Goal: Task Accomplishment & Management: Manage account settings

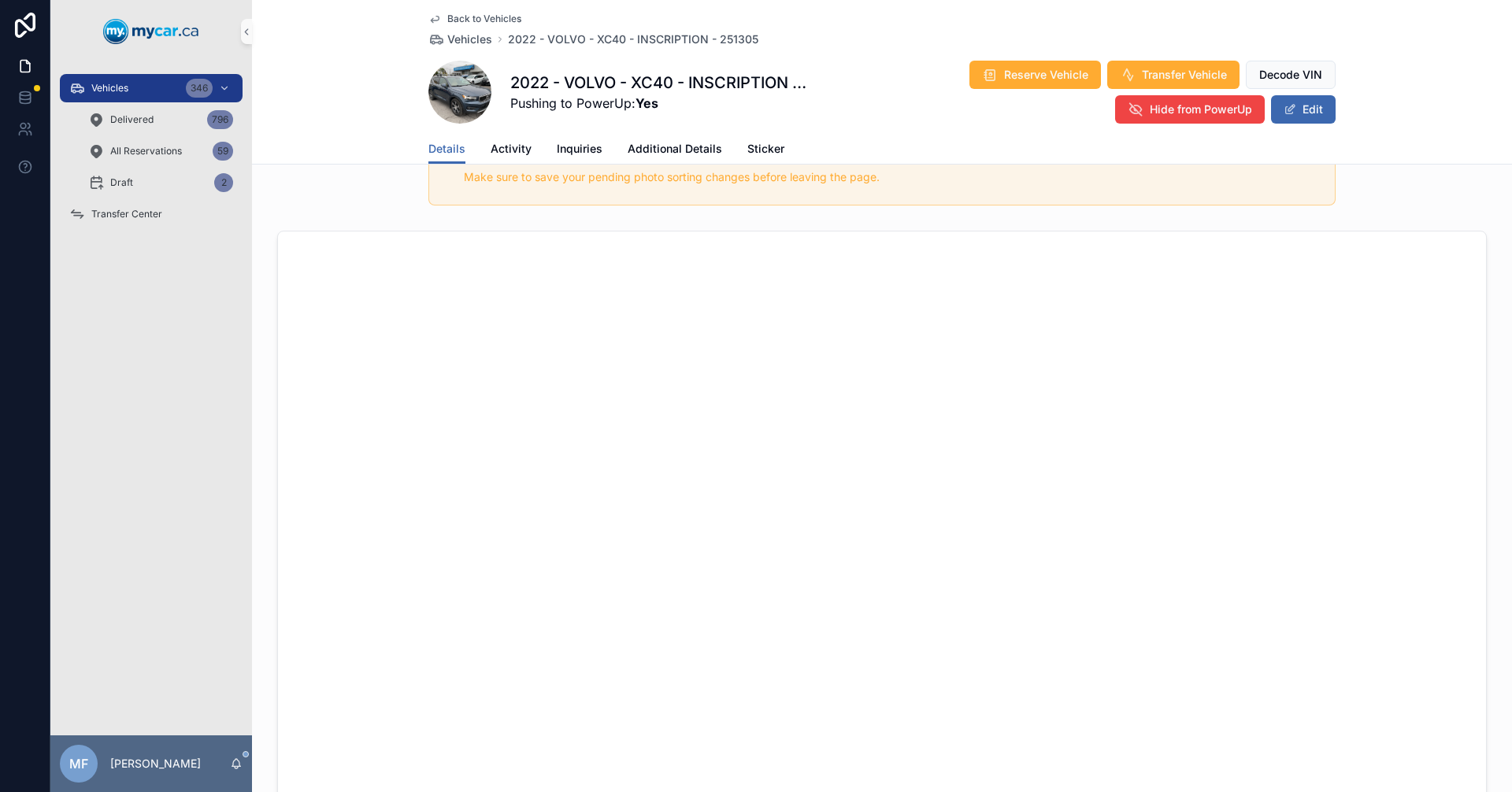
scroll to position [786, 0]
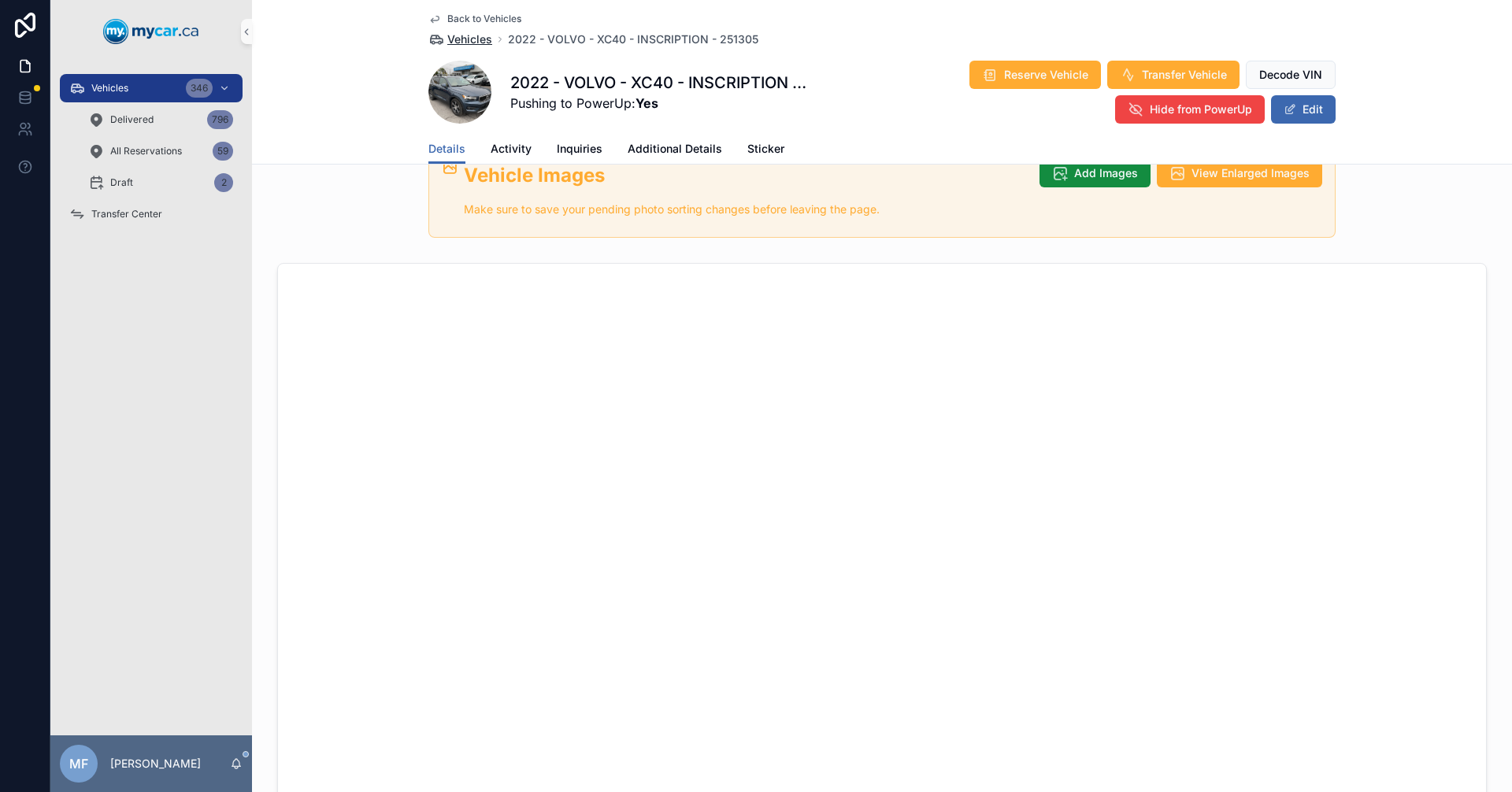
click at [450, 37] on span "Vehicles" at bounding box center [469, 40] width 45 height 16
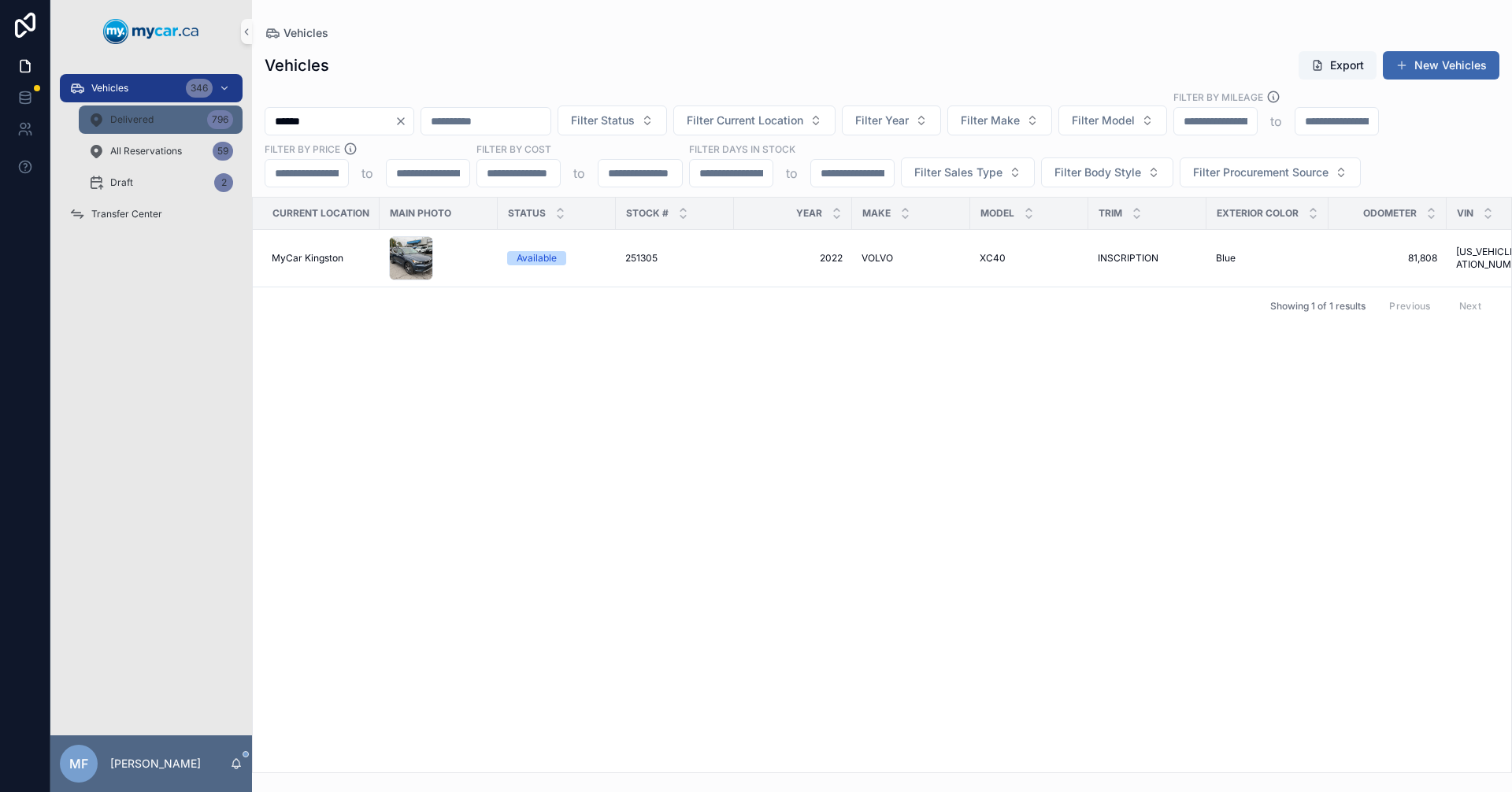
drag, startPoint x: 336, startPoint y: 123, endPoint x: 230, endPoint y: 118, distance: 106.1
click at [238, 117] on div "Vehicles 346 Delivered 796 All Reservations 59 Draft 2 Transfer Center MF [PERS…" at bounding box center [781, 396] width 1462 height 792
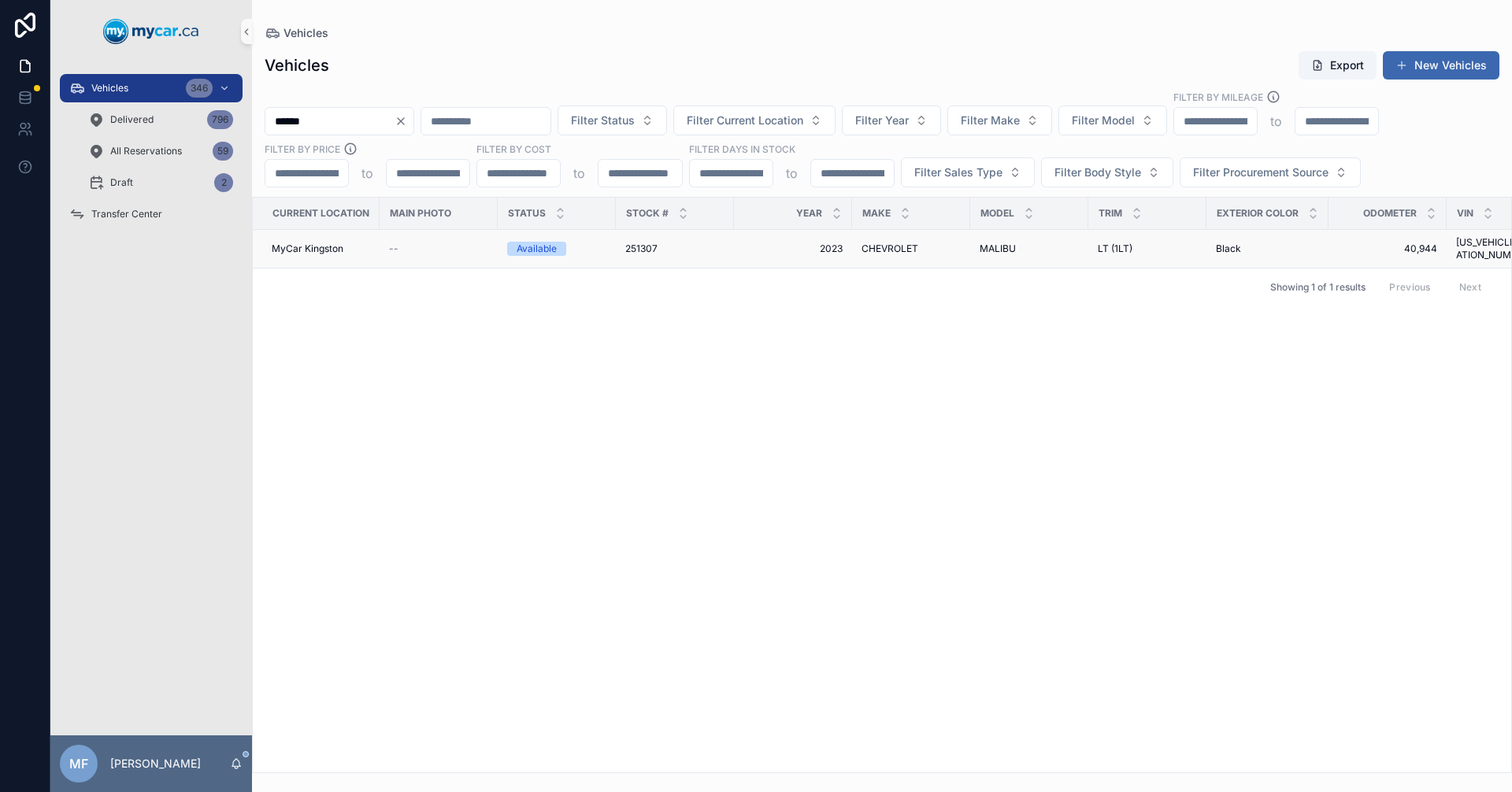
type input "******"
click at [631, 242] on span "251307" at bounding box center [642, 248] width 32 height 13
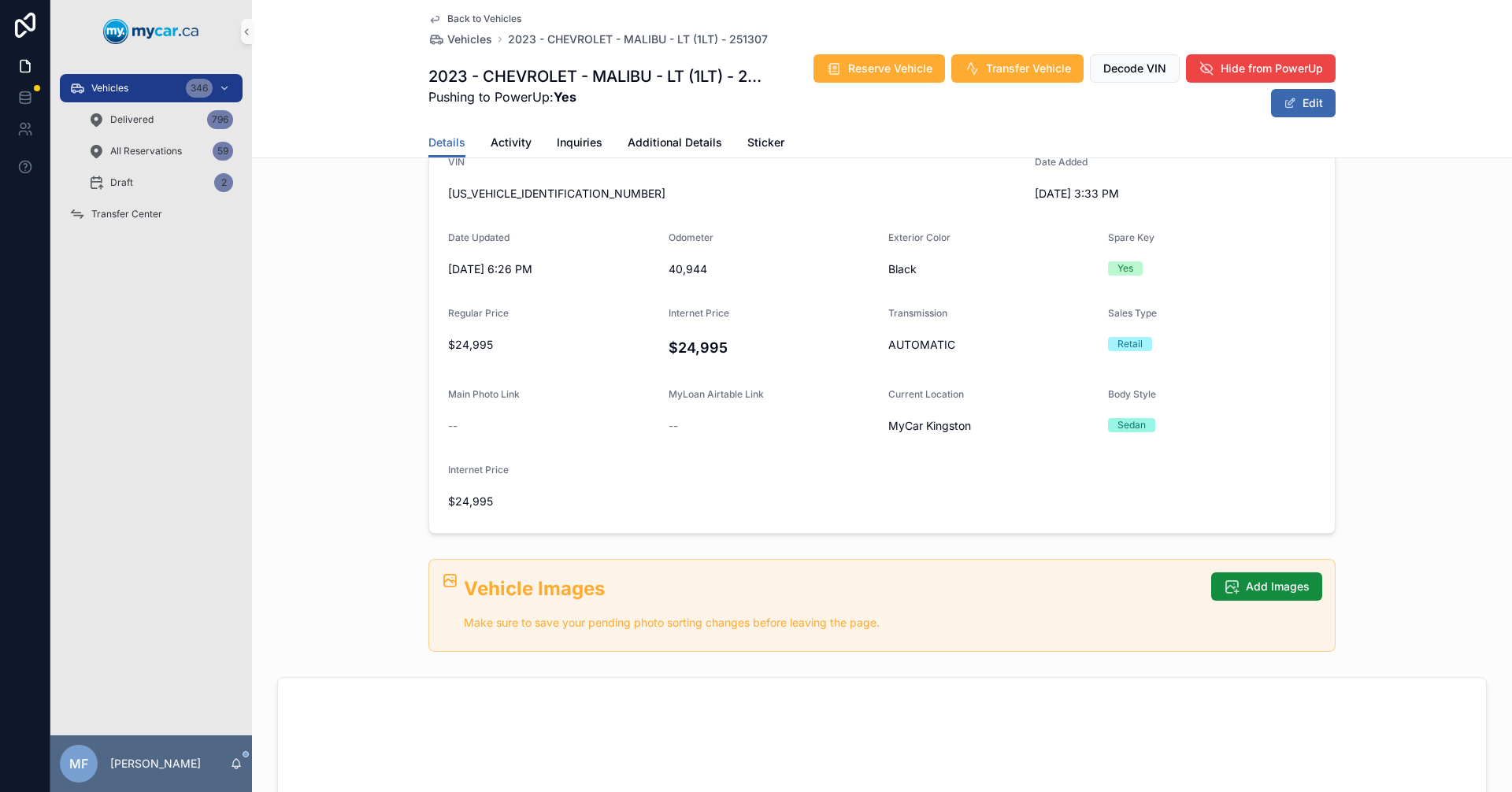
scroll to position [551, 0]
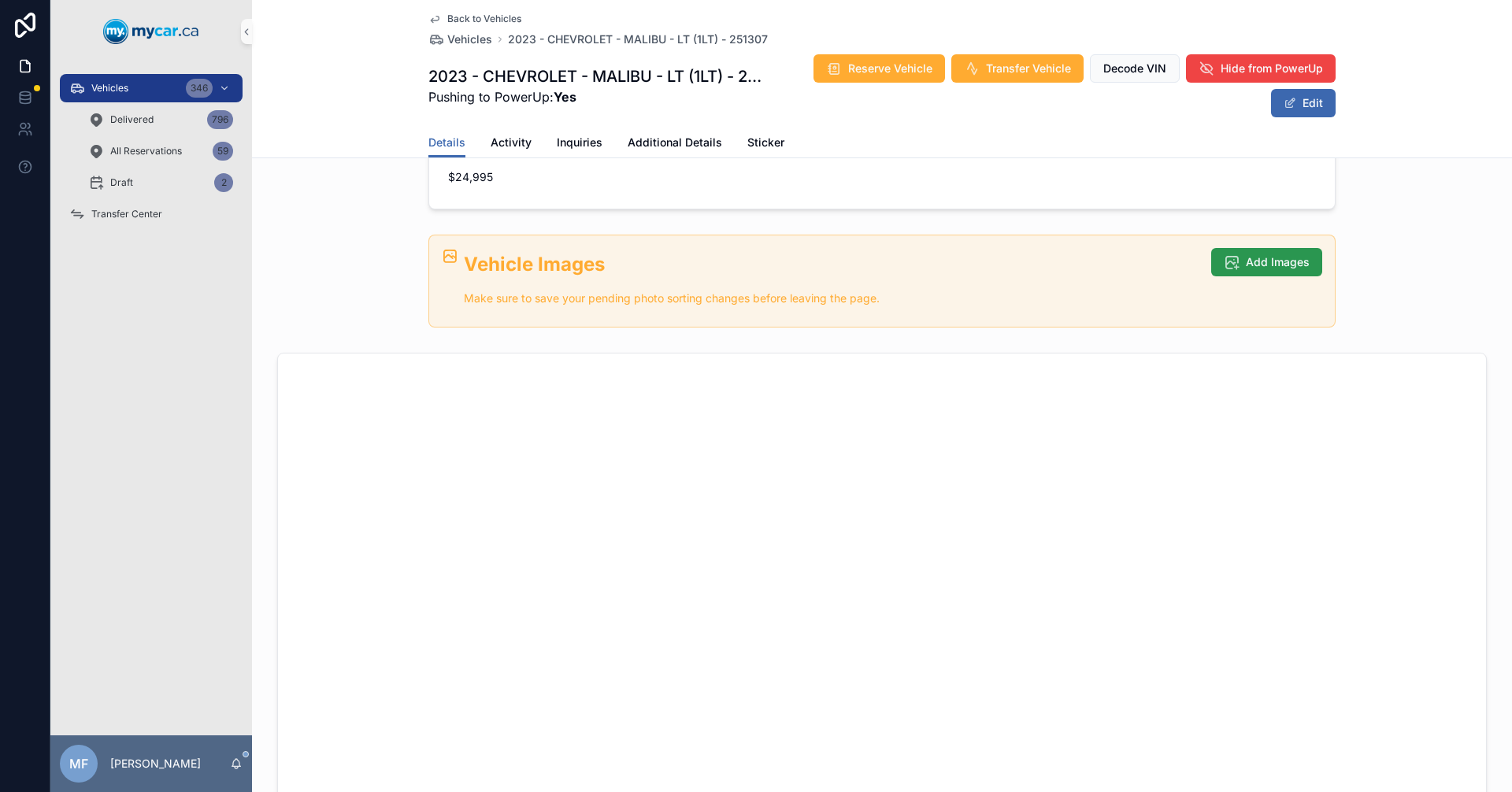
click at [1260, 261] on span "Add Images" at bounding box center [1277, 262] width 64 height 16
click at [1272, 266] on span "Add Images" at bounding box center [1277, 262] width 64 height 16
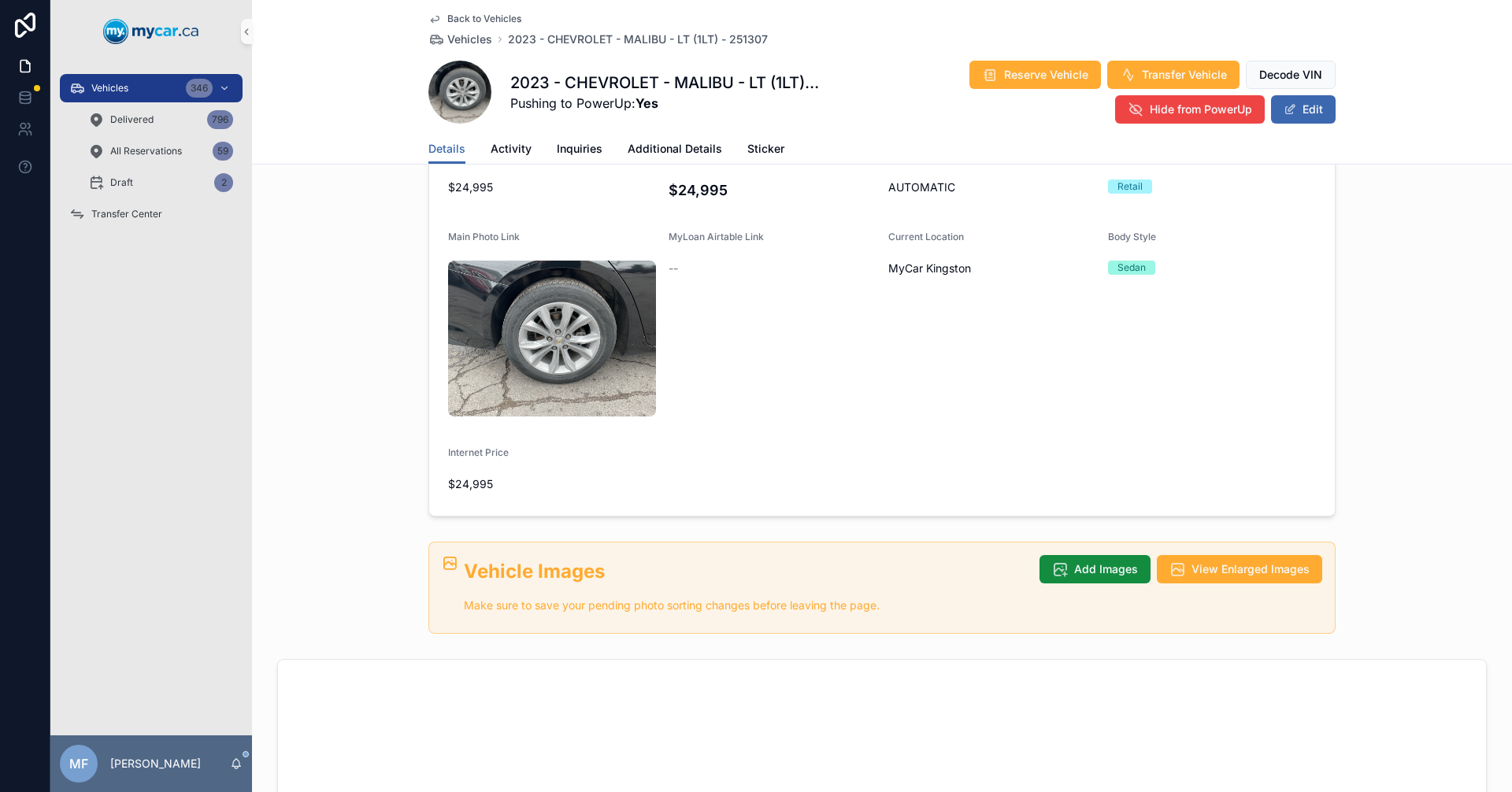
scroll to position [235, 0]
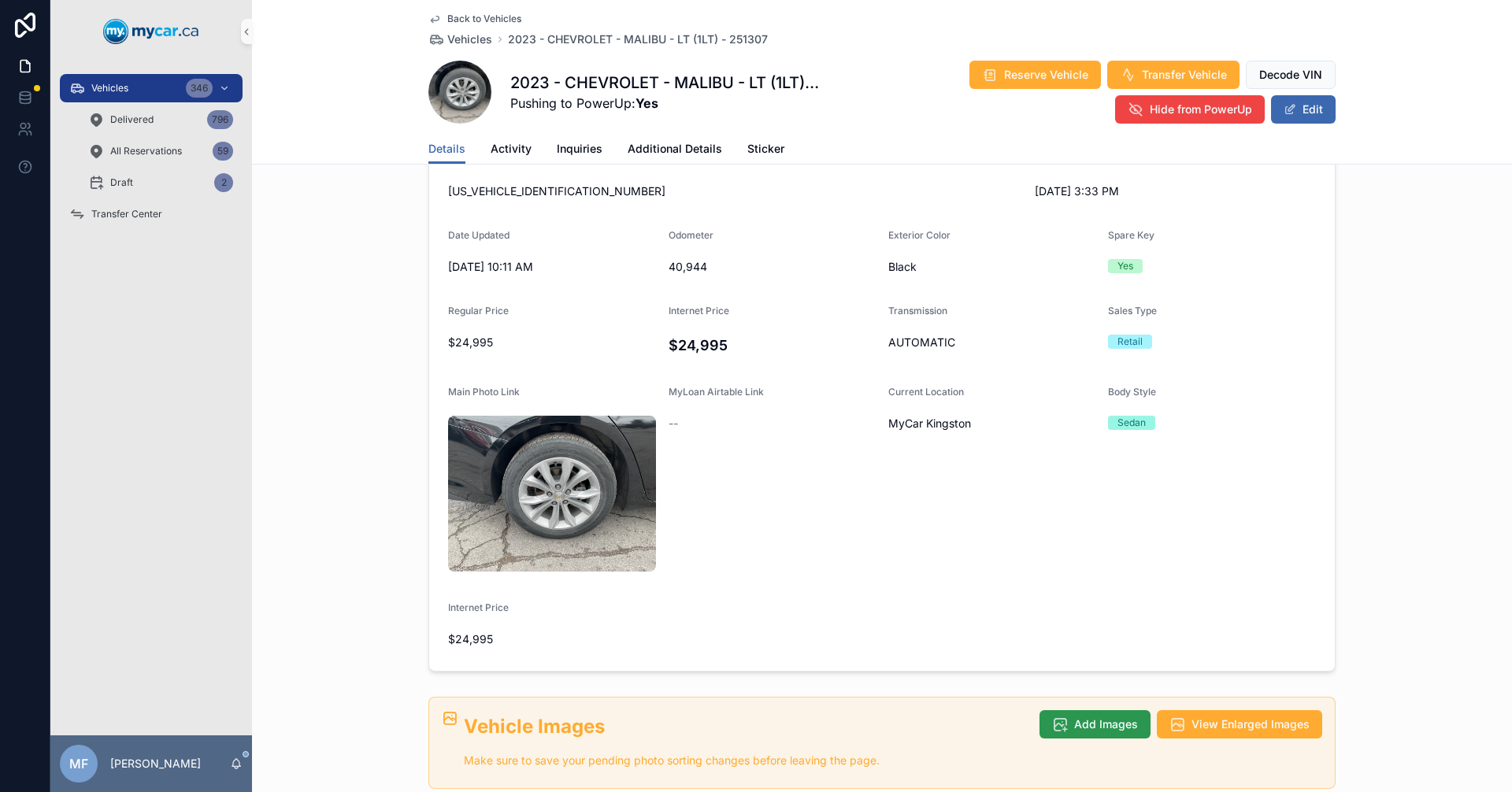
click at [1077, 716] on span "Add Images" at bounding box center [1106, 724] width 64 height 16
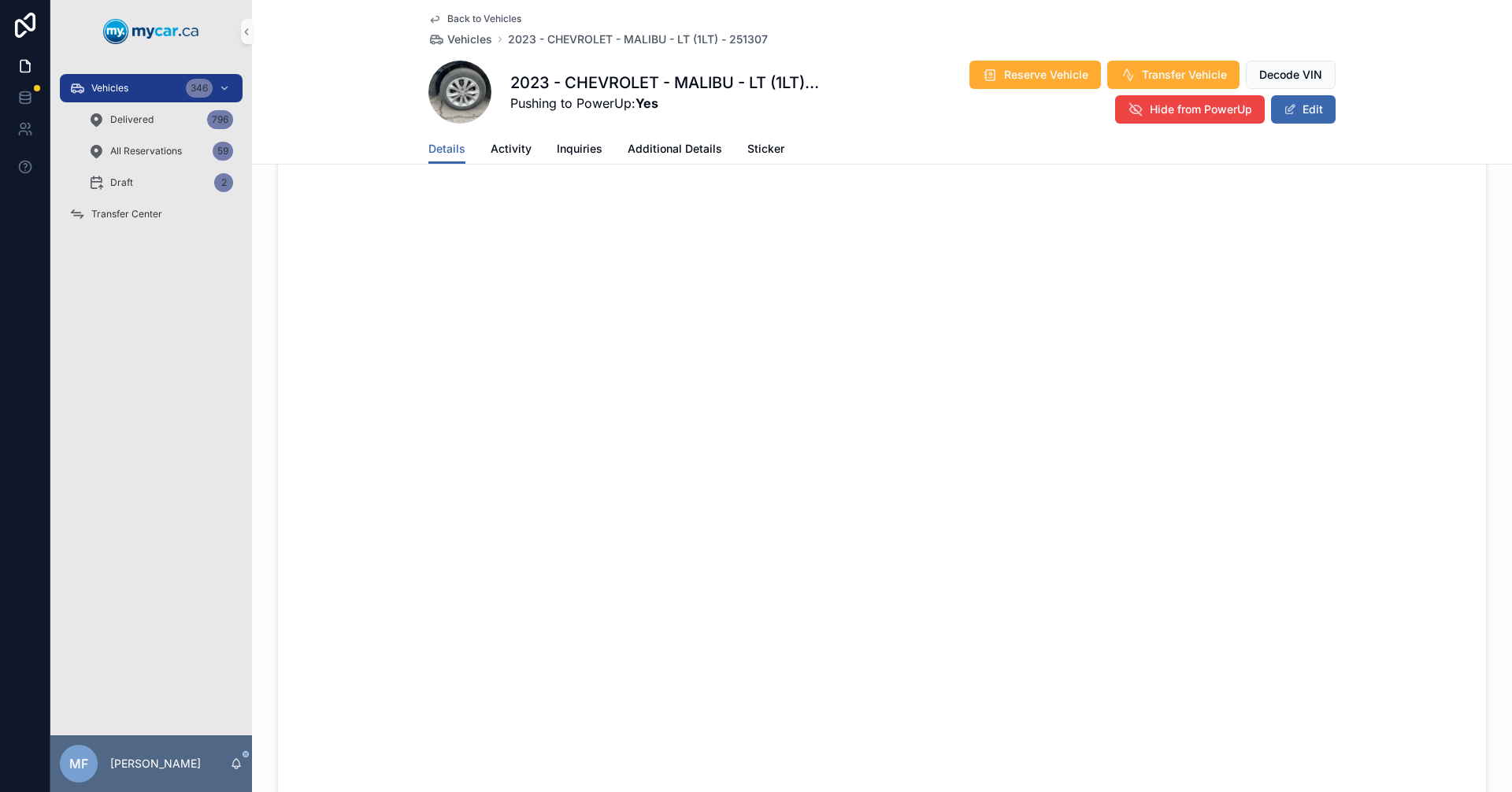
scroll to position [551, 0]
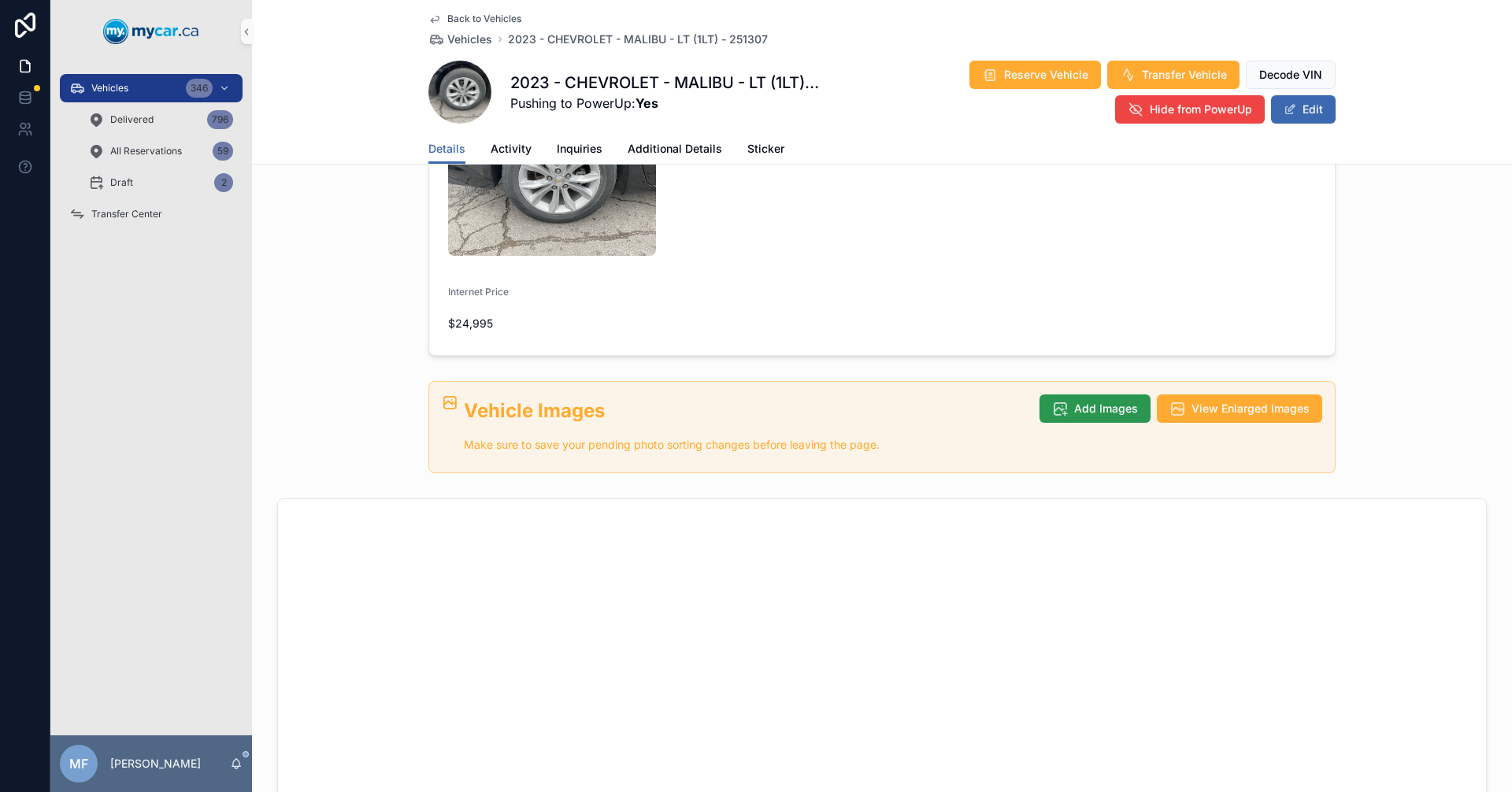
click at [1095, 401] on span "Add Images" at bounding box center [1106, 409] width 64 height 16
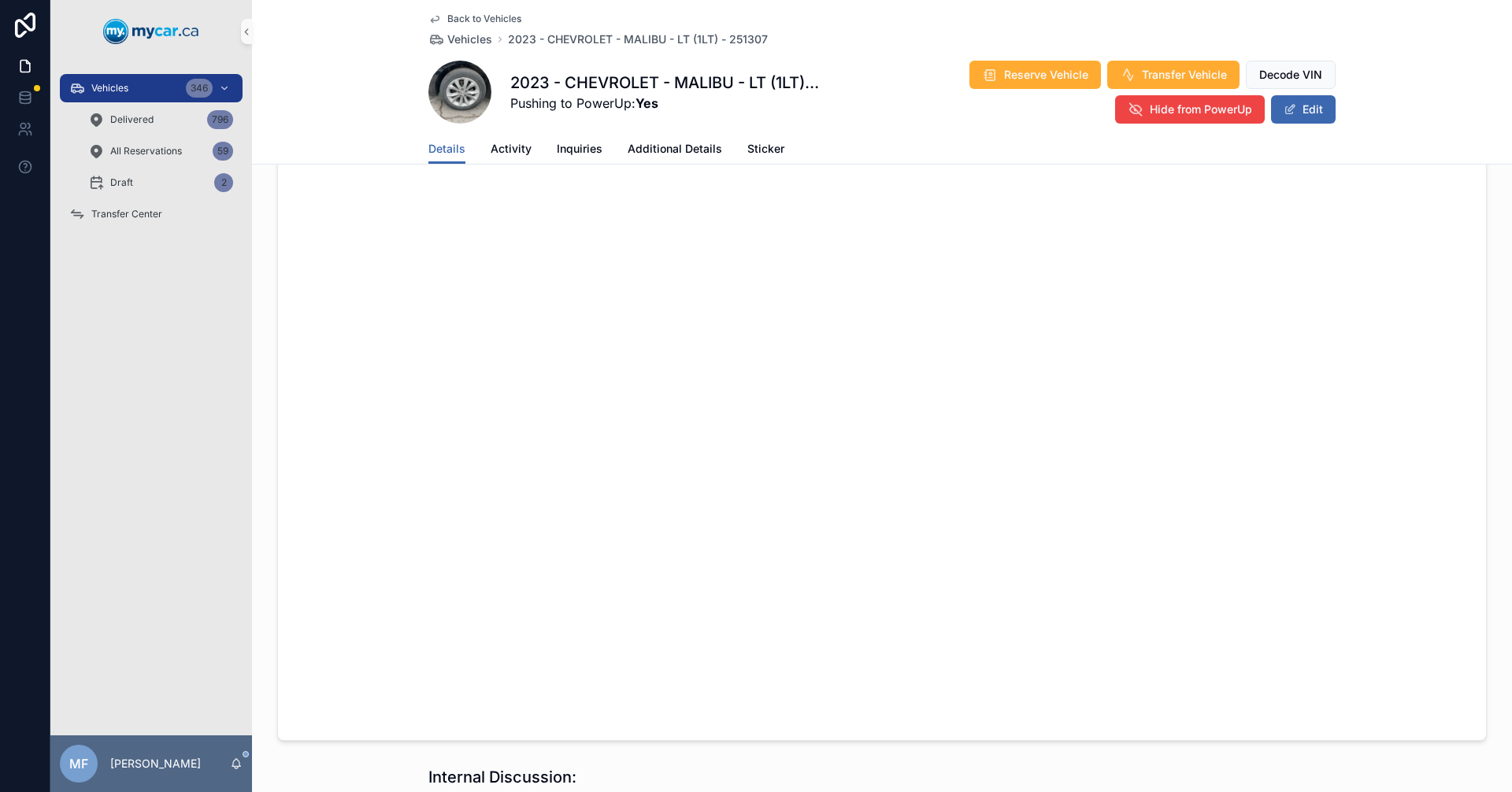
scroll to position [1181, 0]
click at [468, 43] on span "Vehicles" at bounding box center [469, 40] width 45 height 16
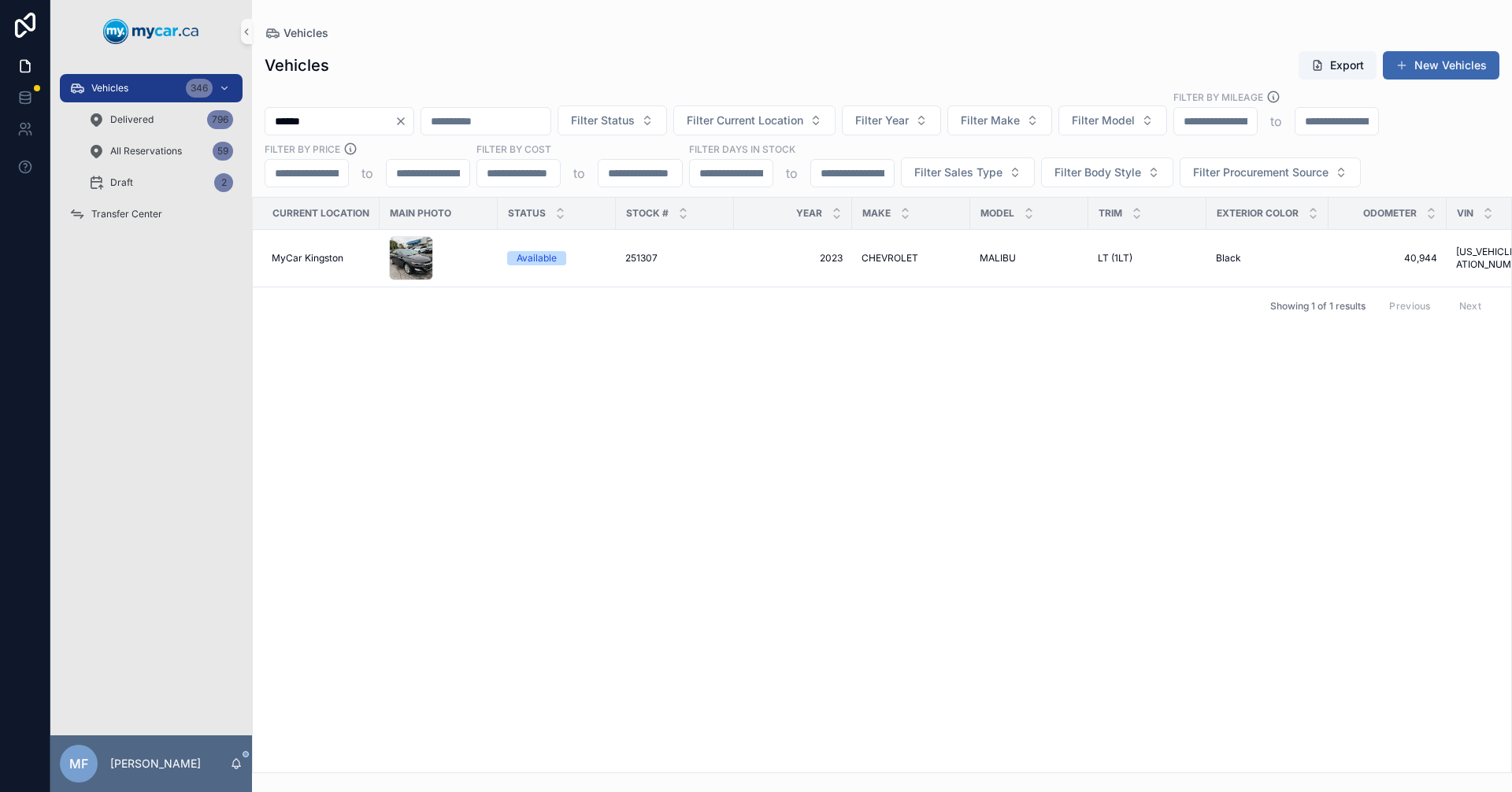
click at [334, 120] on input "******" at bounding box center [329, 121] width 129 height 22
click at [351, 114] on input "******" at bounding box center [329, 121] width 129 height 22
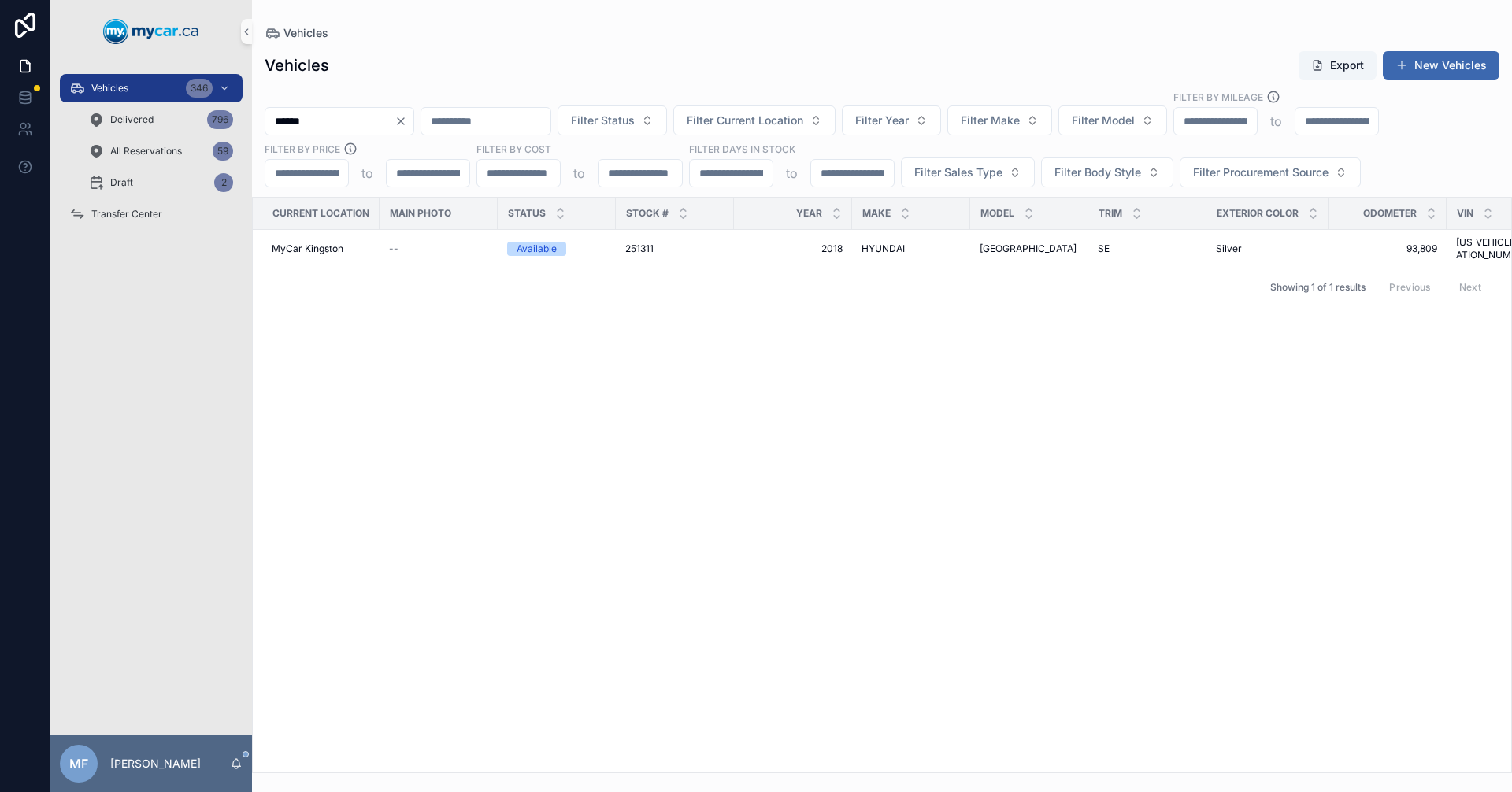
type input "******"
click at [644, 310] on div "Current Location Main Photo Status Stock # Year Make Model Trim Exterior Color …" at bounding box center [881, 485] width 1259 height 575
click at [665, 242] on div "251311 251311" at bounding box center [675, 248] width 99 height 13
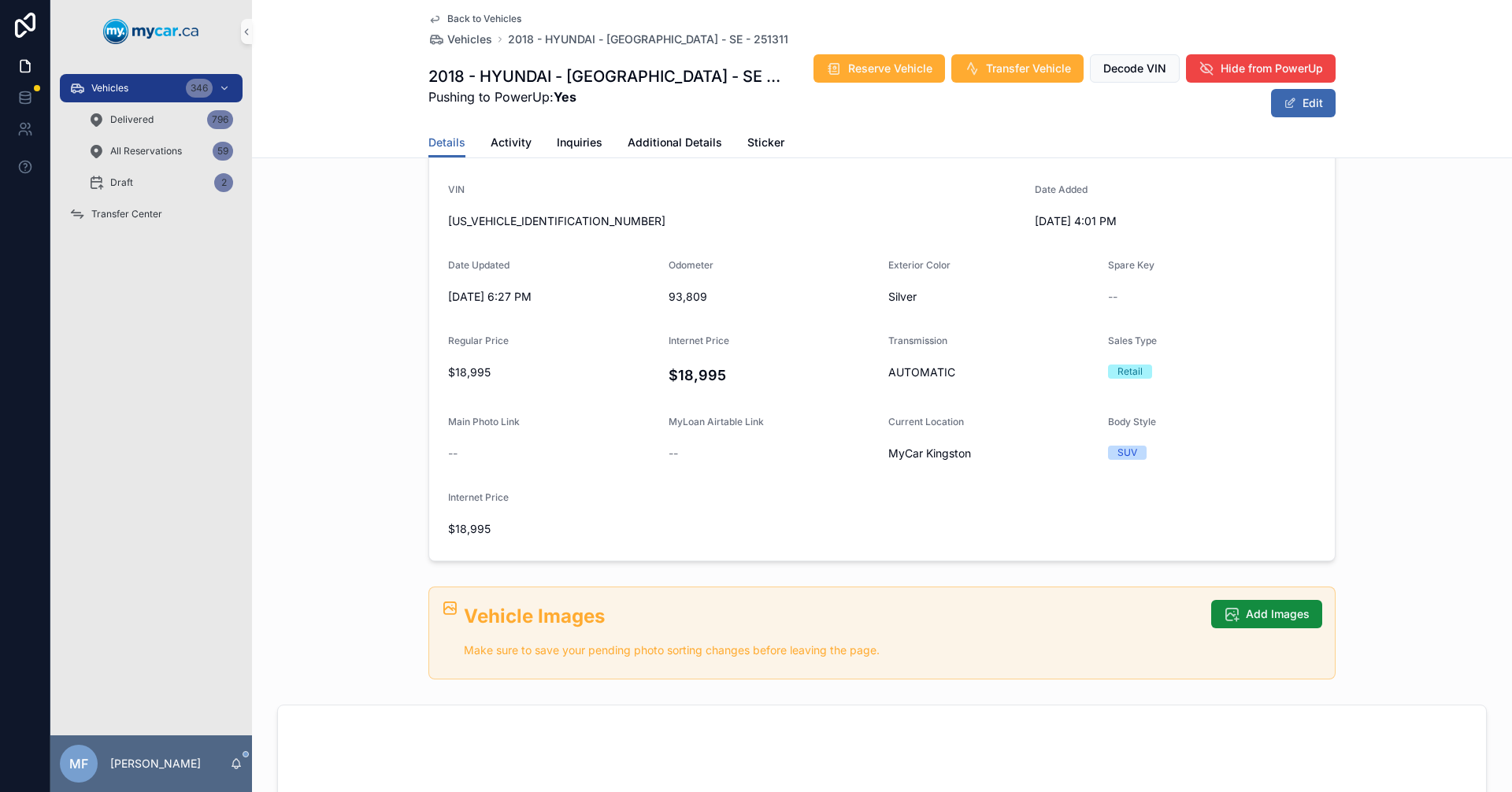
scroll to position [473, 0]
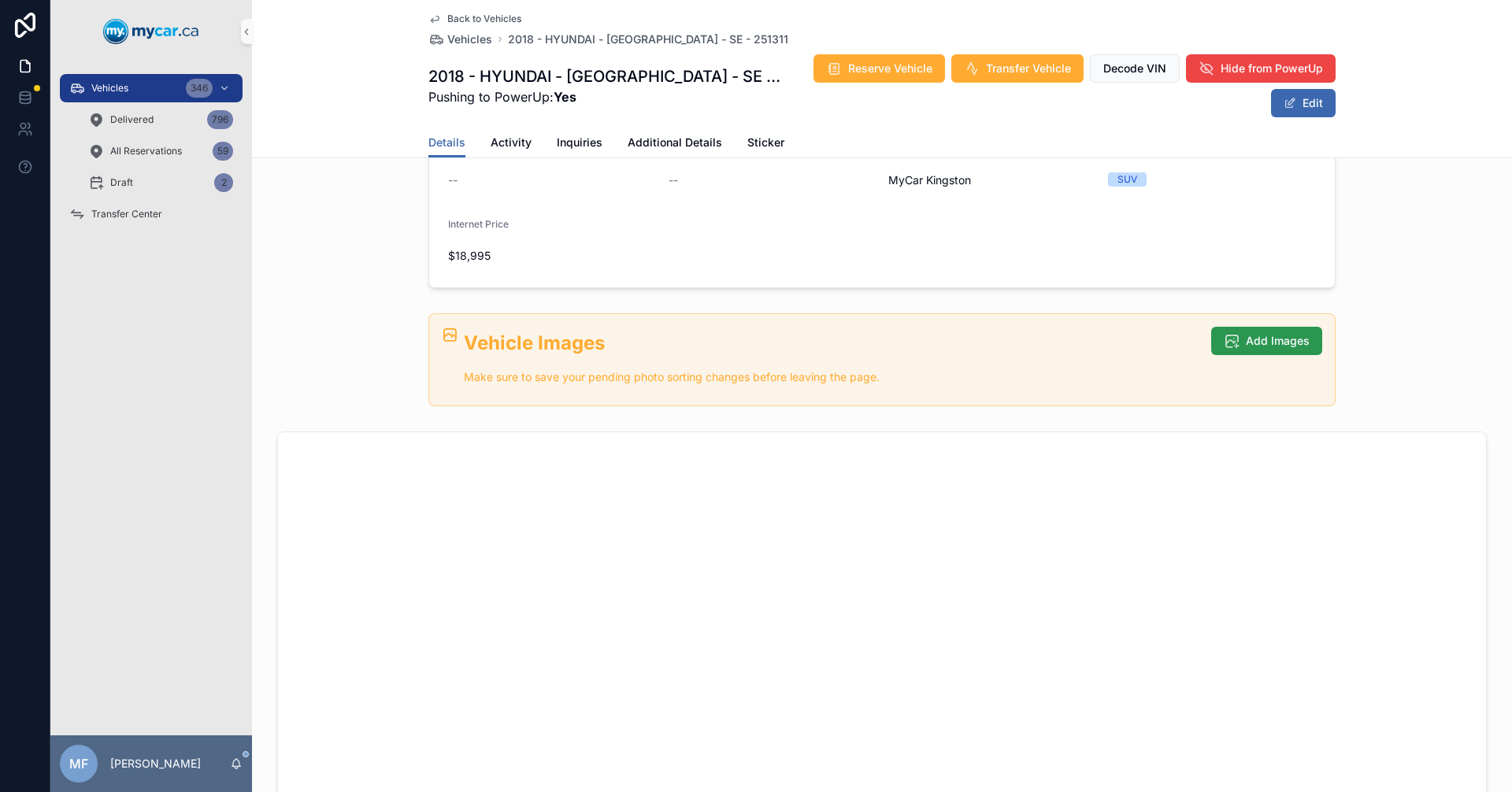
click at [1260, 333] on span "Add Images" at bounding box center [1277, 341] width 64 height 16
click at [1246, 340] on span "Add Images" at bounding box center [1277, 341] width 64 height 16
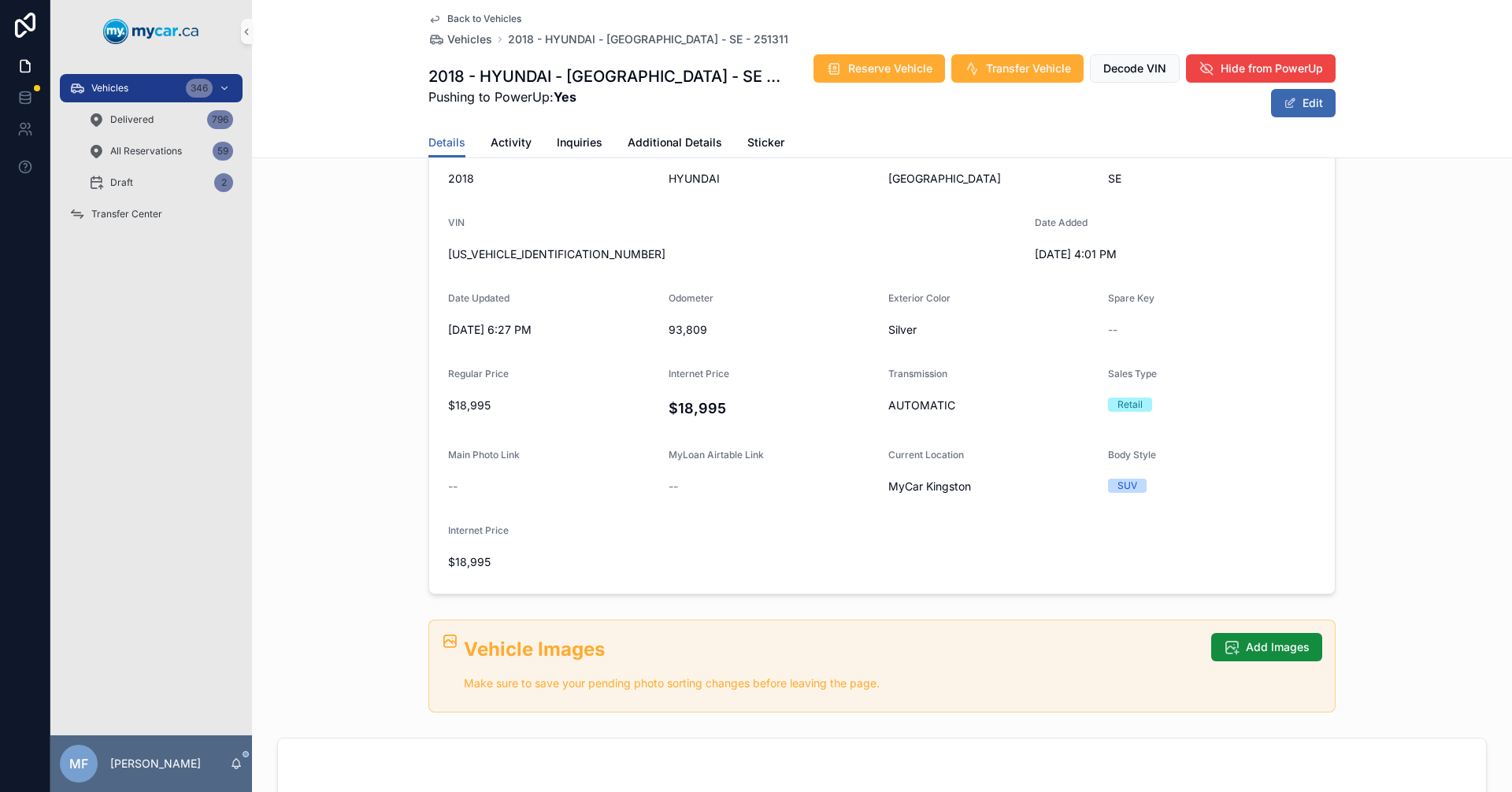
scroll to position [0, 0]
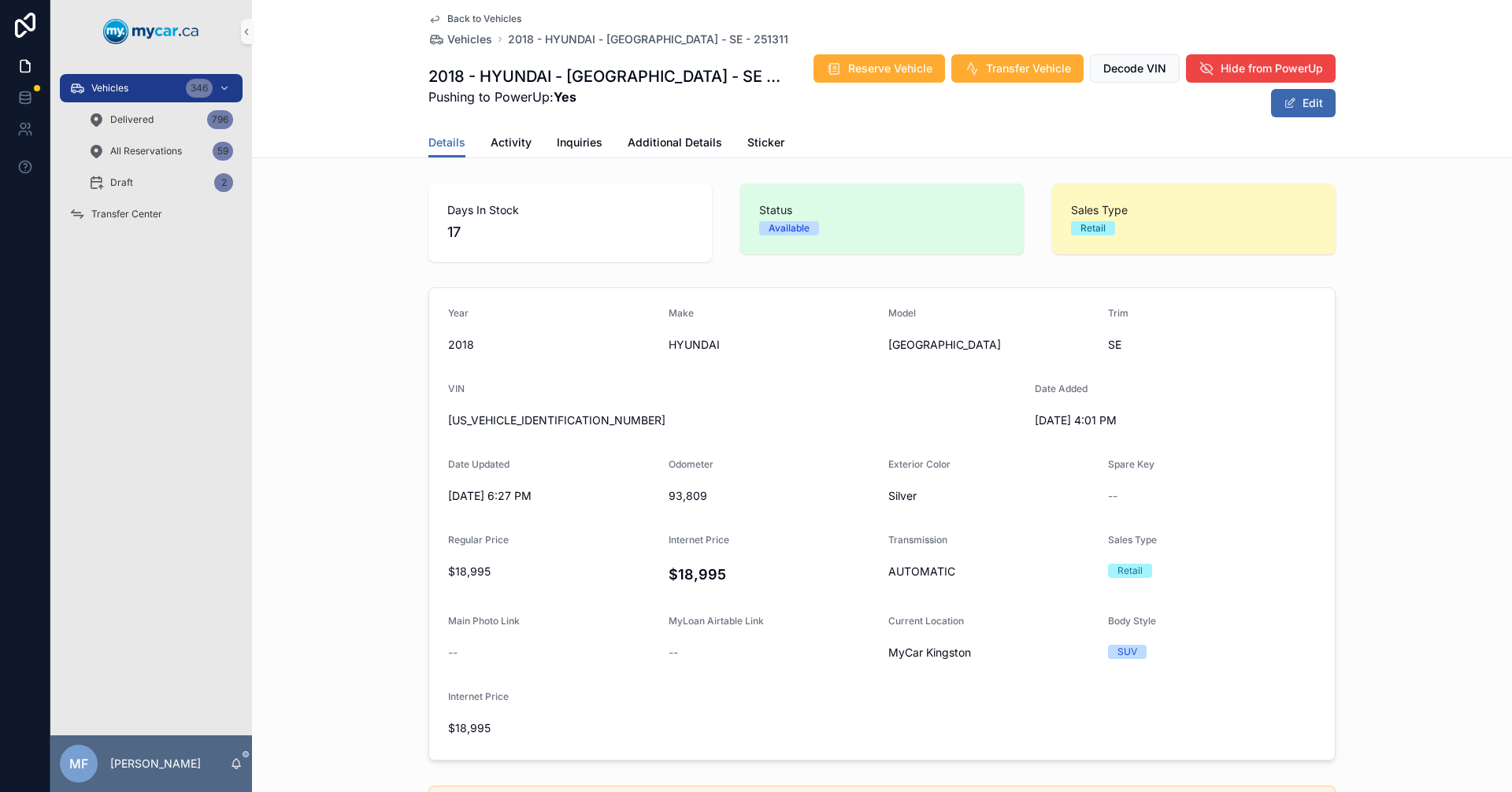
click at [356, 517] on div "Year [DATE] Make HYUNDAI Model TUCSON Trim SE VIN [US_VEHICLE_IDENTIFICATION_NU…" at bounding box center [882, 524] width 1260 height 486
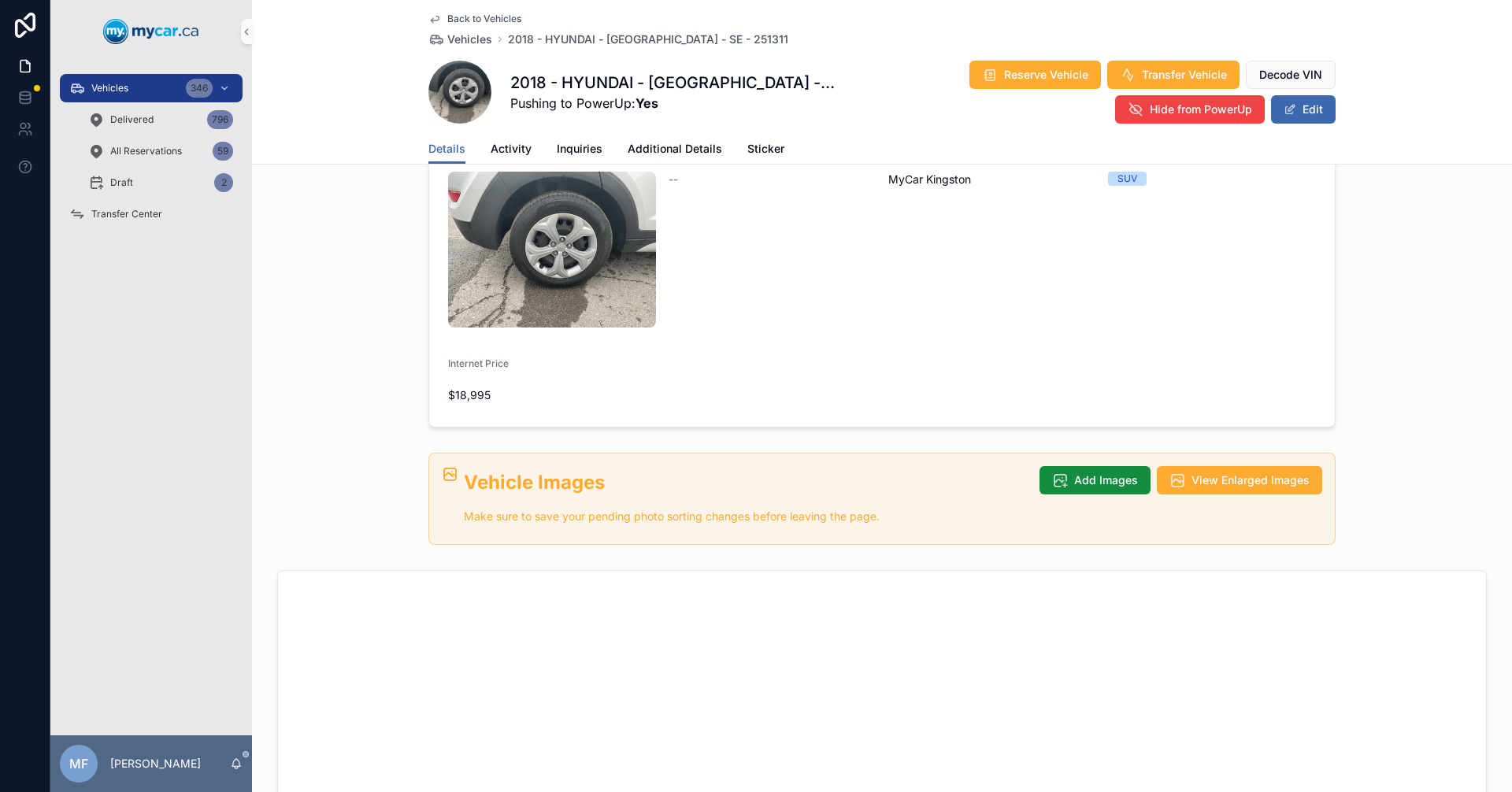
scroll to position [479, 0]
click at [1103, 473] on span "Add Images" at bounding box center [1106, 481] width 64 height 16
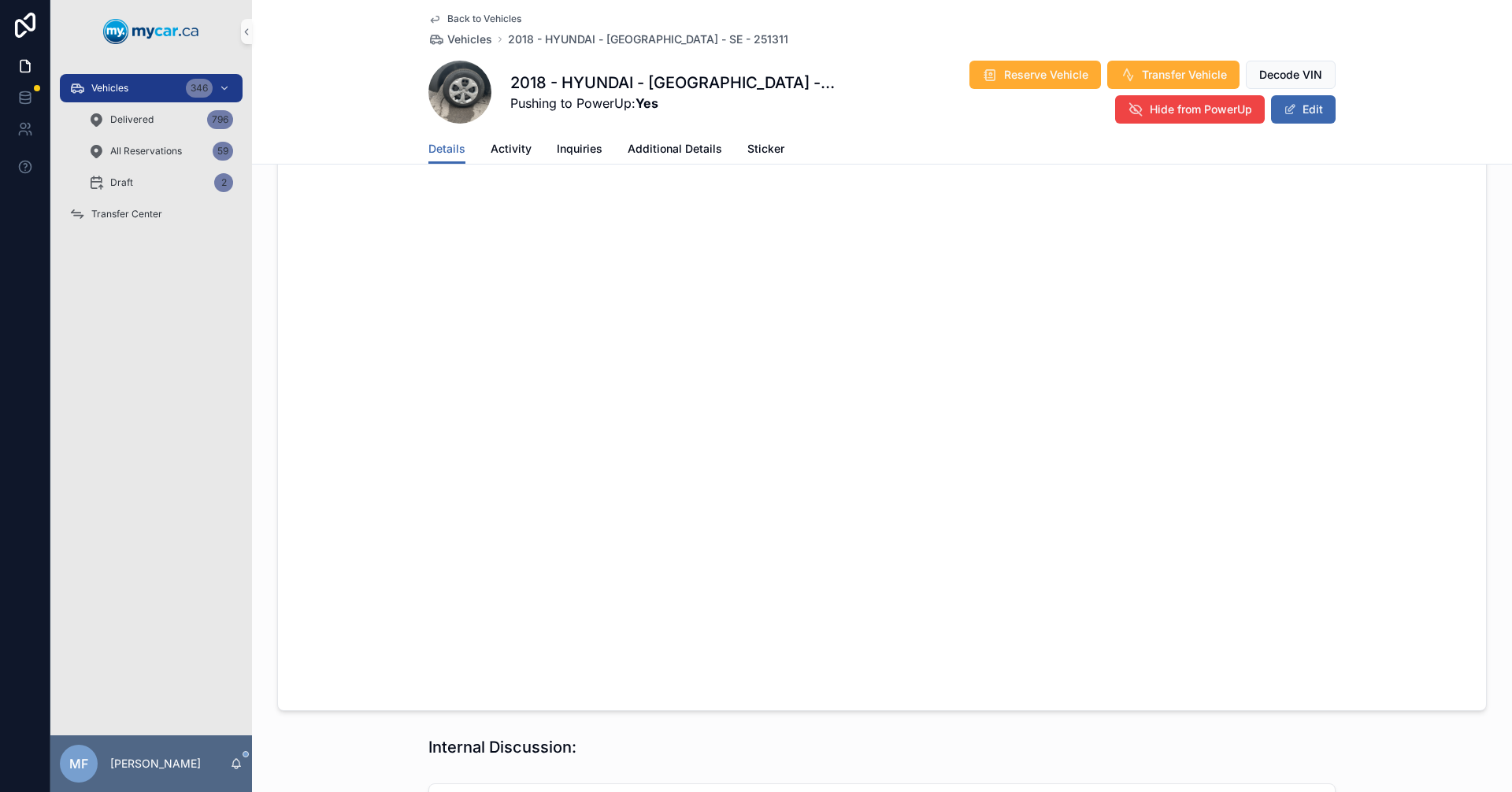
scroll to position [1138, 0]
click at [458, 35] on span "Vehicles" at bounding box center [469, 40] width 45 height 16
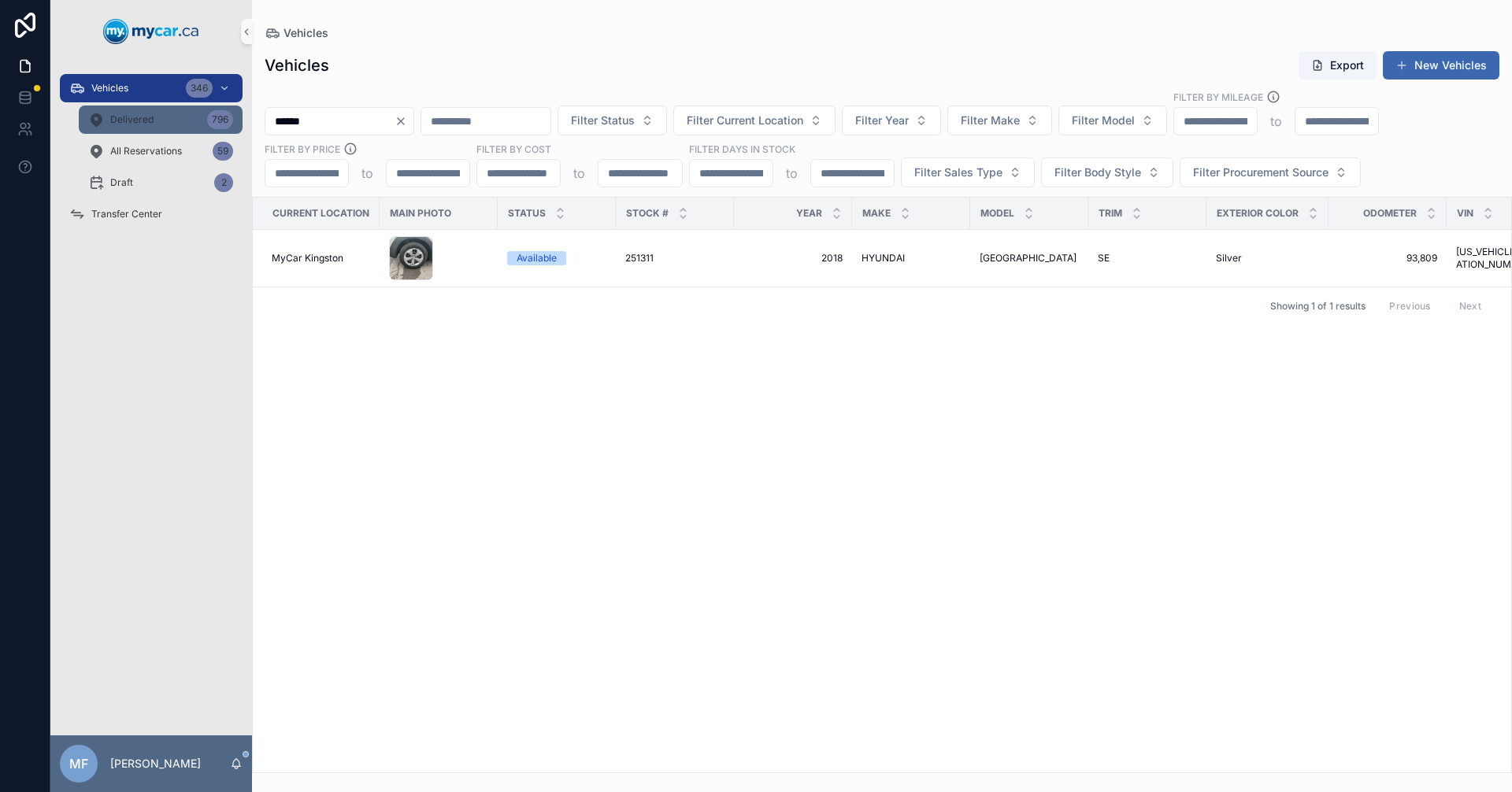
drag, startPoint x: 350, startPoint y: 122, endPoint x: 197, endPoint y: 122, distance: 153.0
click at [197, 122] on div "Vehicles 346 Delivered 796 All Reservations 59 Draft 2 Transfer Center MF [PERS…" at bounding box center [781, 396] width 1462 height 792
type input "*"
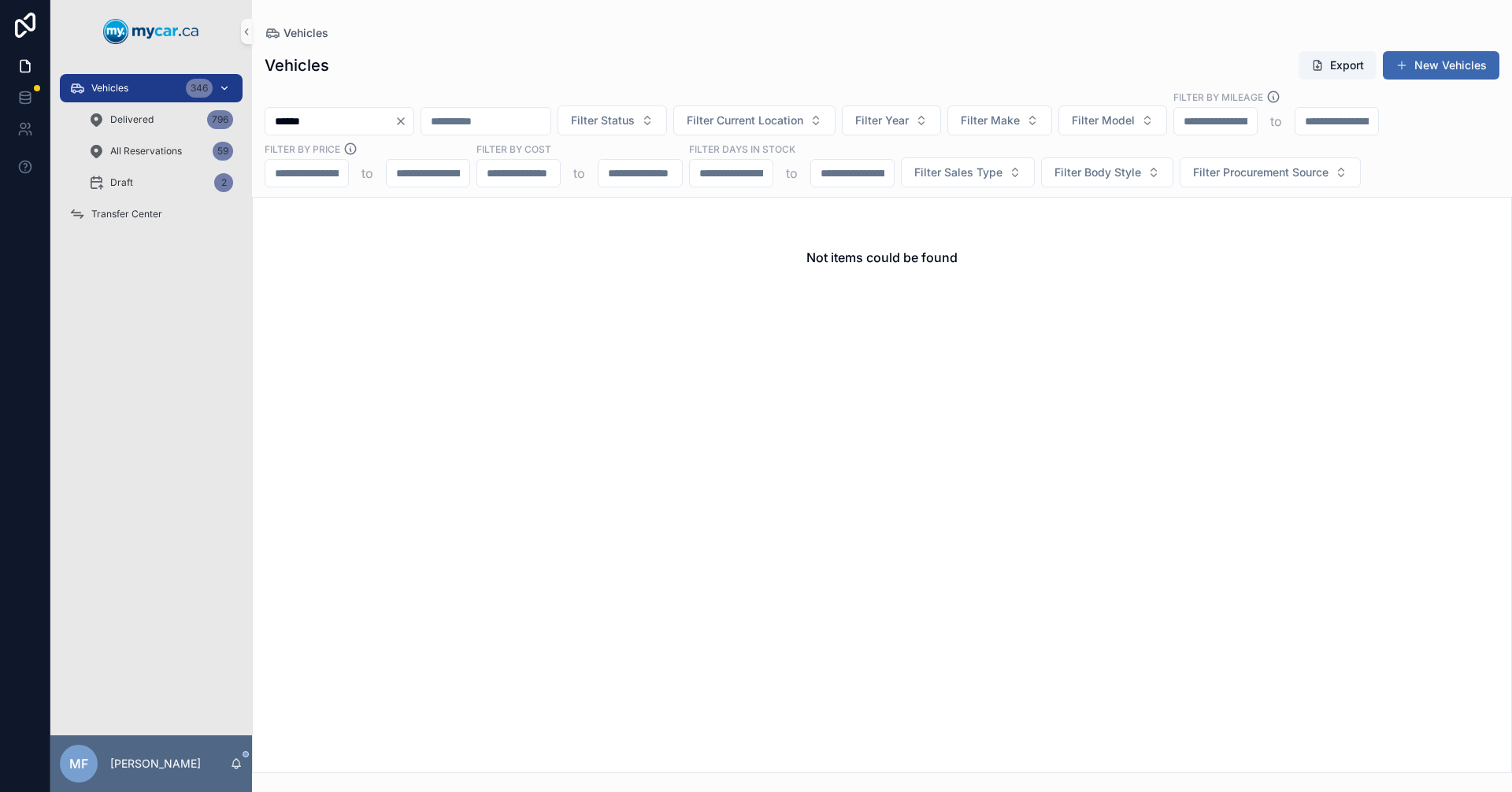
click at [107, 88] on span "Vehicles" at bounding box center [110, 88] width 37 height 13
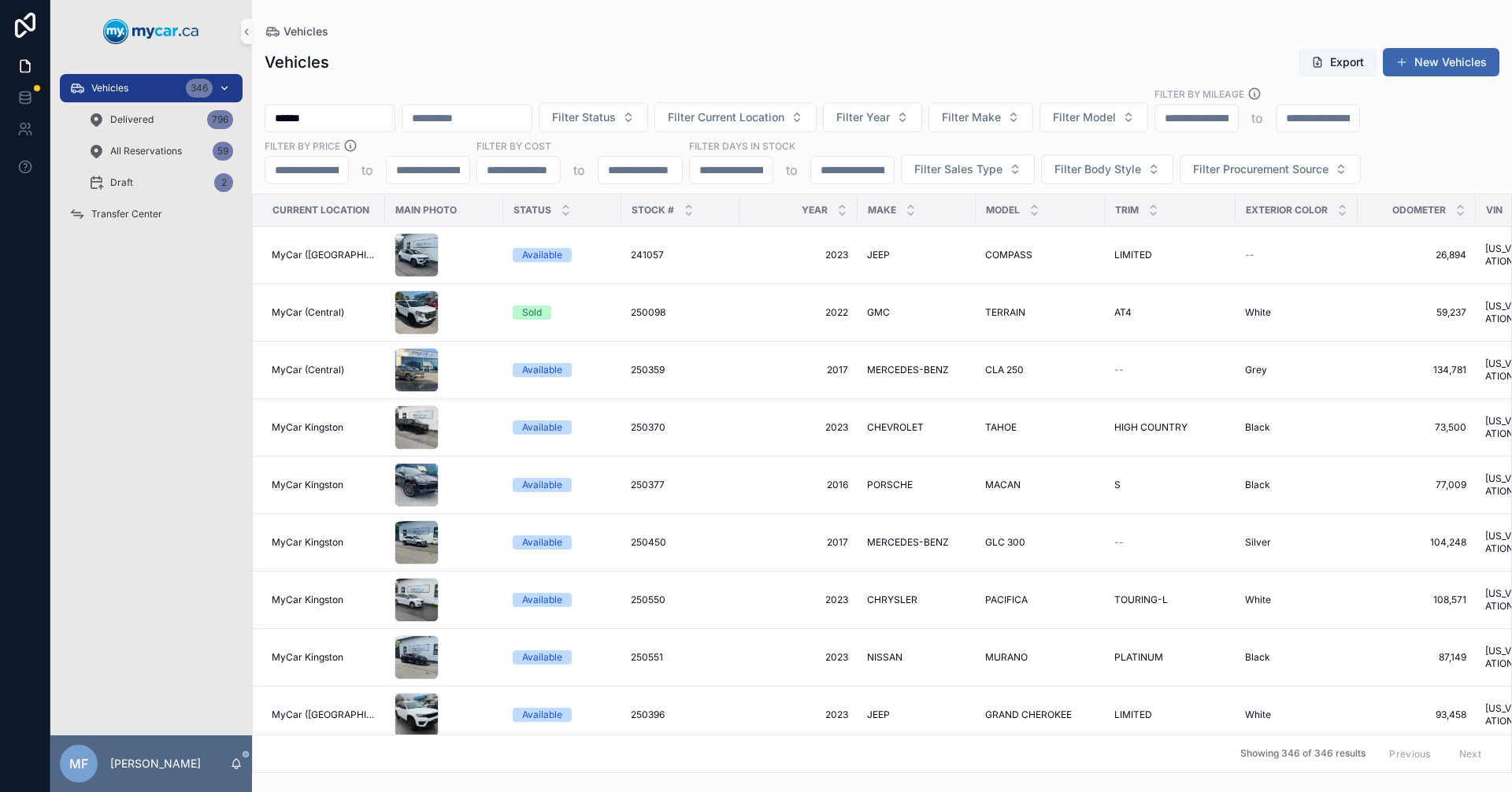
click at [107, 88] on span "Vehicles" at bounding box center [110, 88] width 37 height 13
drag, startPoint x: 344, startPoint y: 111, endPoint x: 241, endPoint y: 113, distance: 103.0
click at [241, 113] on div "Vehicles 346 Delivered 796 All Reservations 59 Draft 2 Transfer Center MF [PERS…" at bounding box center [781, 396] width 1462 height 792
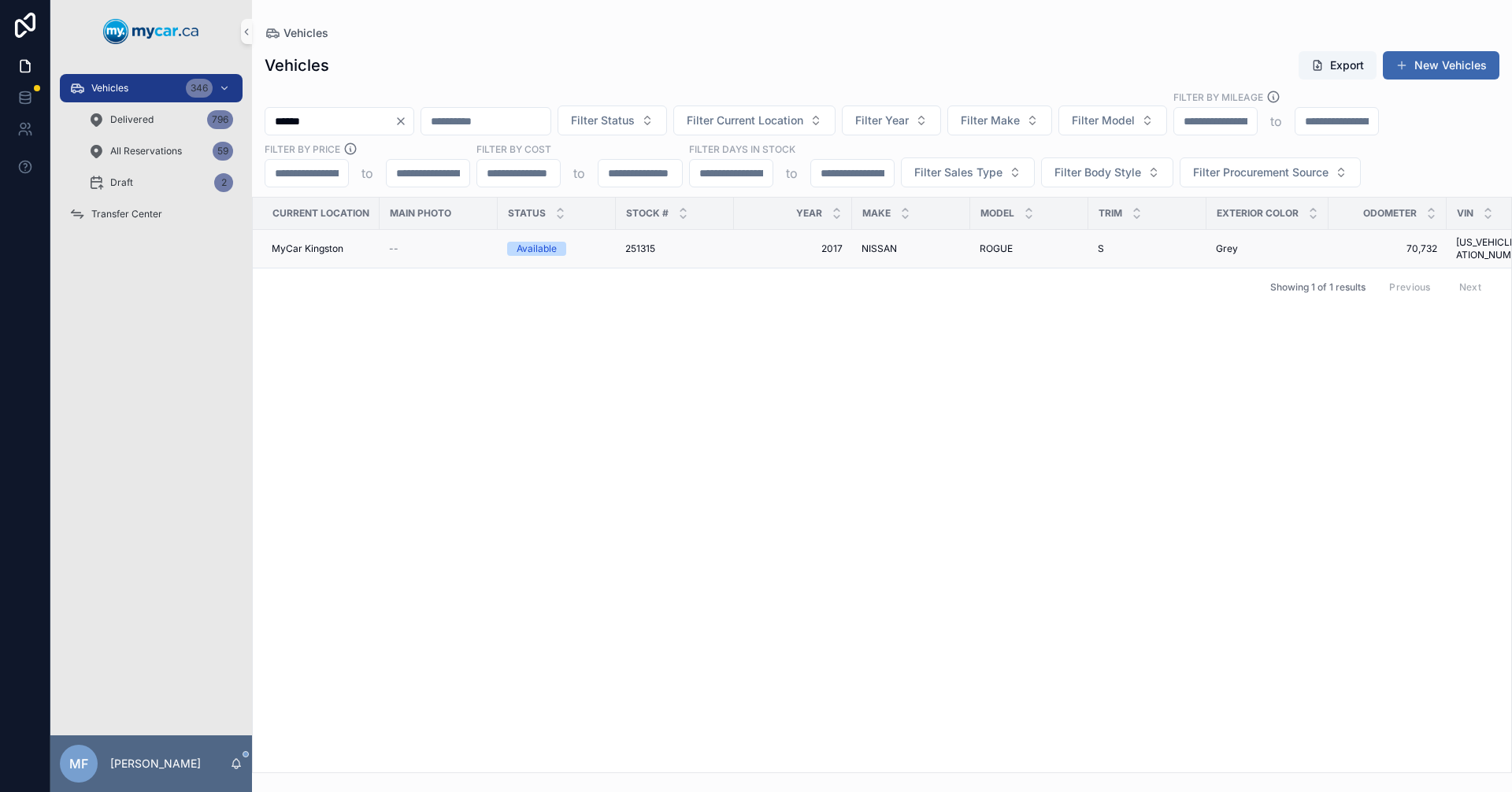
type input "******"
click at [617, 246] on td "251315 251315" at bounding box center [675, 248] width 118 height 39
click at [642, 248] on span "251315" at bounding box center [641, 248] width 30 height 13
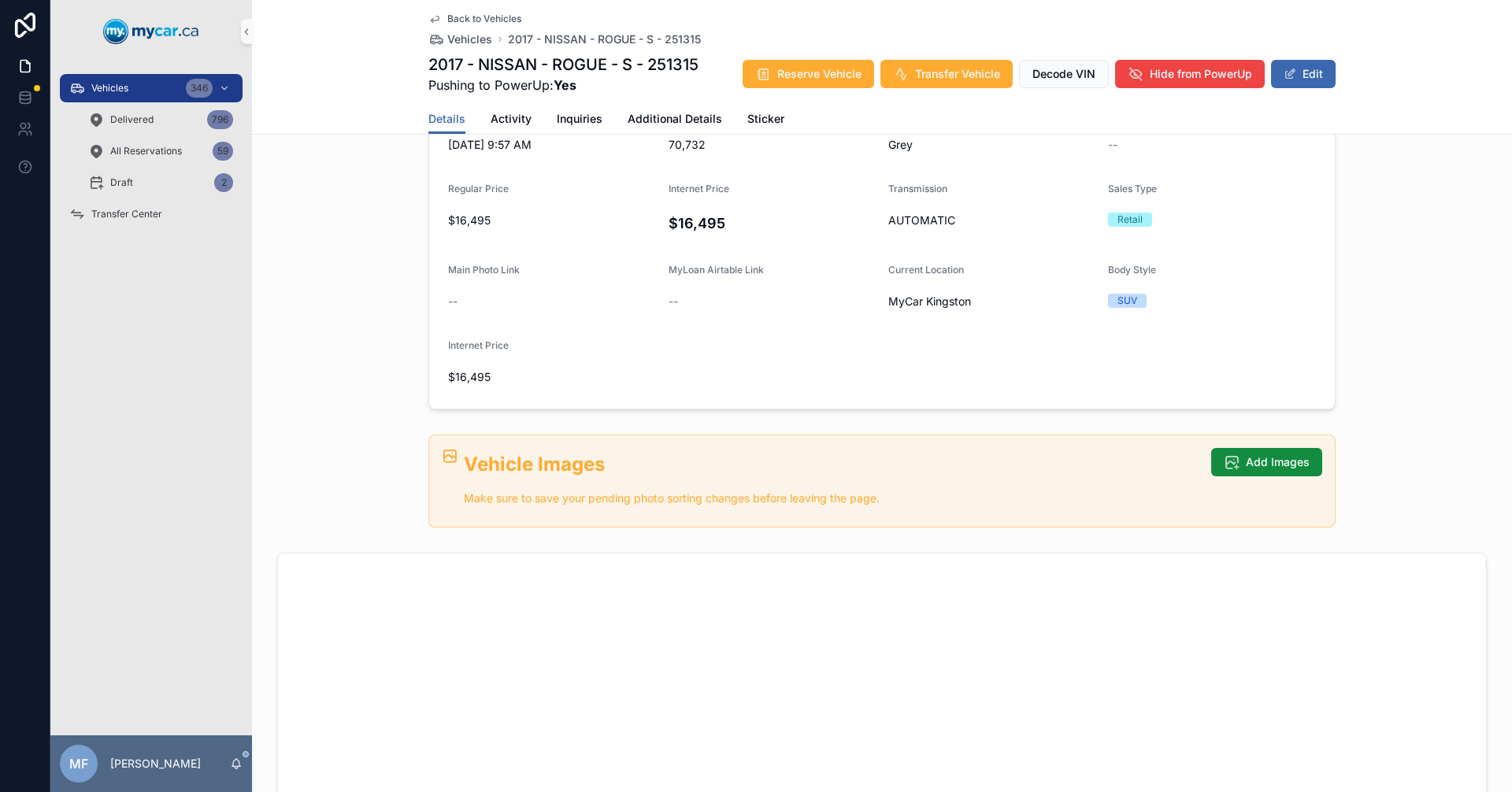
scroll to position [551, 0]
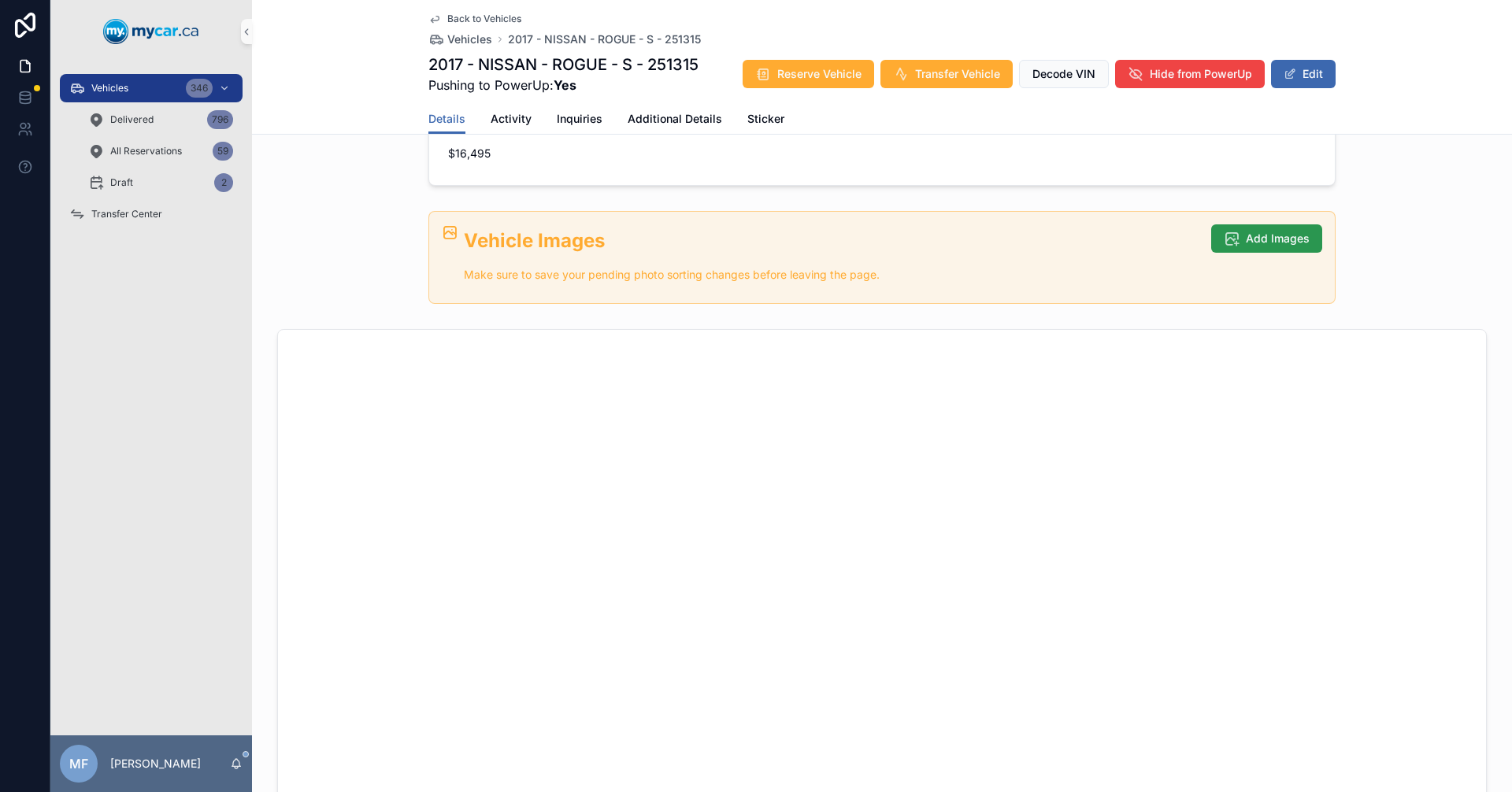
click at [1312, 240] on button "Add Images" at bounding box center [1266, 238] width 111 height 28
click at [1280, 242] on span "Add Images" at bounding box center [1277, 238] width 64 height 16
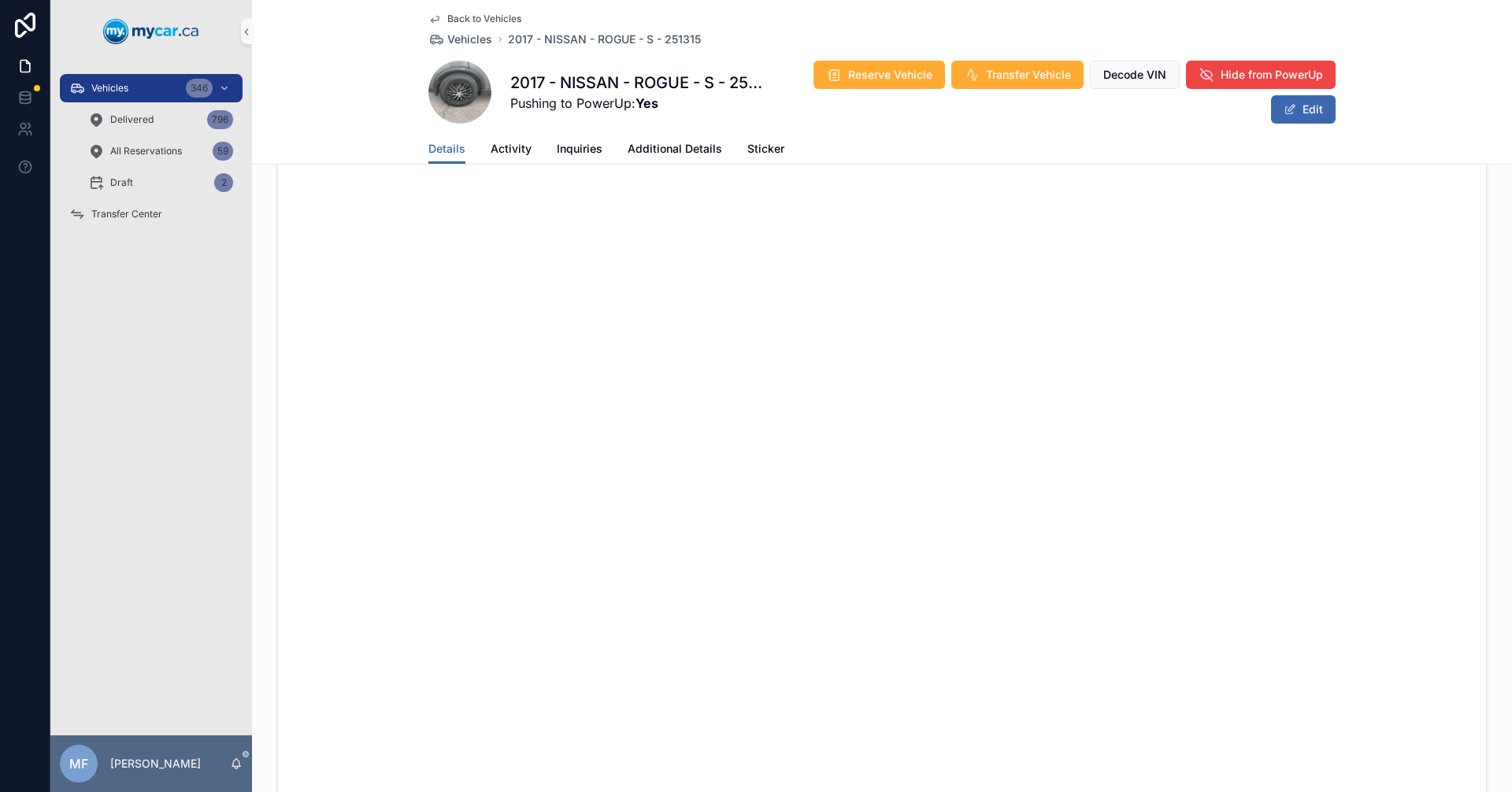
scroll to position [975, 0]
click at [457, 36] on span "Vehicles" at bounding box center [469, 40] width 45 height 16
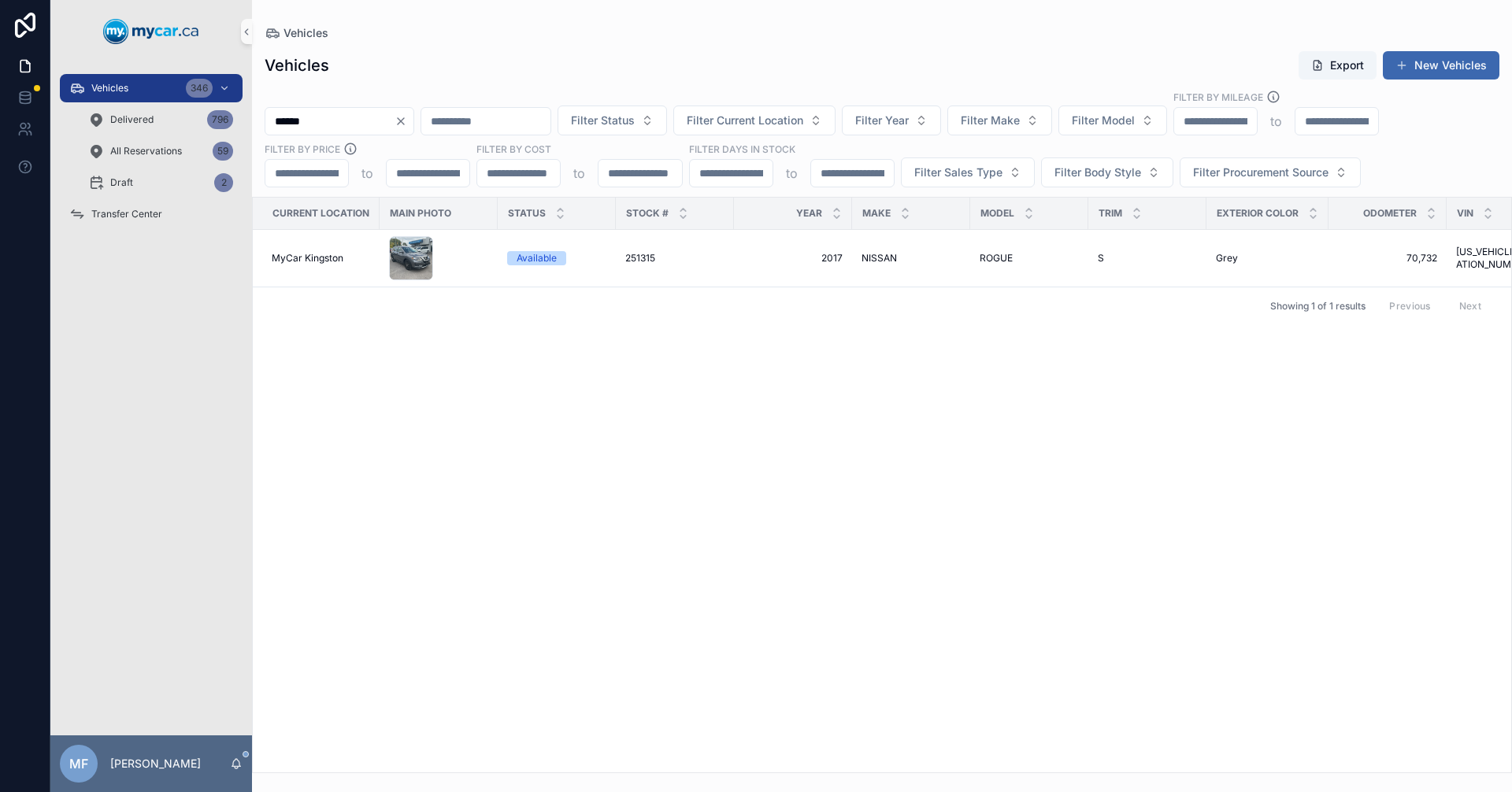
click at [354, 125] on input "******" at bounding box center [329, 121] width 129 height 22
click at [404, 122] on icon "Clear" at bounding box center [401, 121] width 6 height 6
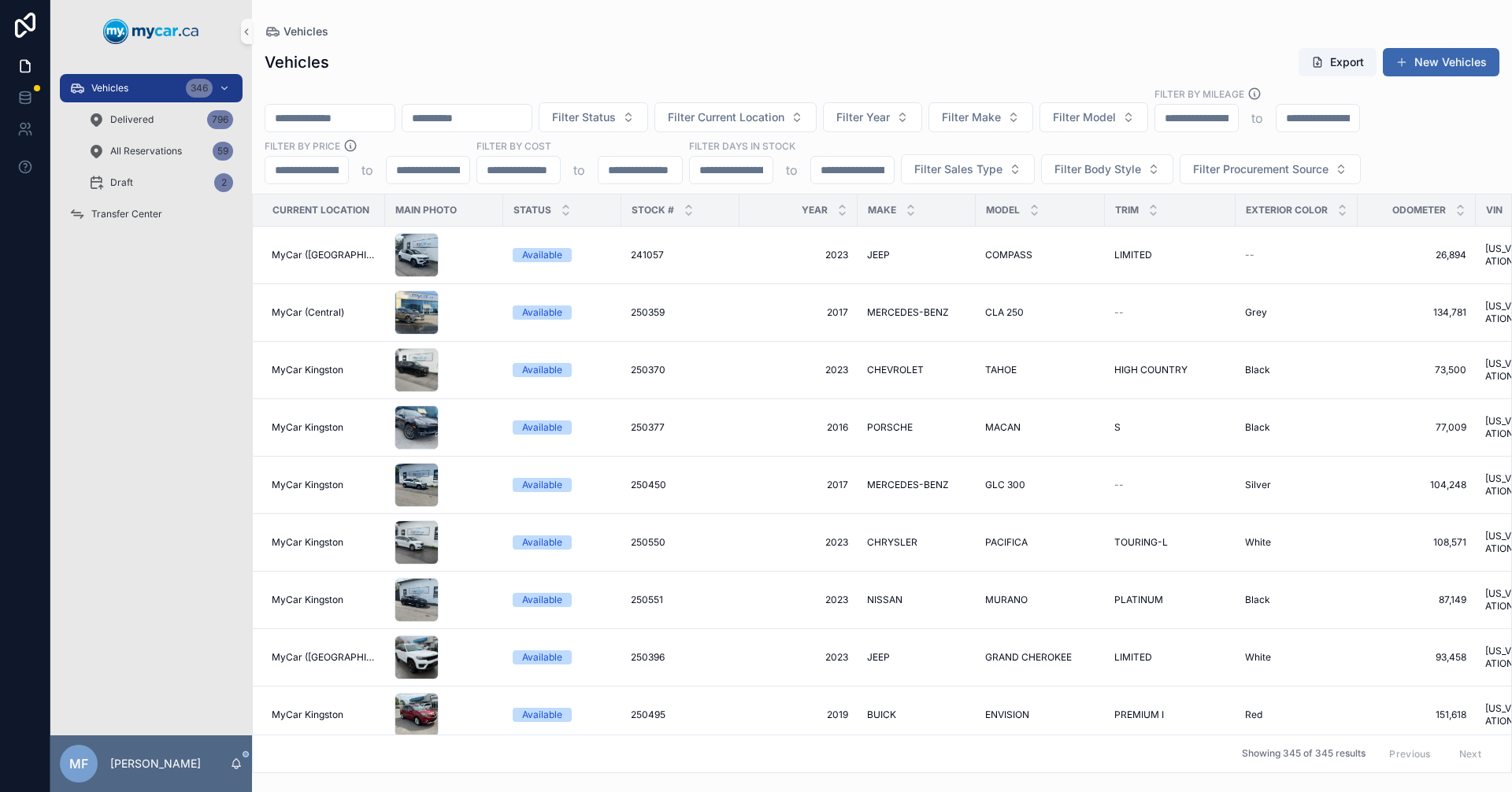
click at [381, 115] on input "scrollable content" at bounding box center [329, 118] width 129 height 22
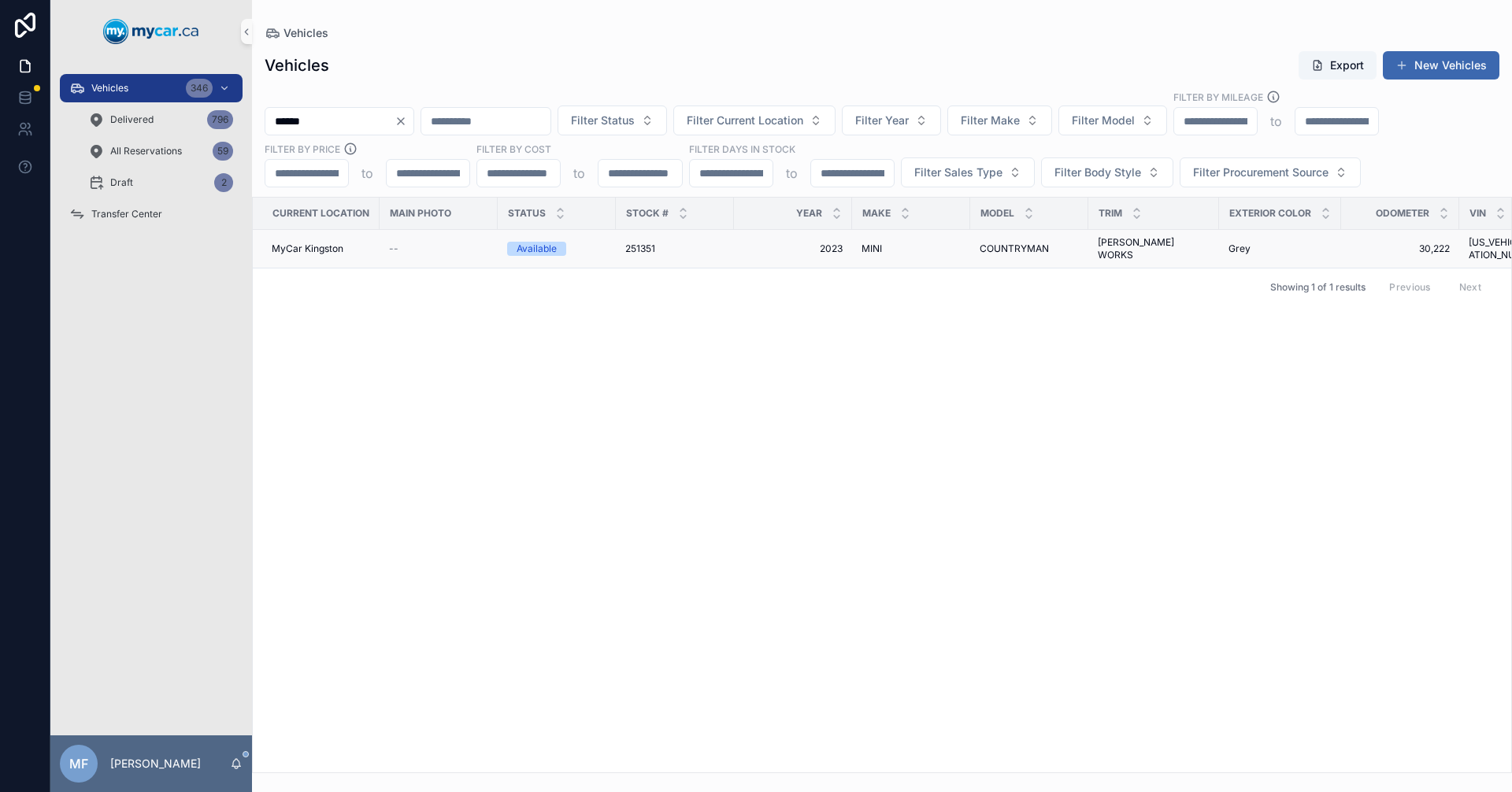
type input "******"
click at [648, 243] on span "251351" at bounding box center [641, 248] width 30 height 13
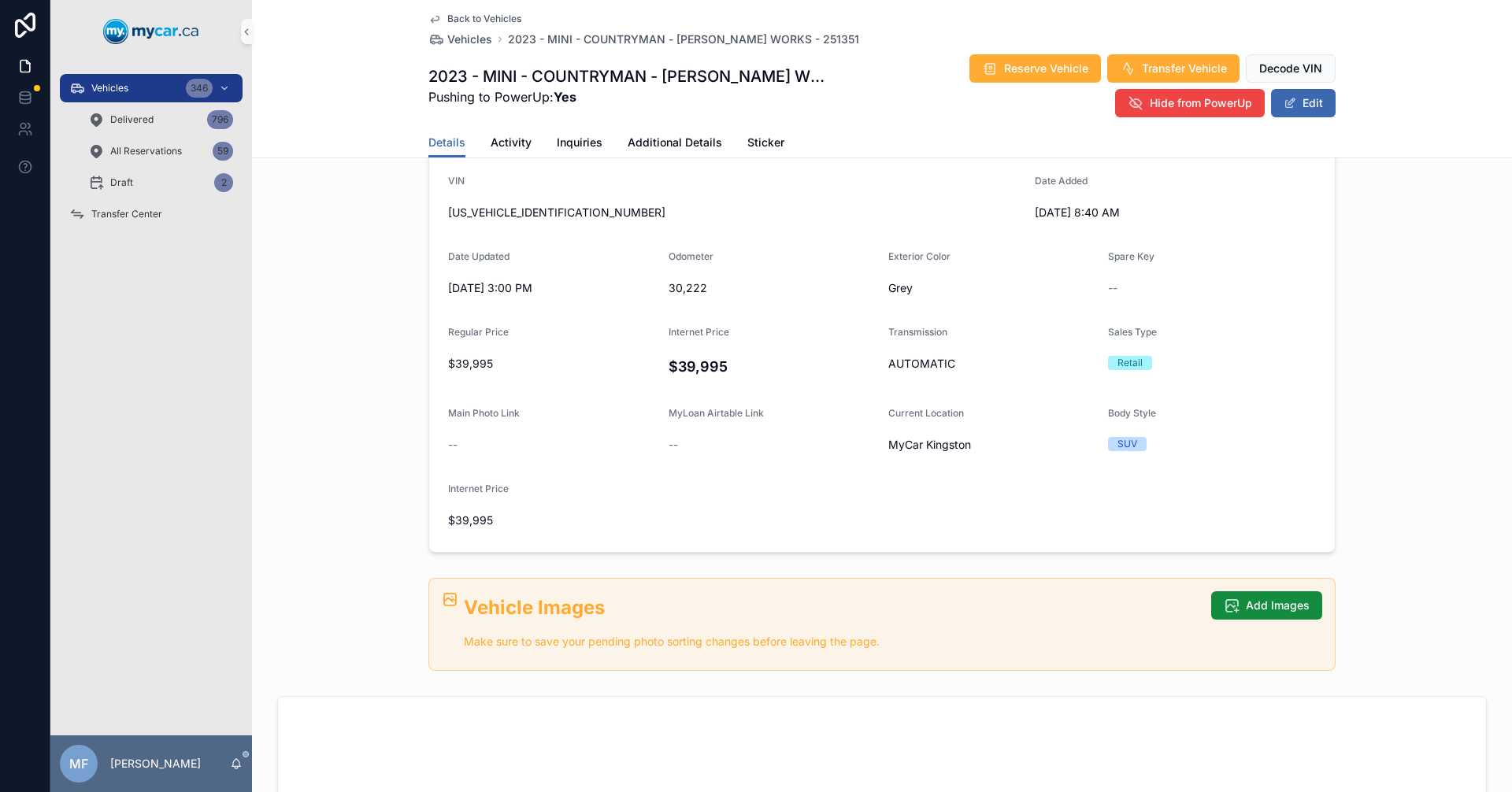
scroll to position [473, 0]
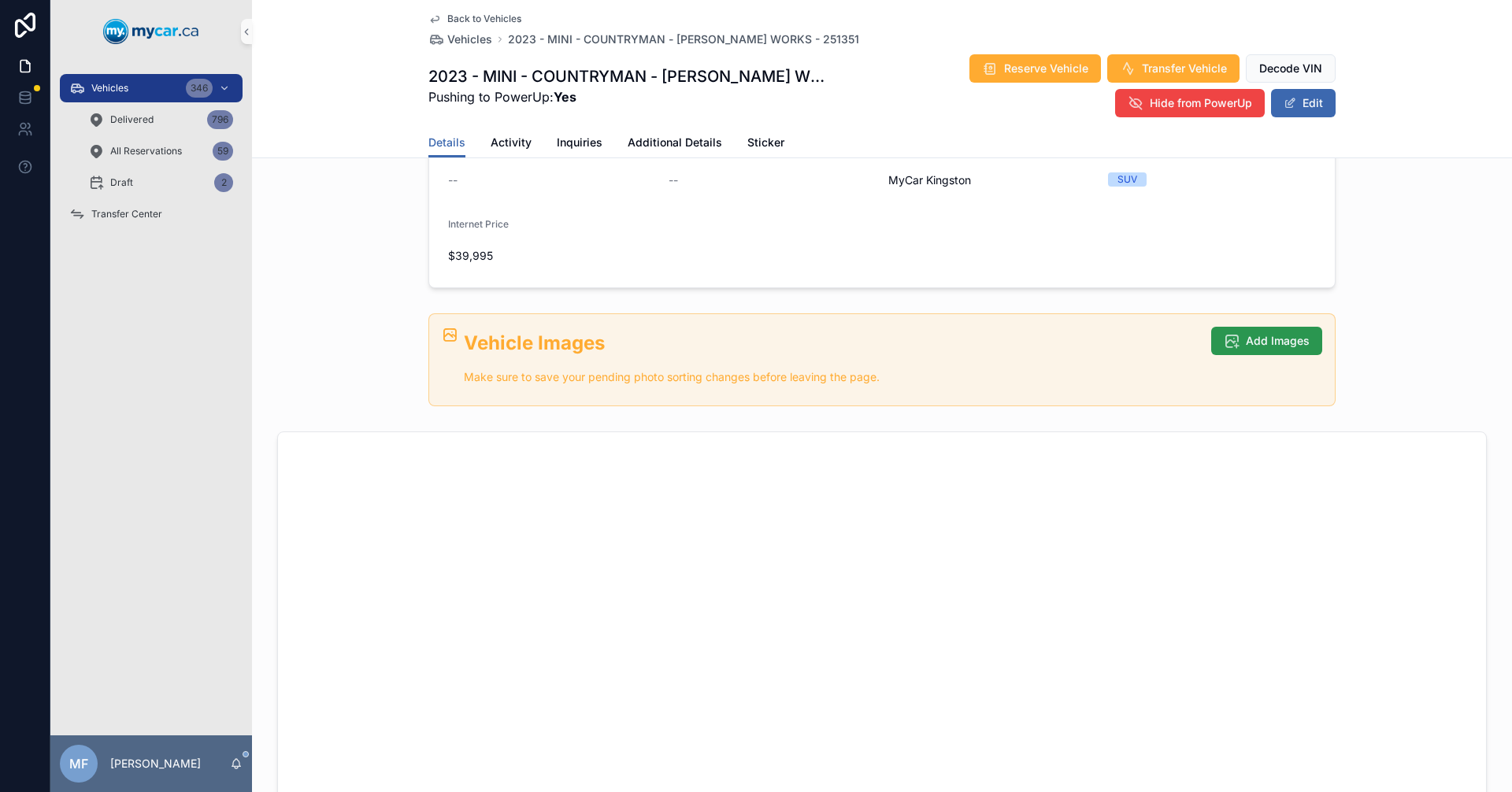
click at [1239, 327] on button "Add Images" at bounding box center [1266, 341] width 111 height 28
click at [1293, 329] on button "Add Images" at bounding box center [1266, 341] width 111 height 28
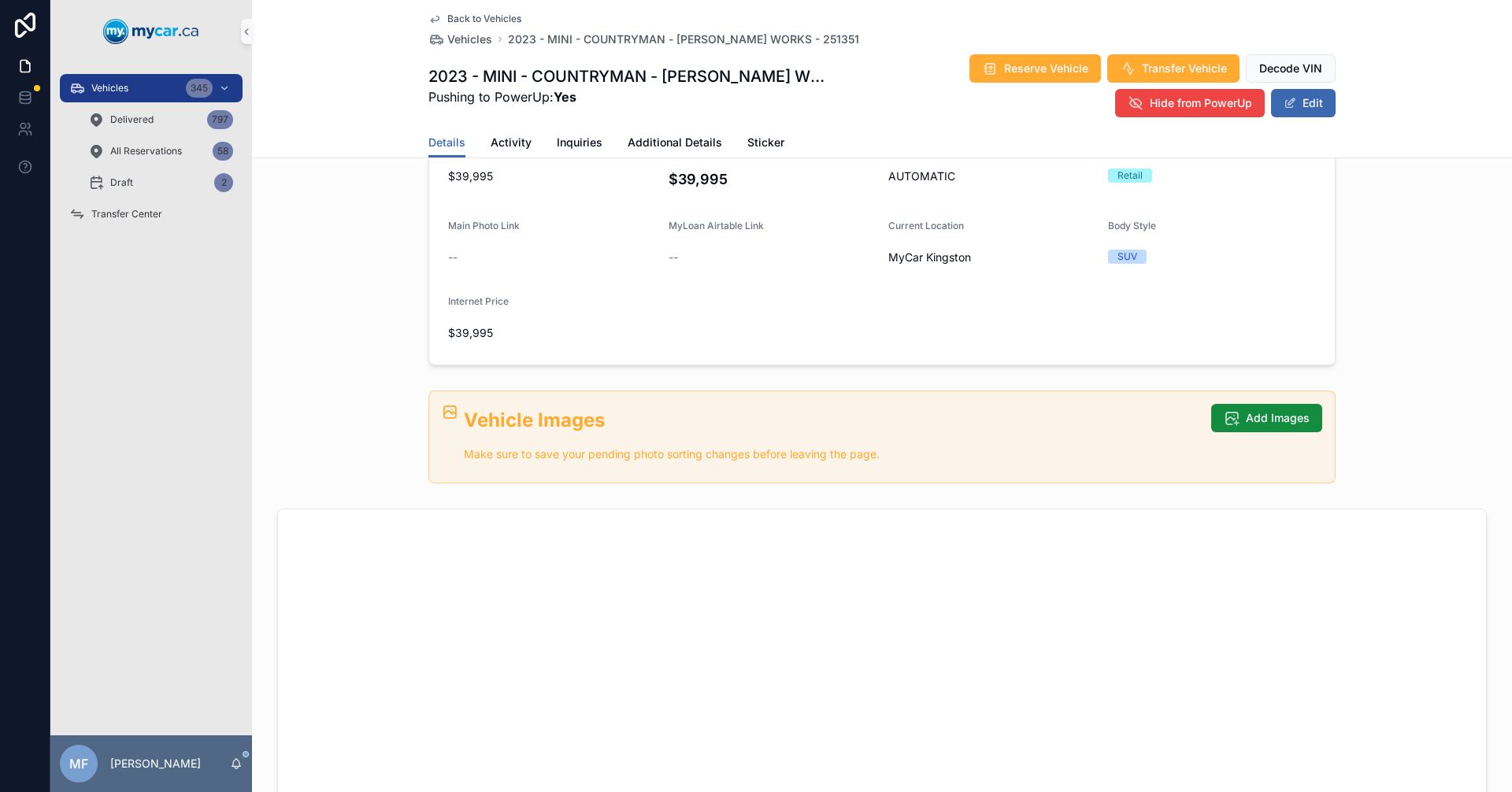
scroll to position [394, 0]
click at [1288, 415] on span "Add Images" at bounding box center [1277, 420] width 64 height 16
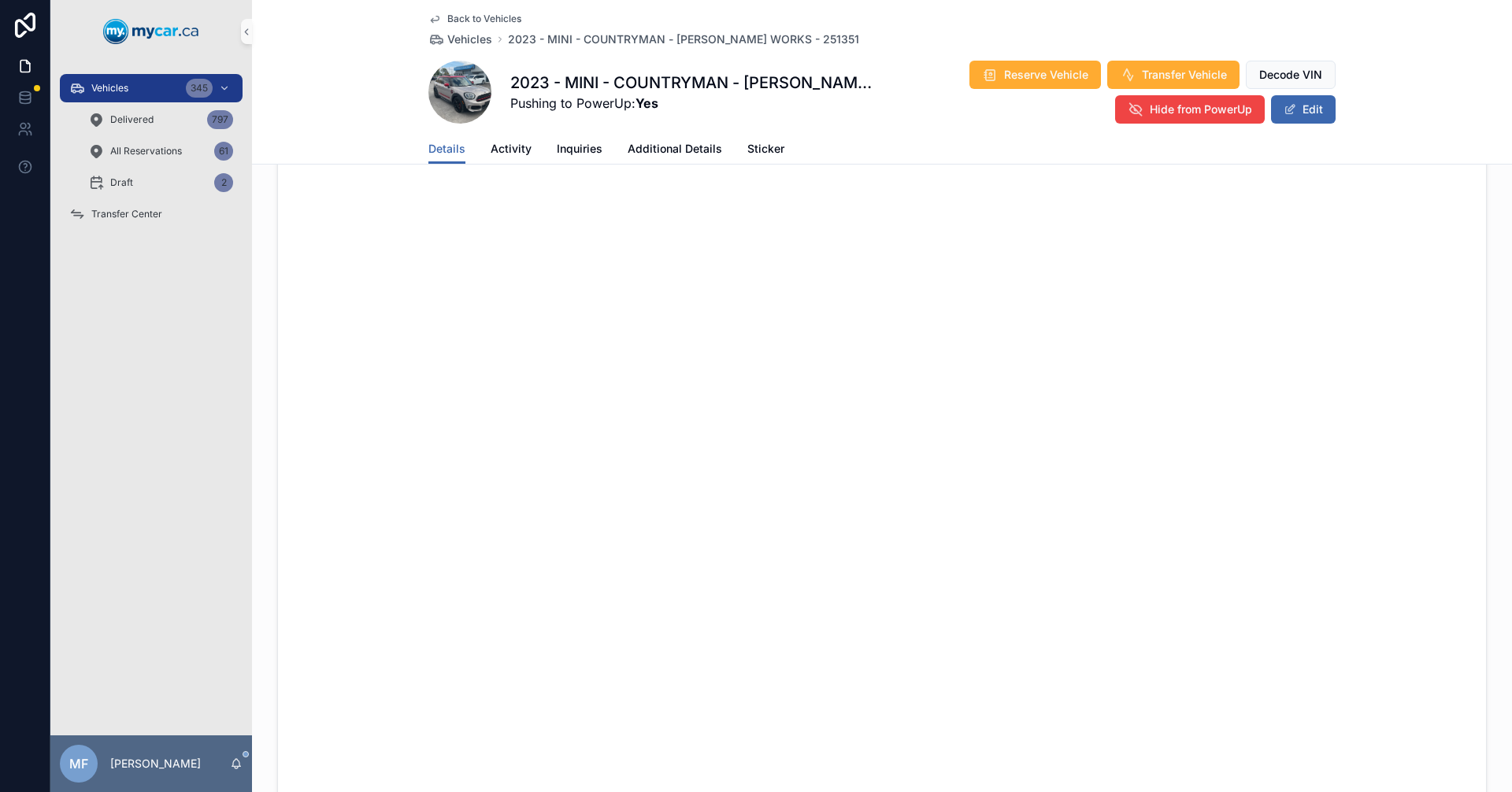
scroll to position [1108, 0]
click at [462, 33] on span "Vehicles" at bounding box center [469, 40] width 45 height 16
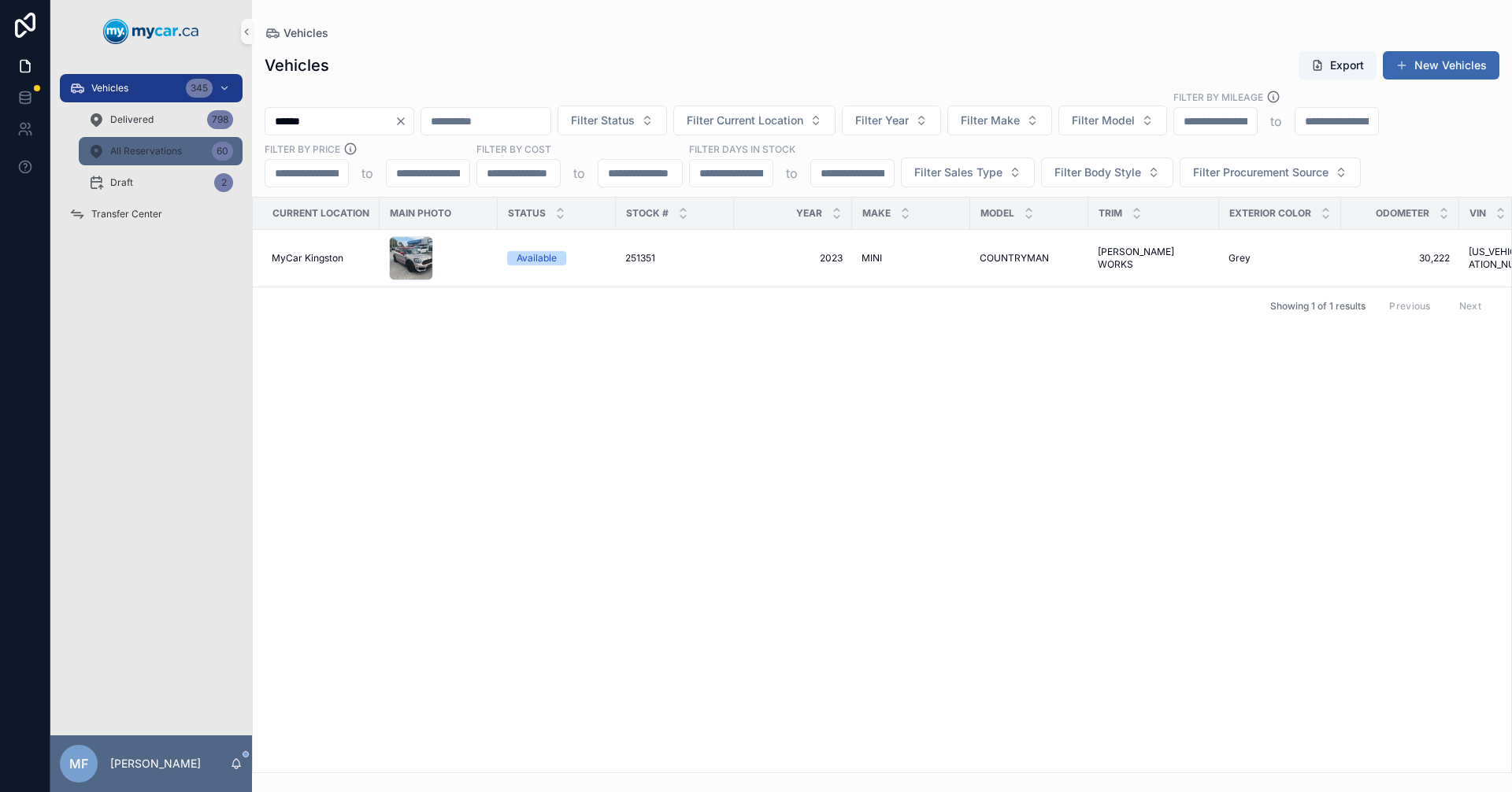
drag, startPoint x: 319, startPoint y: 119, endPoint x: 154, endPoint y: 148, distance: 167.5
click at [154, 148] on div "Vehicles 345 Delivered 798 All Reservations 60 Draft 2 Transfer Center MF [PERS…" at bounding box center [781, 396] width 1462 height 792
type input "******"
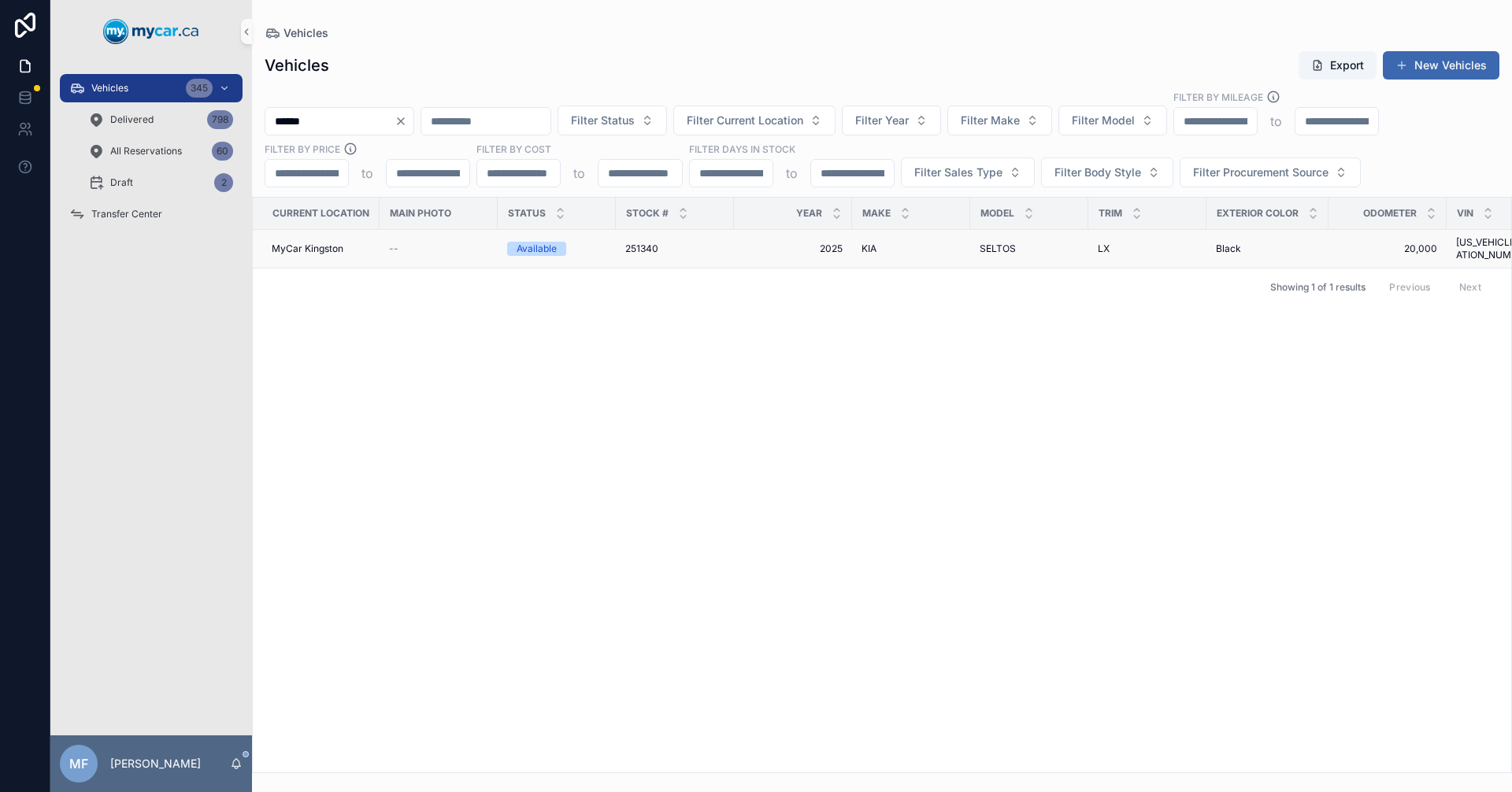
click at [928, 246] on div "KIA KIA" at bounding box center [910, 248] width 99 height 13
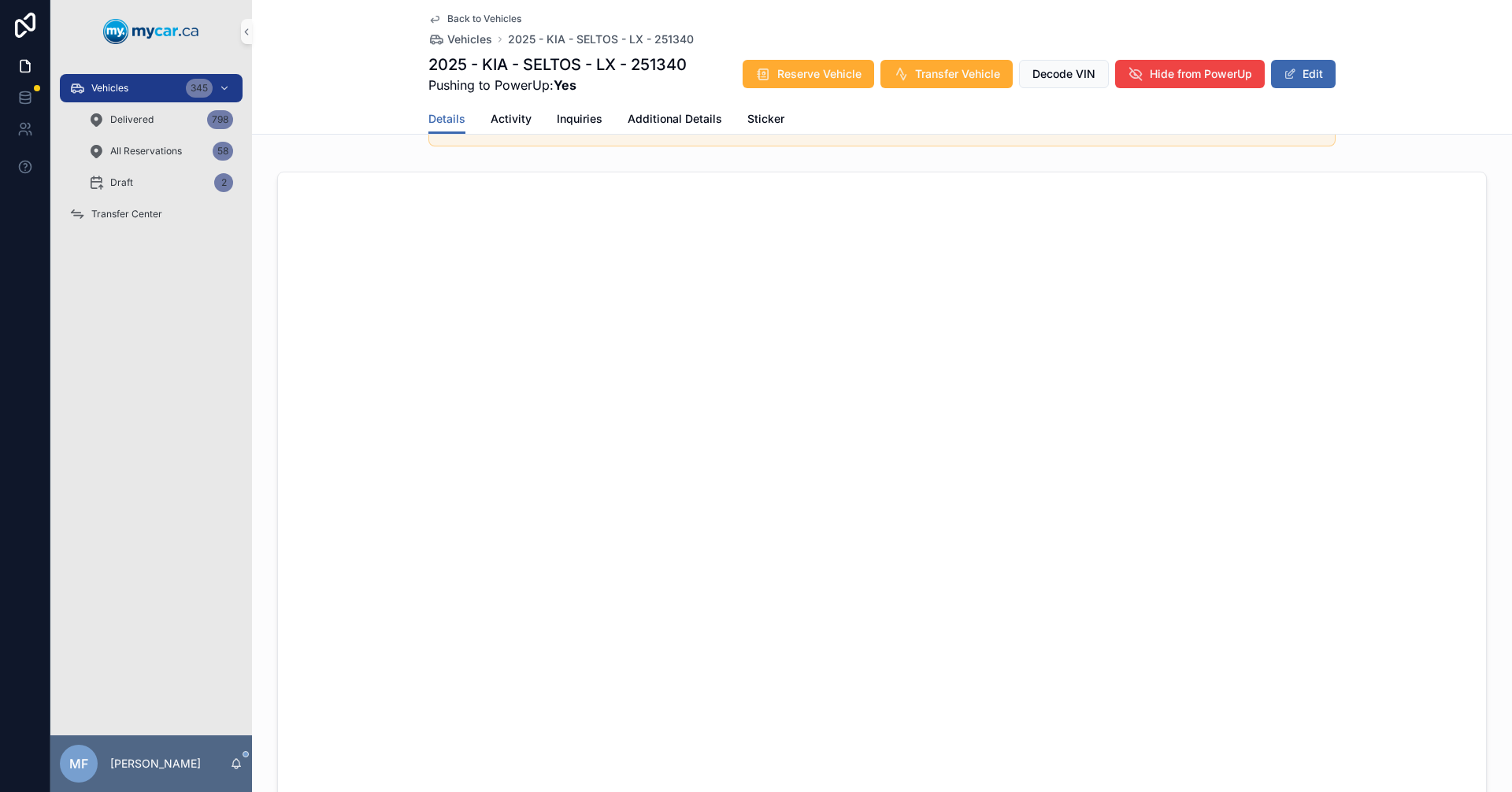
scroll to position [473, 0]
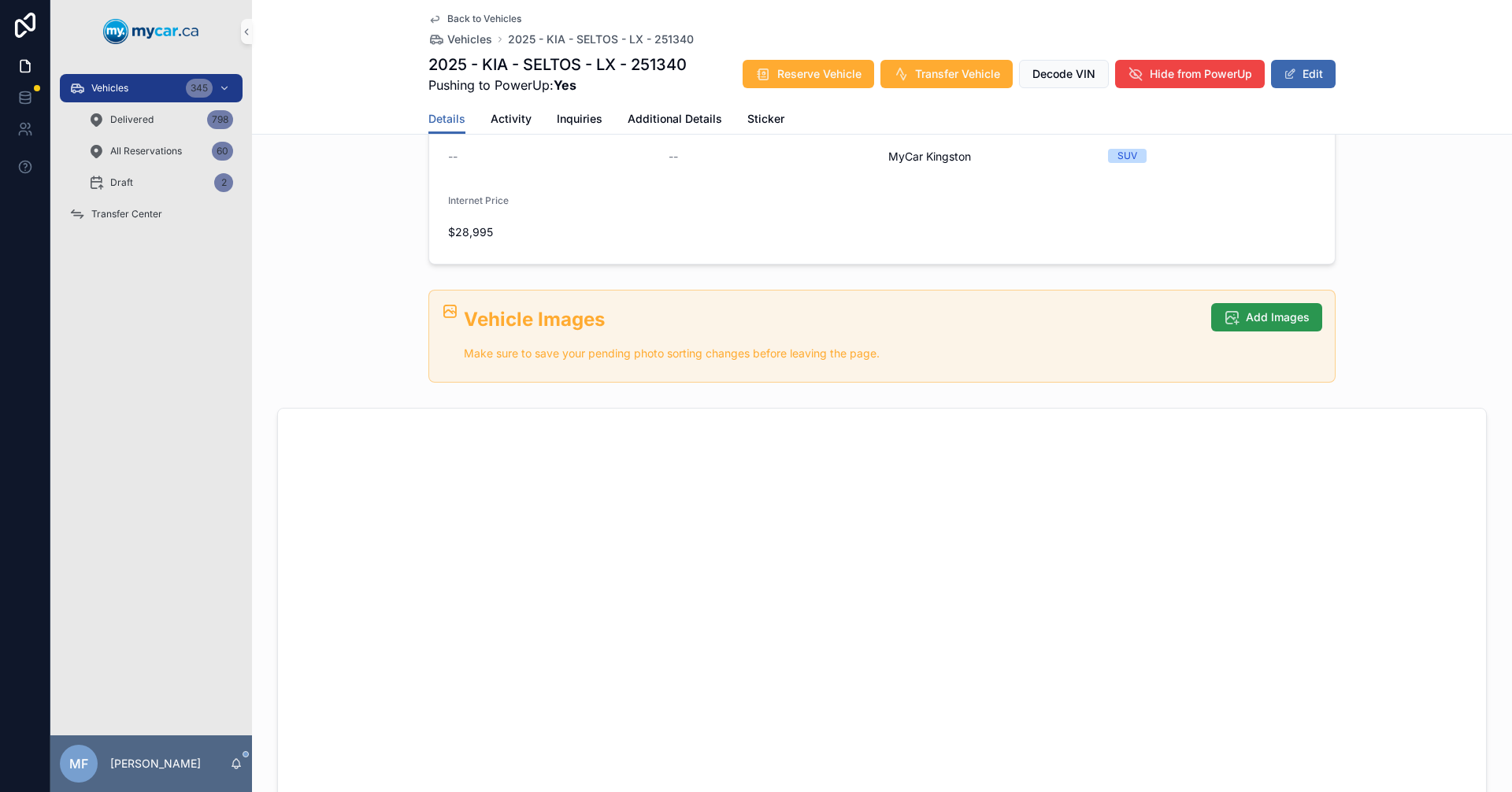
click at [1246, 314] on span "Add Images" at bounding box center [1277, 317] width 64 height 16
click at [1258, 319] on span "Add Images" at bounding box center [1277, 317] width 64 height 16
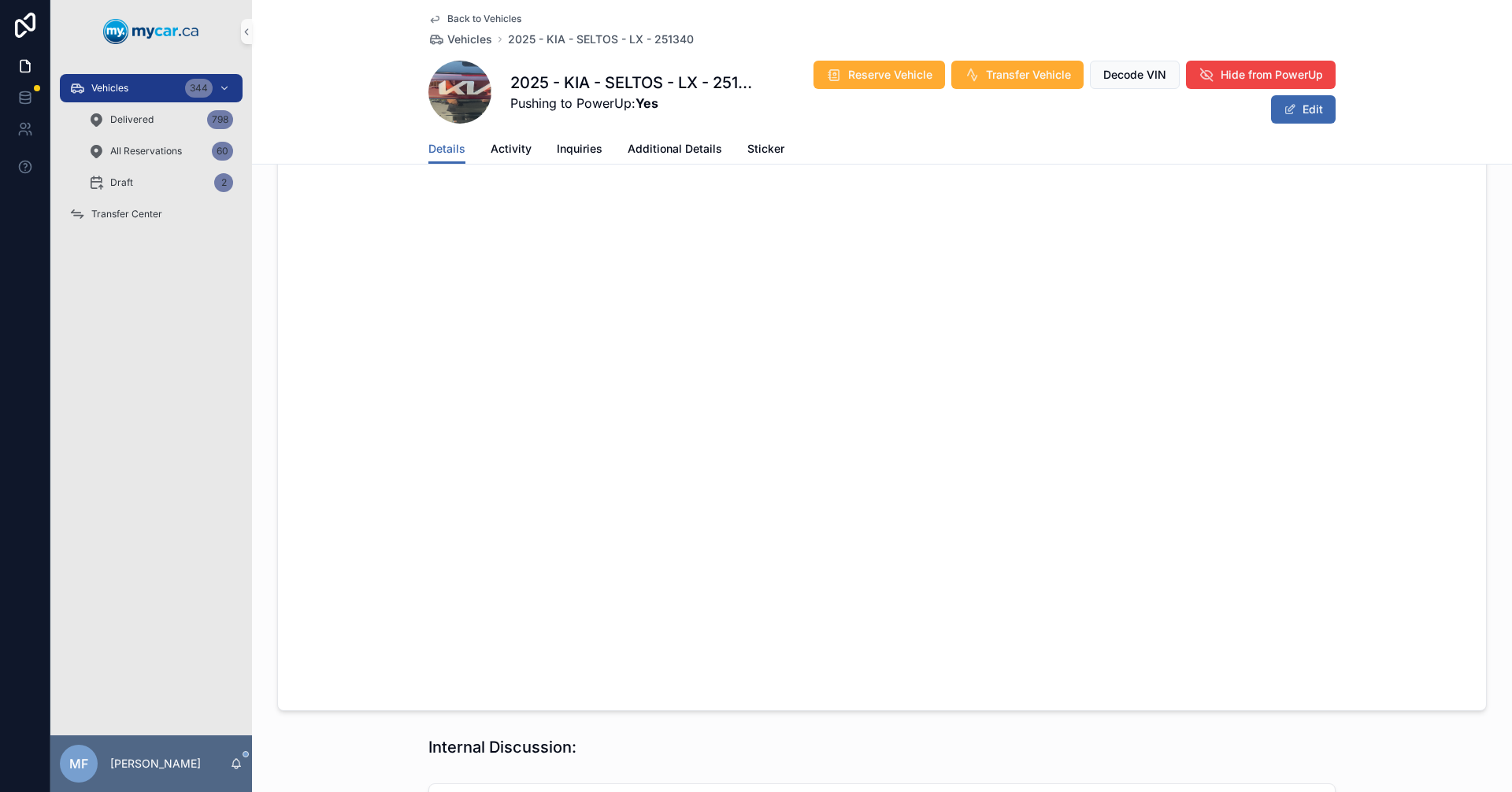
scroll to position [502, 0]
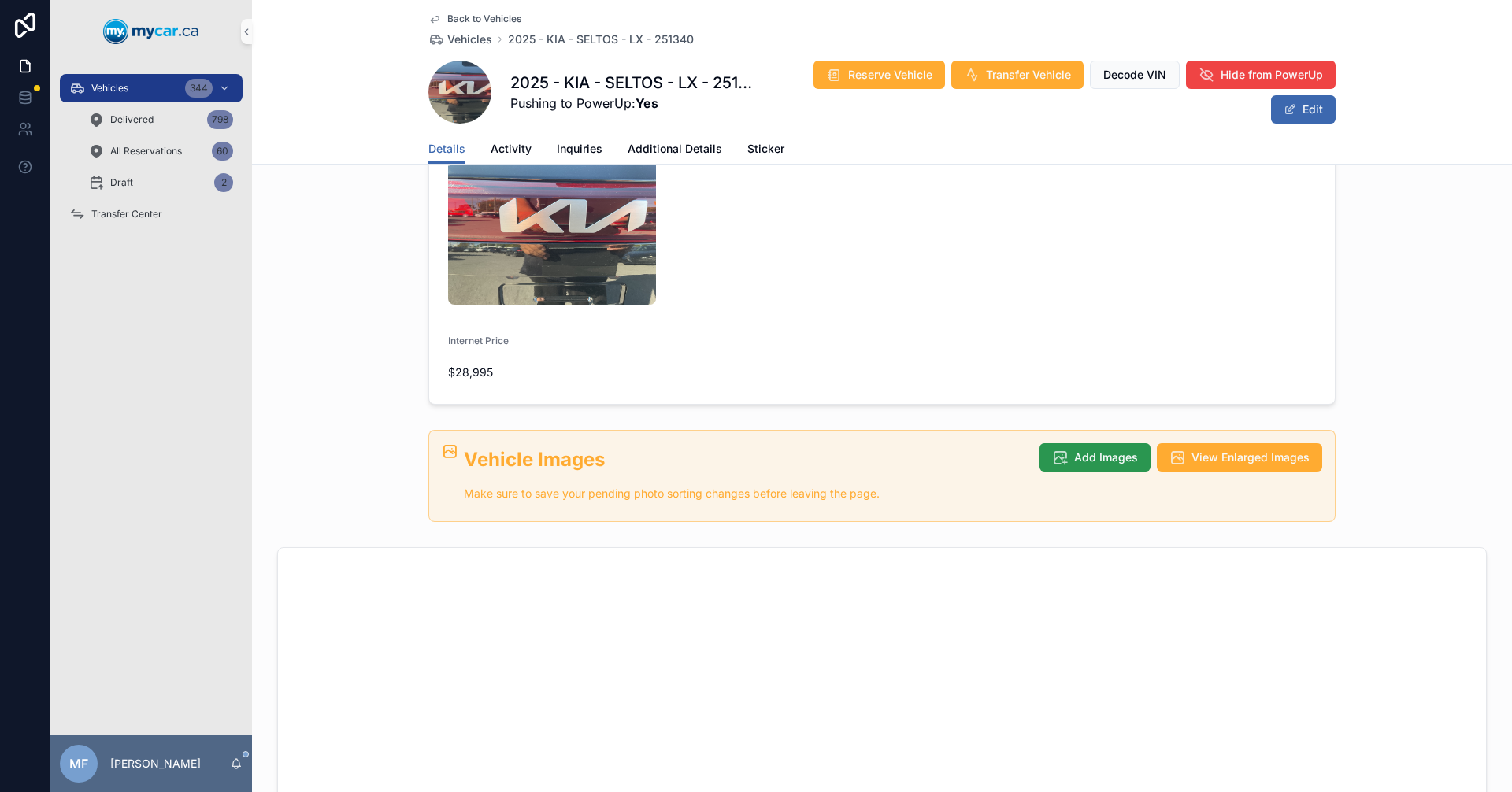
click at [1097, 450] on span "Add Images" at bounding box center [1106, 458] width 64 height 16
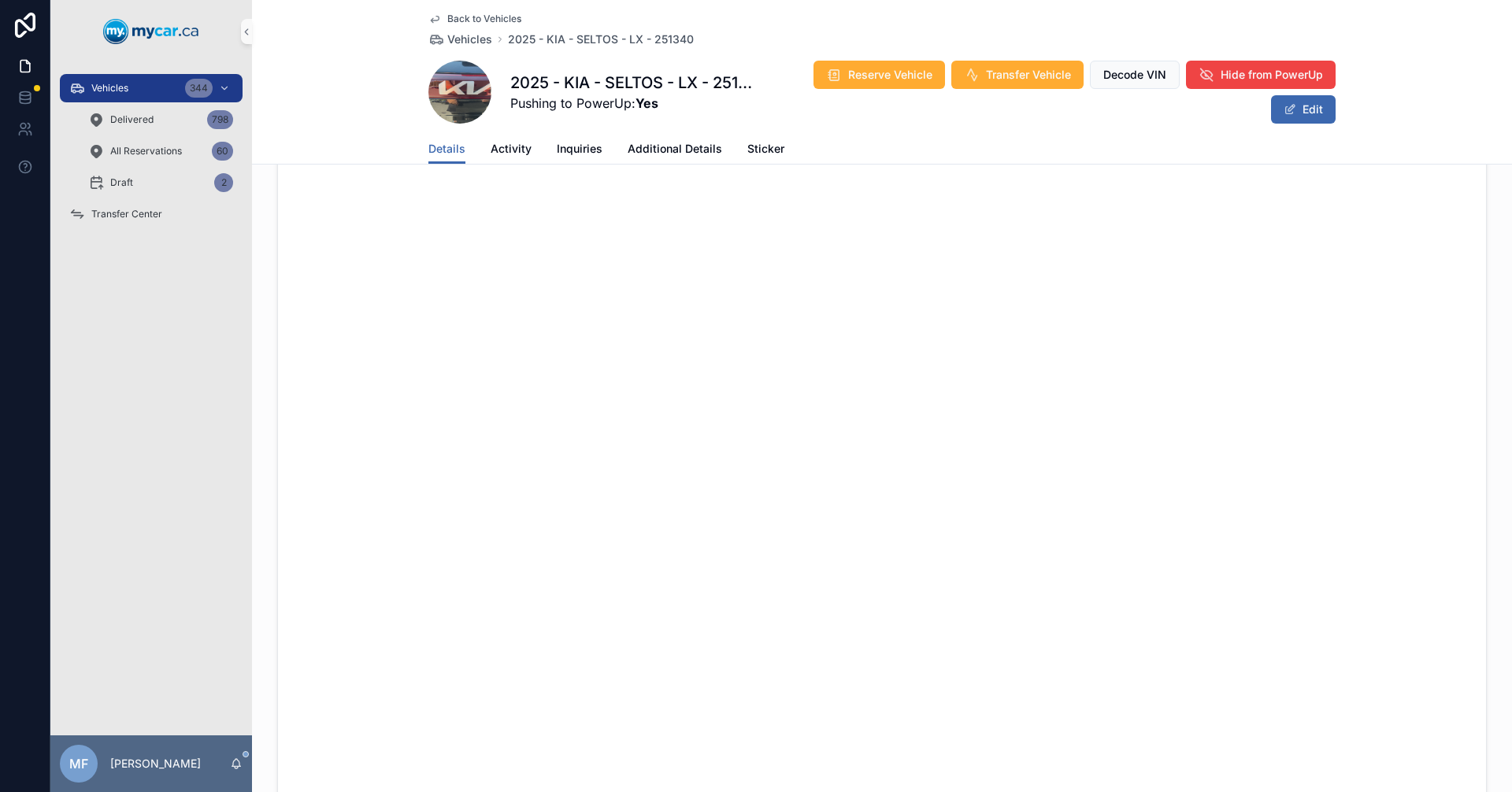
scroll to position [934, 0]
click at [460, 41] on span "Vehicles" at bounding box center [469, 40] width 45 height 16
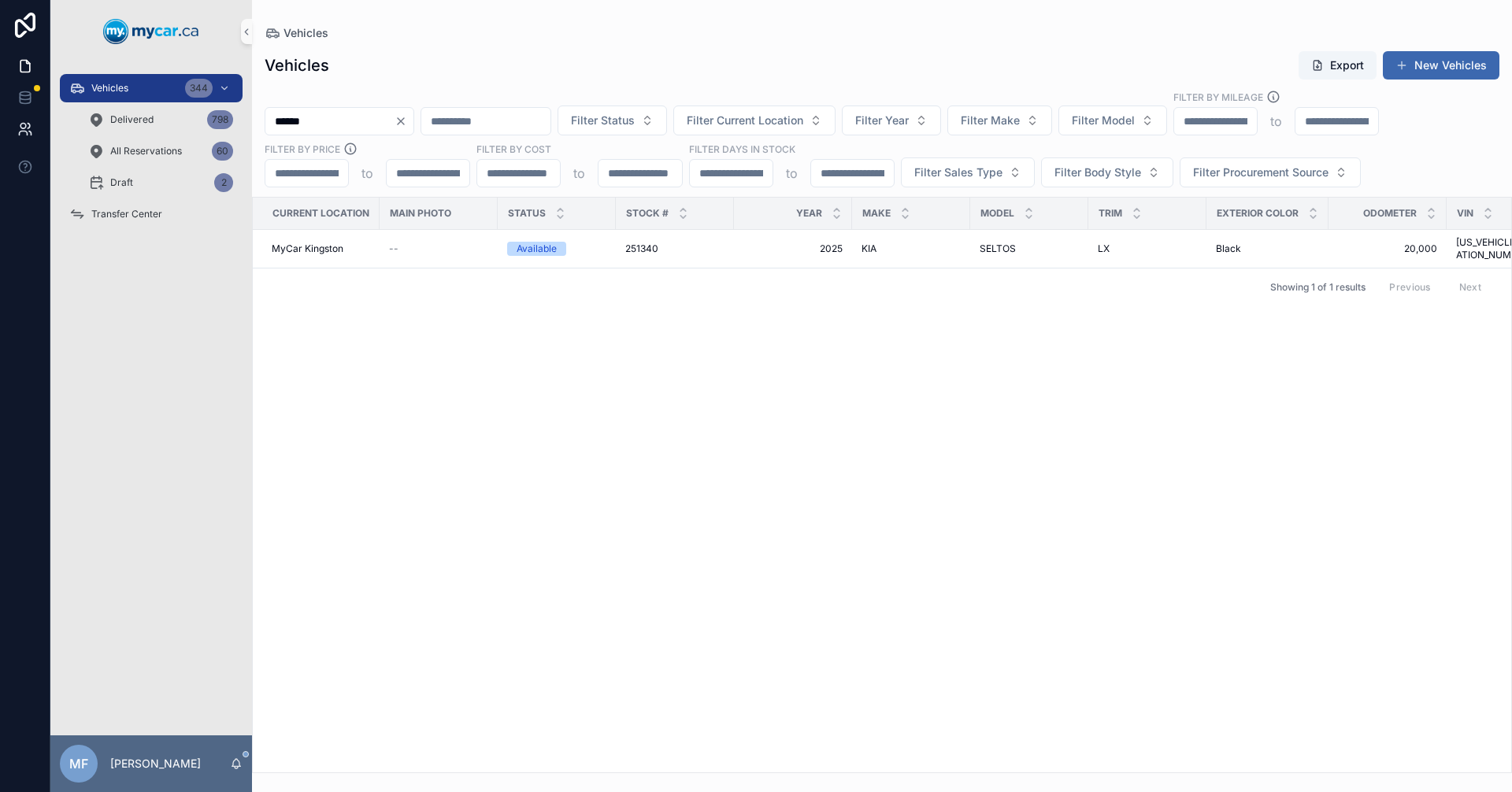
drag, startPoint x: 291, startPoint y: 111, endPoint x: 32, endPoint y: 134, distance: 260.0
click at [32, 134] on div "Vehicles 344 Delivered 798 All Reservations 60 Draft 2 Transfer Center MF [PERS…" at bounding box center [756, 396] width 1512 height 792
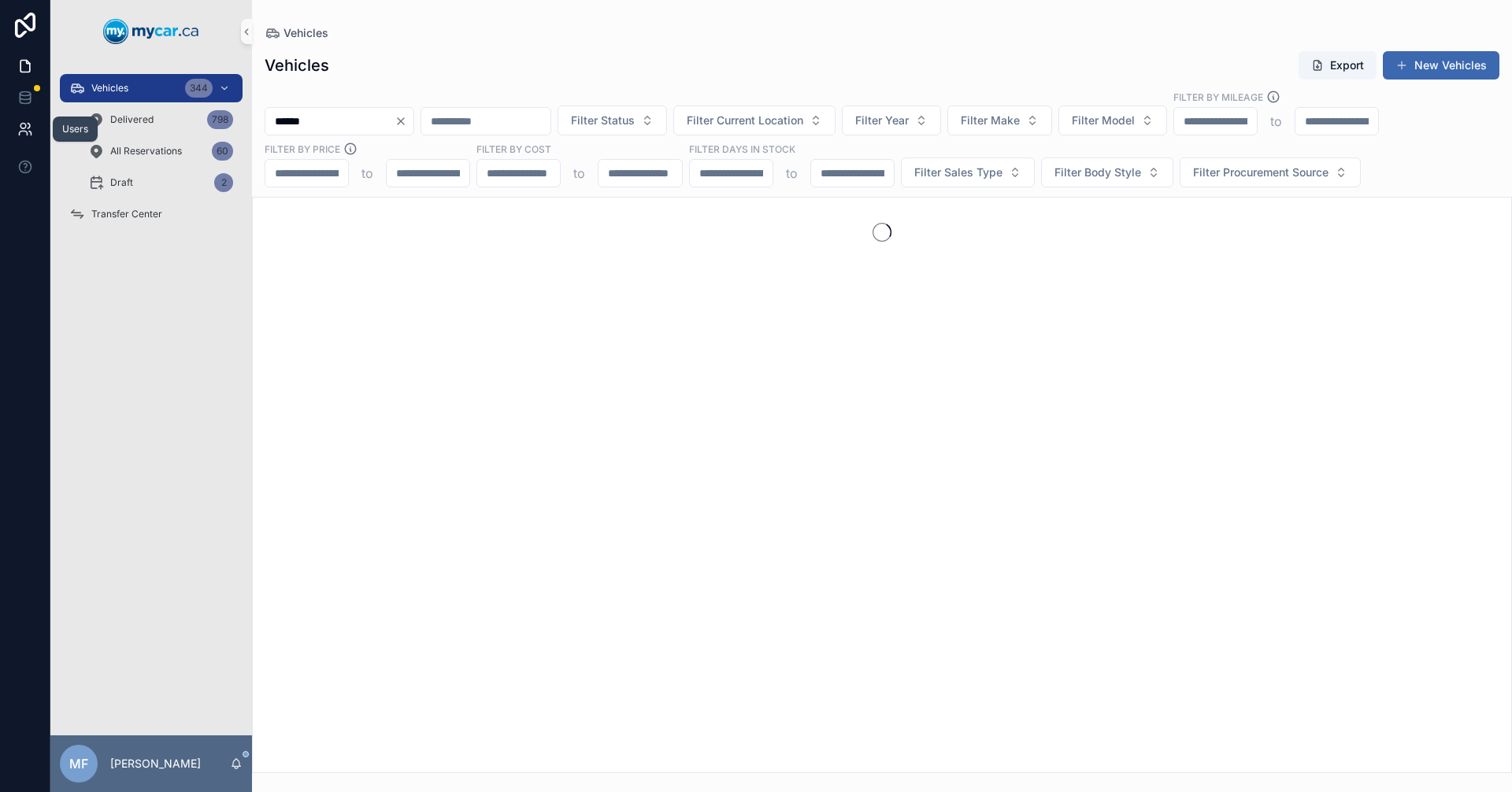
type input "******"
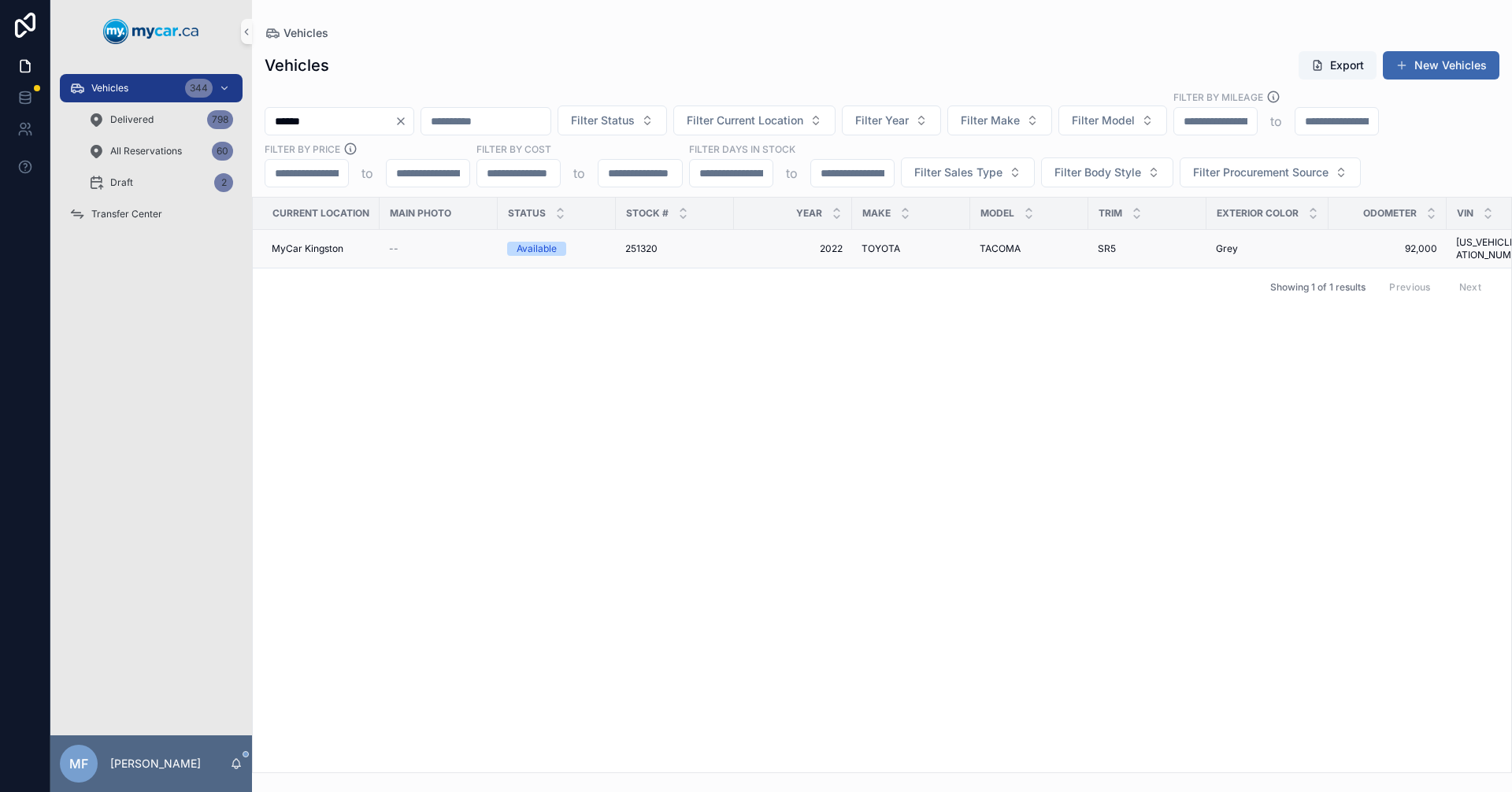
click at [853, 244] on td "TOYOTA TOYOTA" at bounding box center [911, 248] width 118 height 39
click at [1007, 247] on span "TACOMA" at bounding box center [1000, 248] width 41 height 13
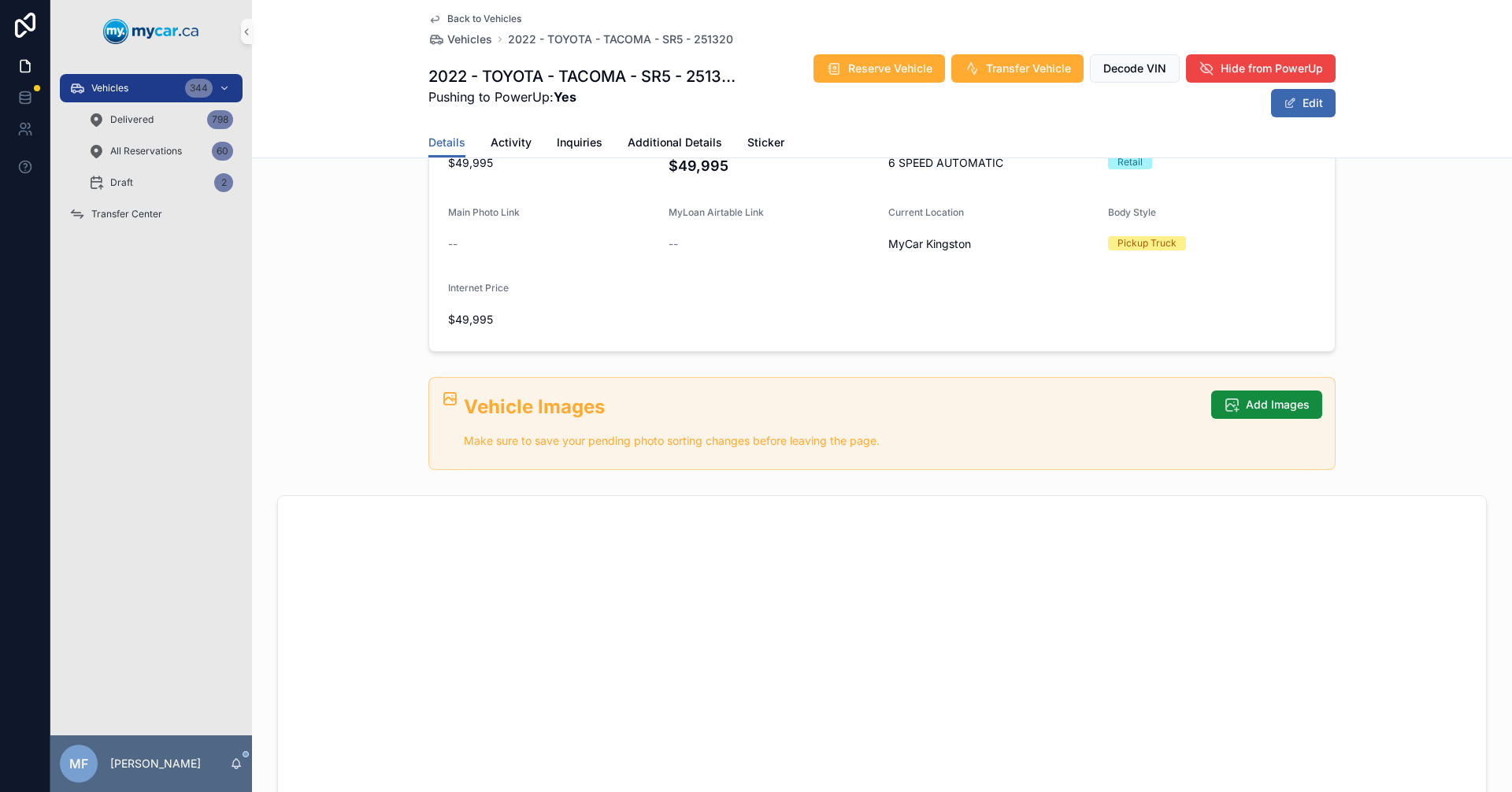
scroll to position [315, 0]
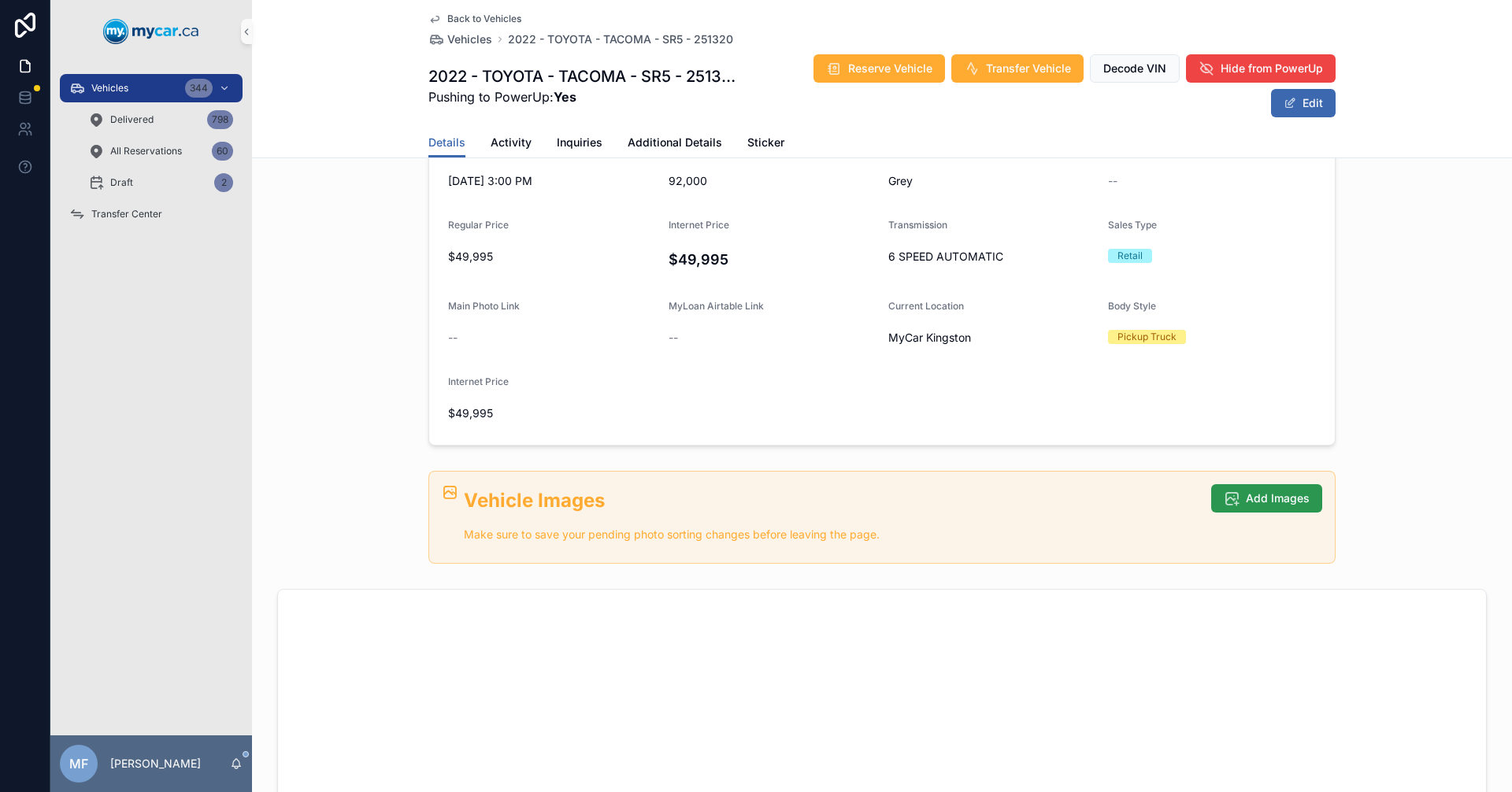
click at [1259, 502] on span "Add Images" at bounding box center [1277, 499] width 64 height 16
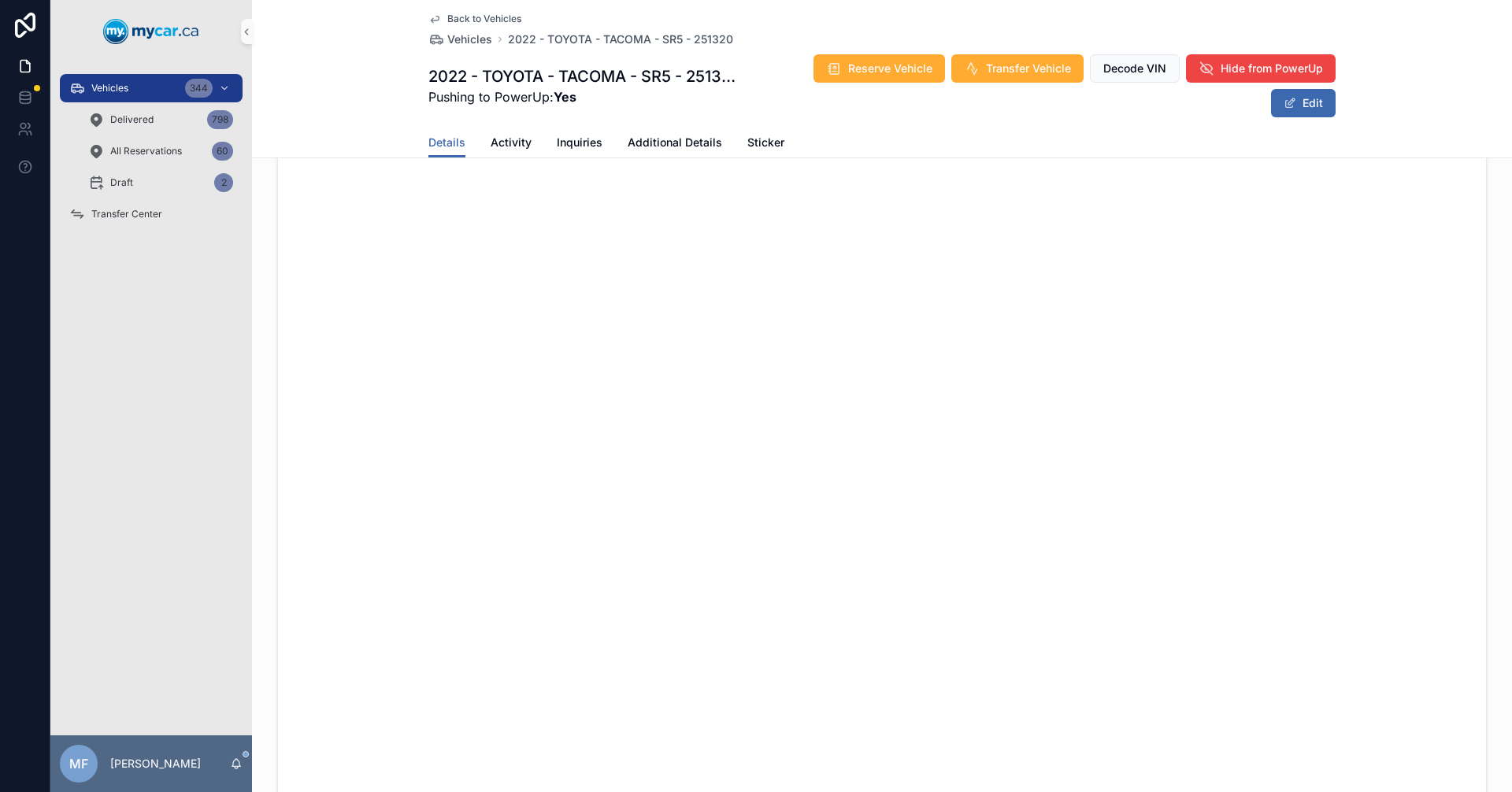
scroll to position [158, 0]
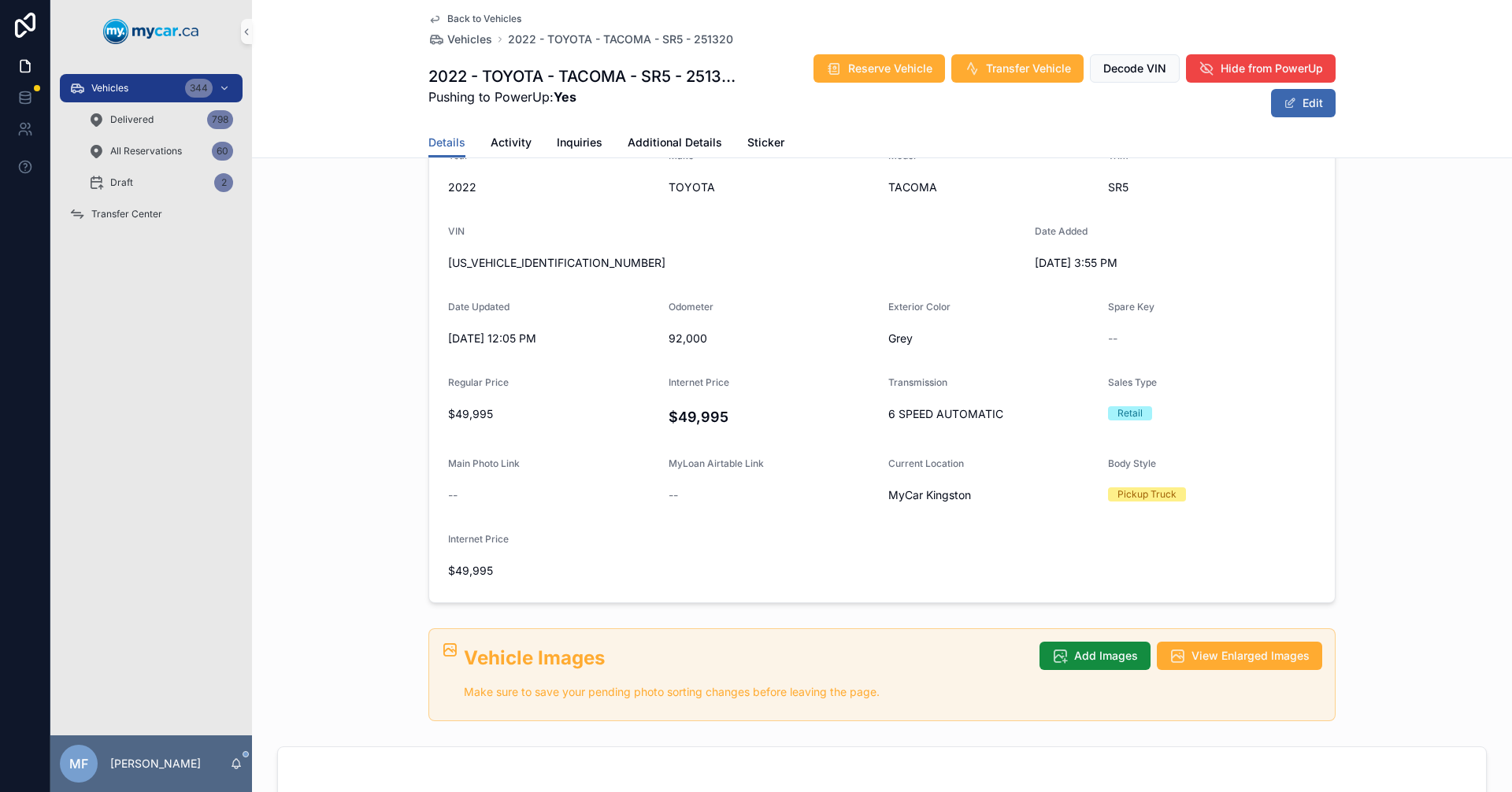
drag, startPoint x: 473, startPoint y: 654, endPoint x: 630, endPoint y: 656, distance: 157.0
click at [562, 654] on h2 "Vehicle Images" at bounding box center [746, 657] width 563 height 26
click at [630, 656] on h2 "Vehicle Images" at bounding box center [746, 657] width 563 height 26
drag, startPoint x: 451, startPoint y: 659, endPoint x: 766, endPoint y: 698, distance: 317.4
click at [766, 698] on div "Vehicle Images Make sure to save your pending photo sorting changes before leav…" at bounding box center [881, 674] width 907 height 93
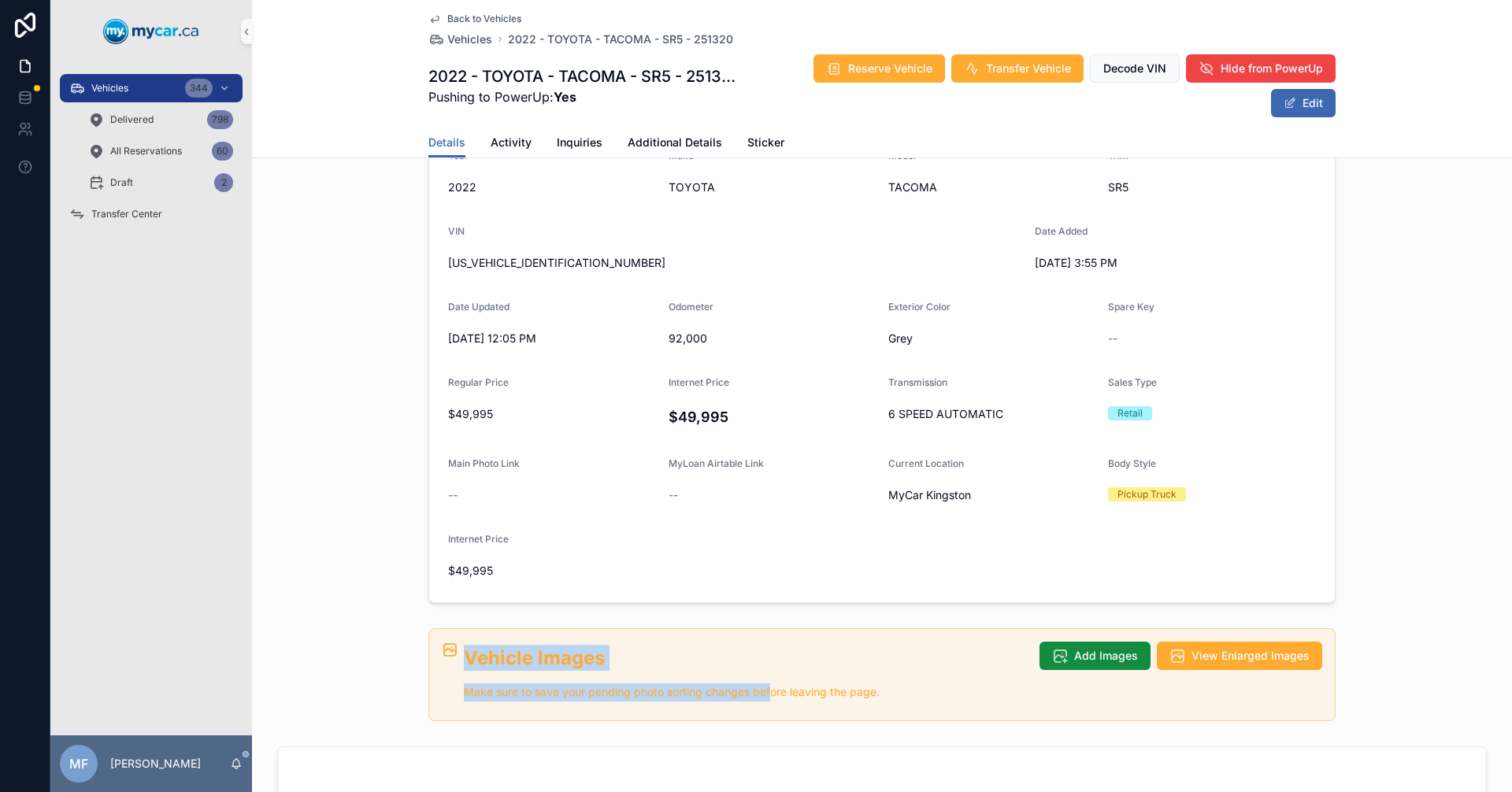
click at [766, 698] on p "Make sure to save your pending photo sorting changes before leaving the page." at bounding box center [746, 692] width 563 height 18
drag, startPoint x: 883, startPoint y: 692, endPoint x: 465, endPoint y: 654, distance: 419.7
click at [464, 663] on div "Vehicle Images Make sure to save your pending photo sorting changes before leav…" at bounding box center [746, 672] width 563 height 57
click at [465, 654] on h2 "Vehicle Images" at bounding box center [746, 657] width 563 height 26
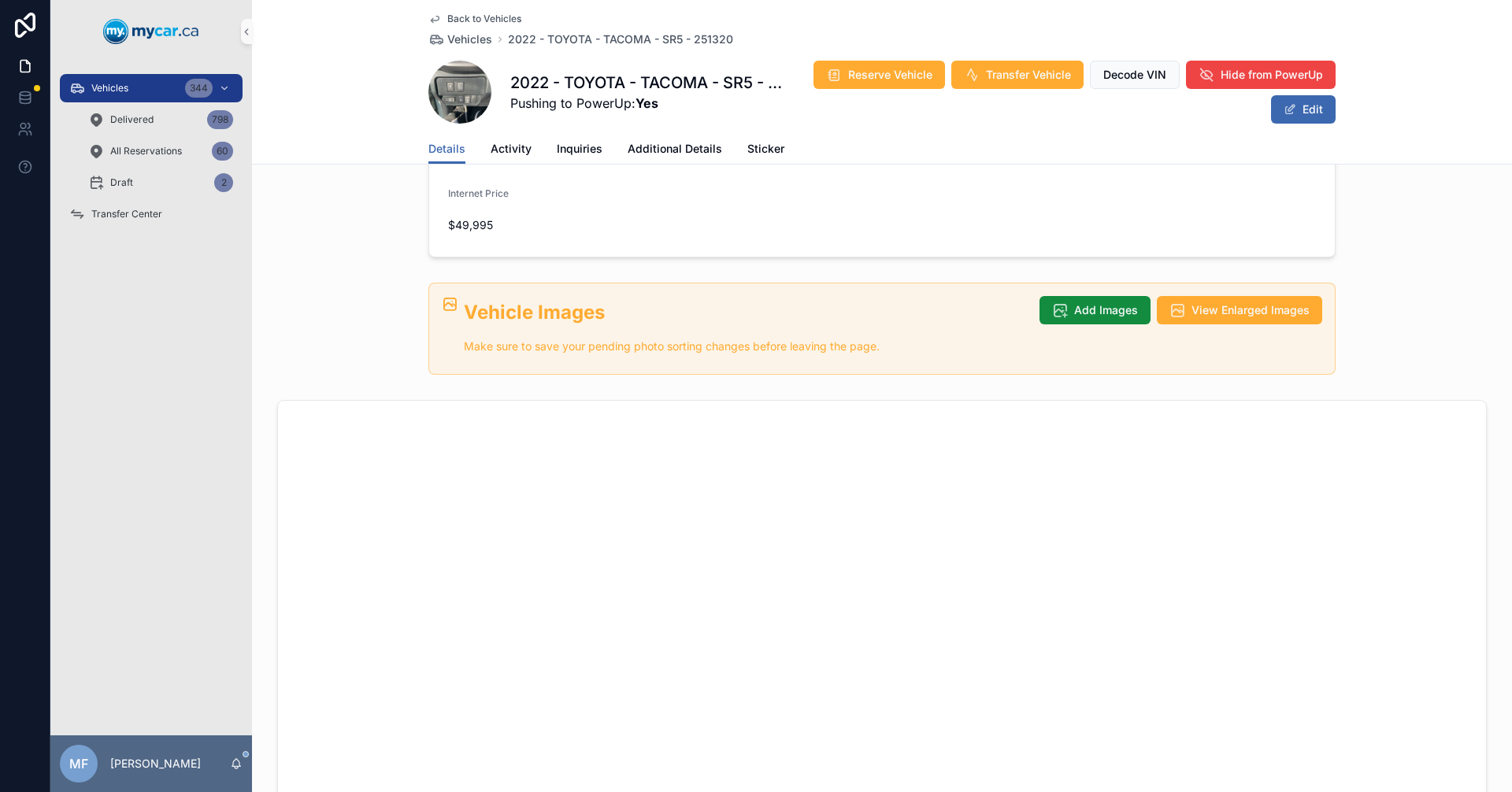
scroll to position [479, 0]
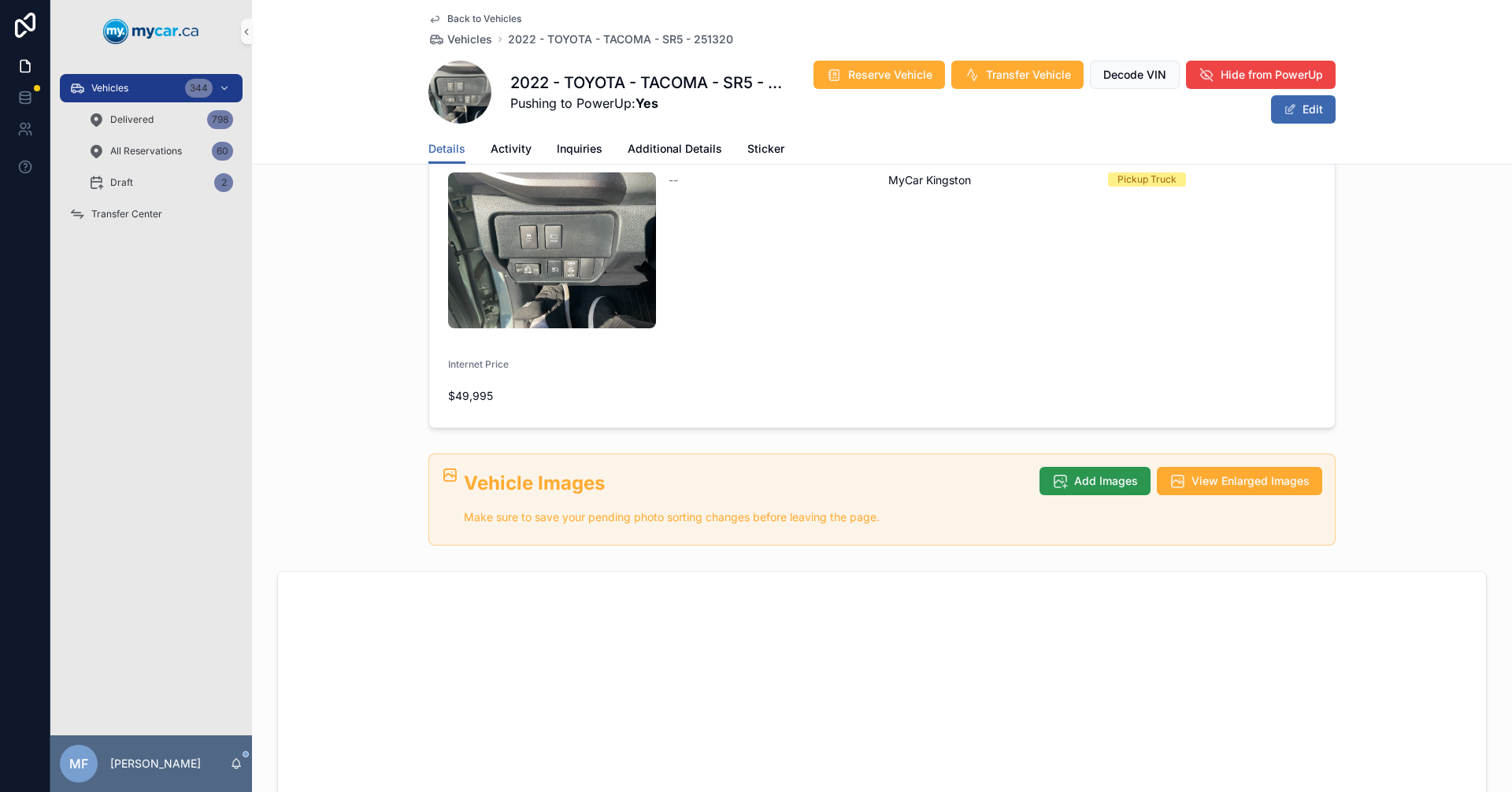
click at [1078, 473] on span "Add Images" at bounding box center [1106, 481] width 64 height 16
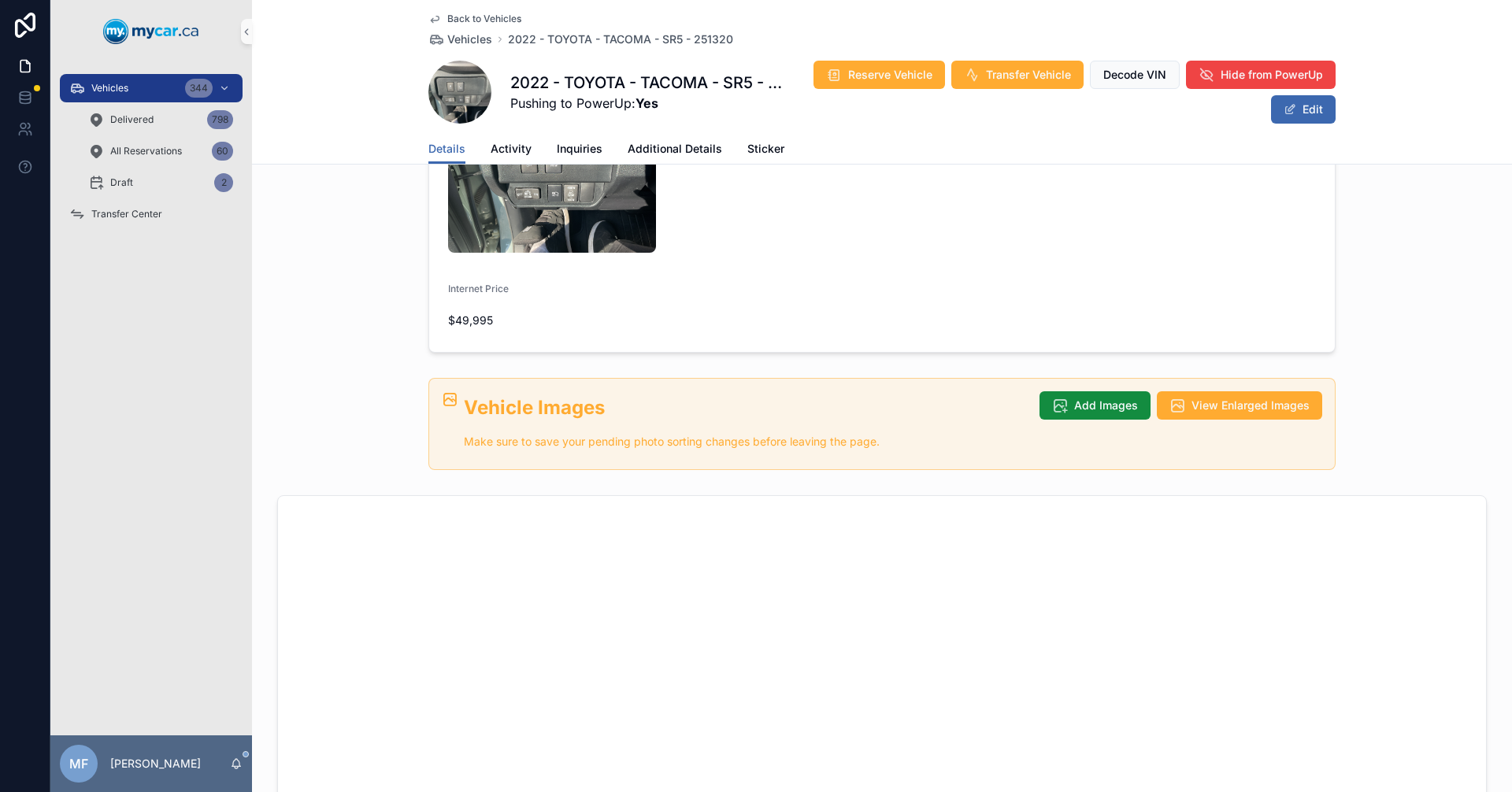
scroll to position [629, 0]
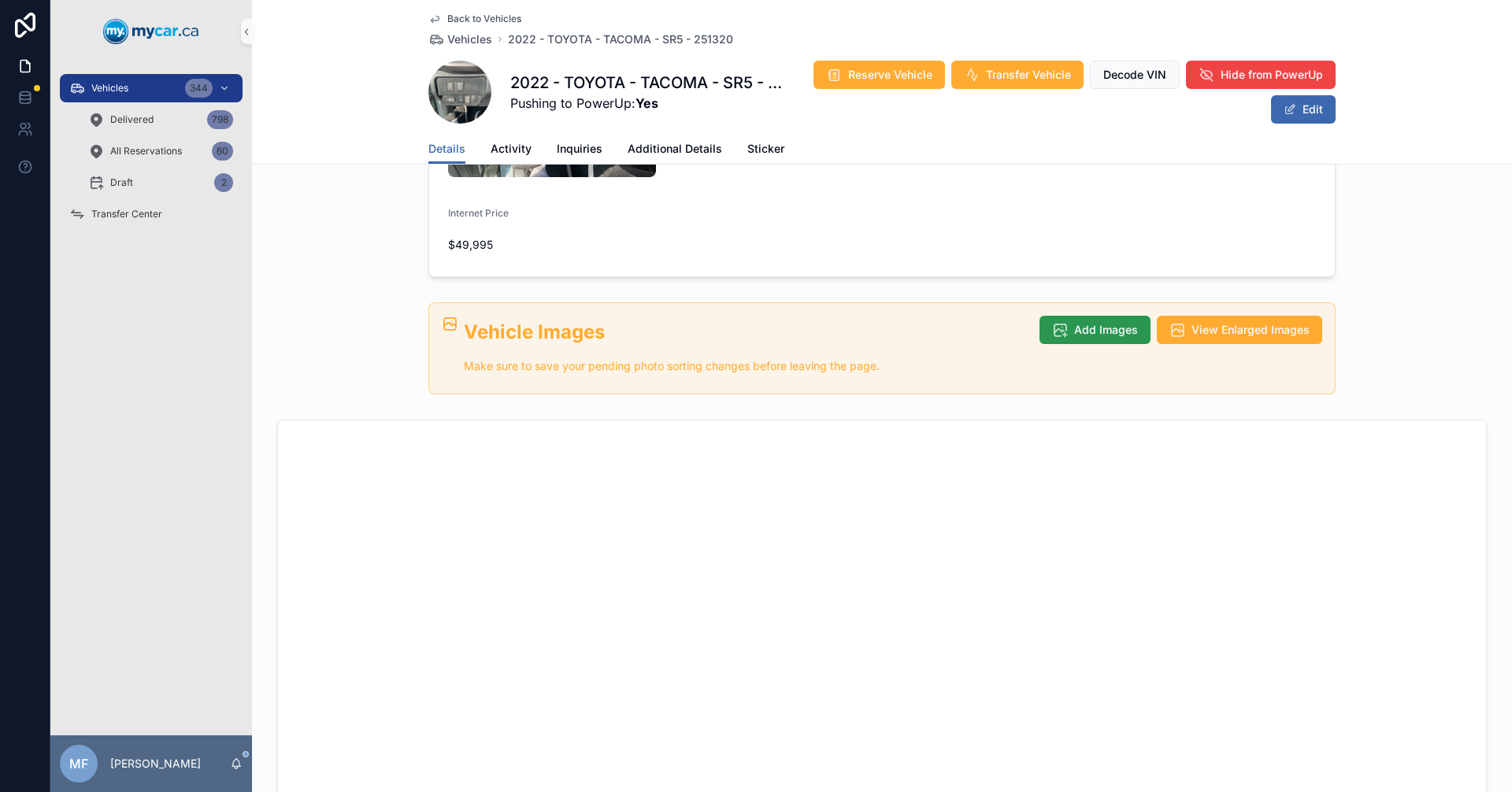
click at [1094, 322] on span "Add Images" at bounding box center [1106, 330] width 64 height 16
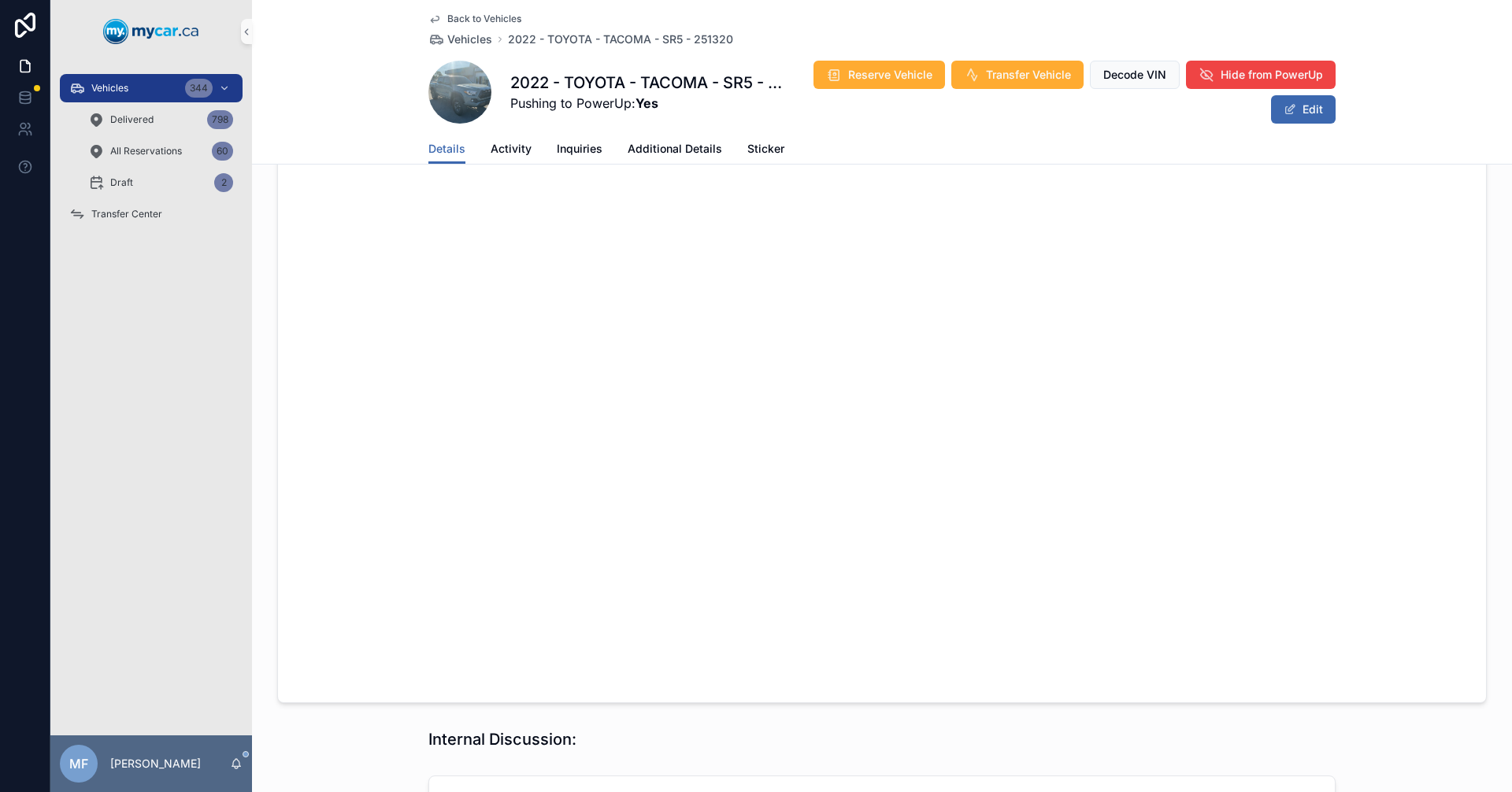
scroll to position [1181, 0]
click at [463, 42] on span "Vehicles" at bounding box center [469, 40] width 45 height 16
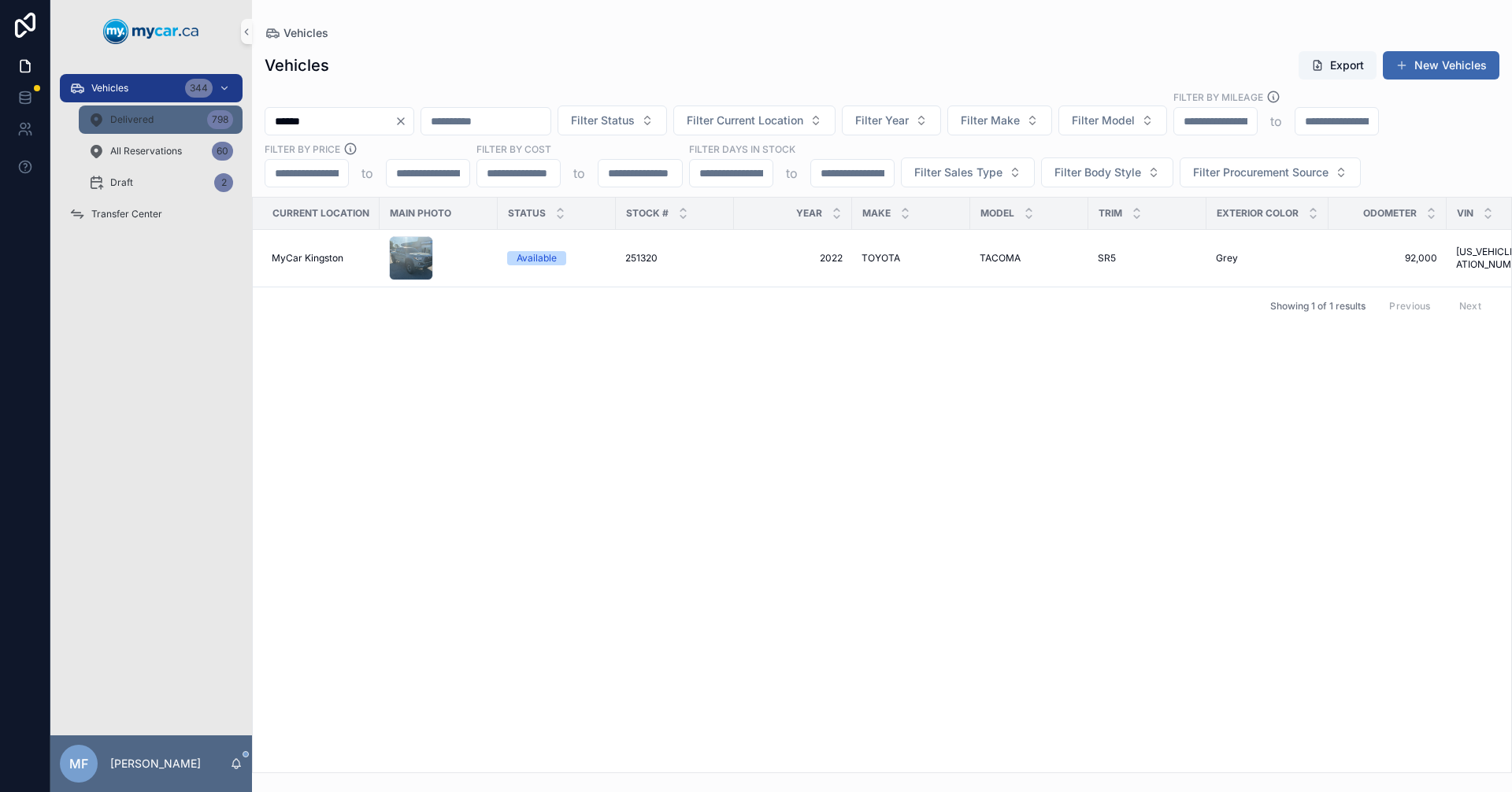
drag, startPoint x: 367, startPoint y: 114, endPoint x: 229, endPoint y: 114, distance: 138.0
click at [229, 114] on div "Vehicles 344 Delivered 798 All Reservations 60 Draft 2 Transfer Center MF [PERS…" at bounding box center [781, 396] width 1462 height 792
type input "******"
click at [888, 255] on span "DODGE" at bounding box center [878, 258] width 34 height 13
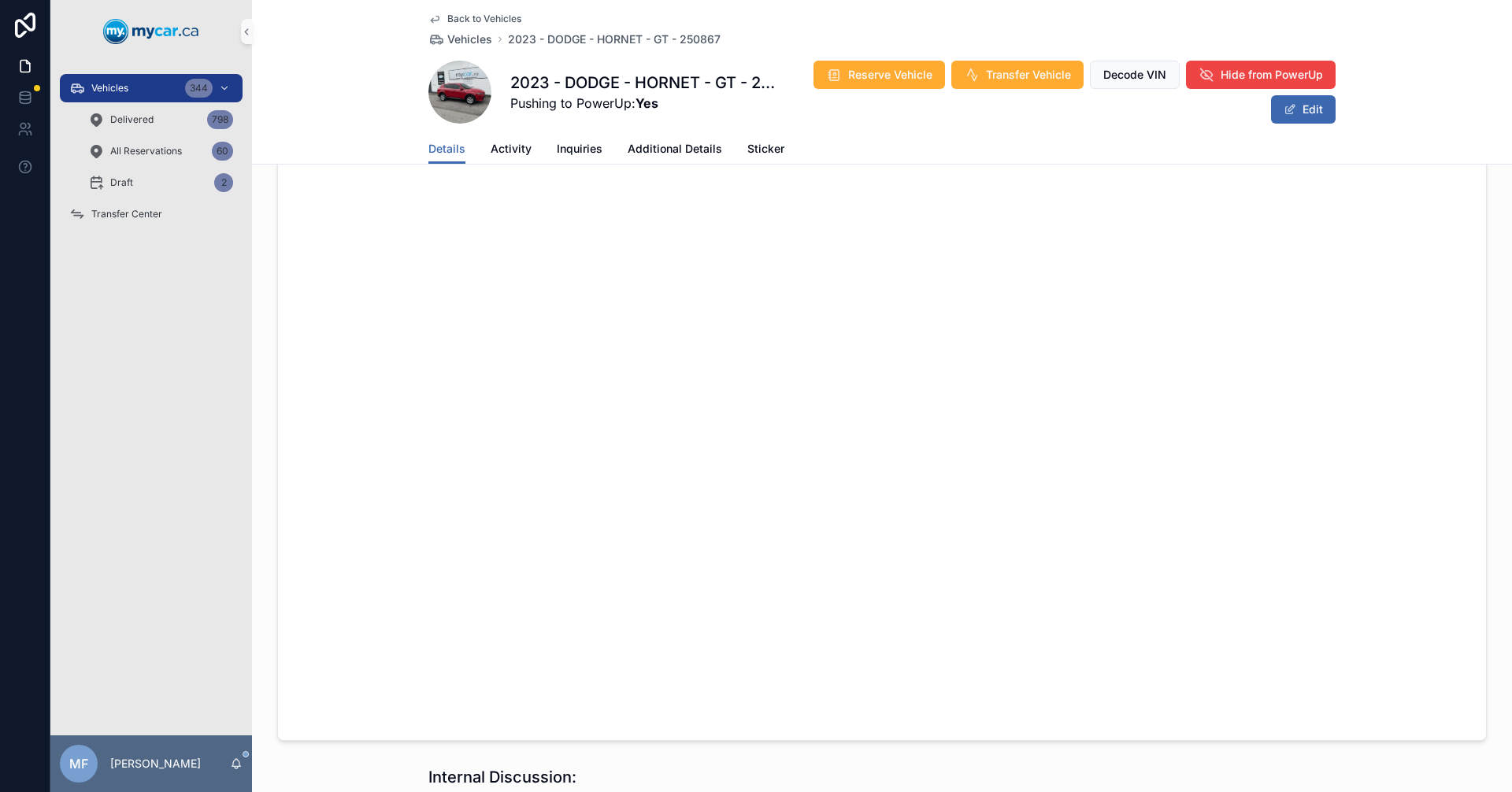
scroll to position [551, 0]
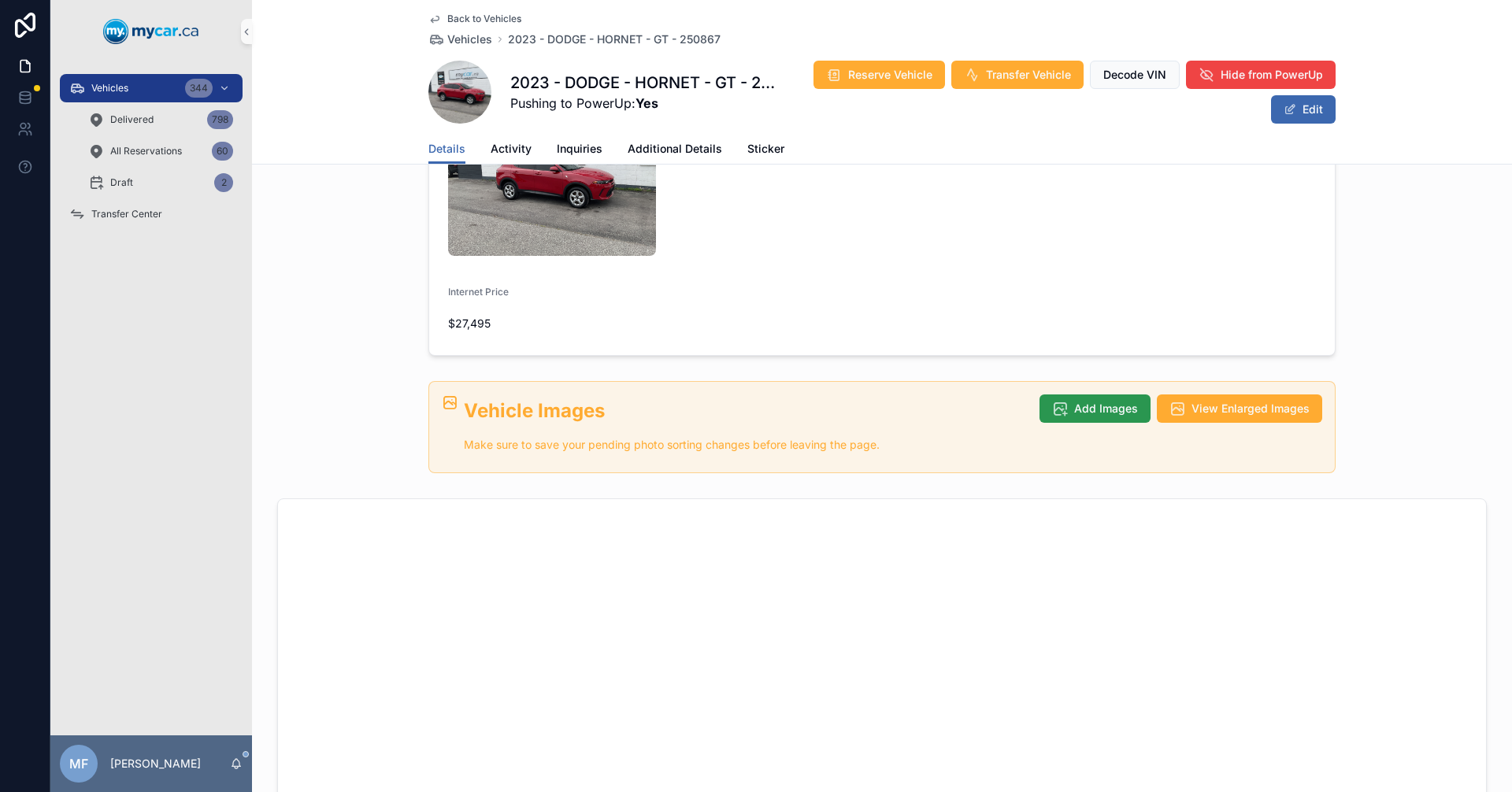
click at [1074, 401] on span "Add Images" at bounding box center [1106, 409] width 64 height 16
click at [1104, 401] on span "Add Images" at bounding box center [1106, 409] width 64 height 16
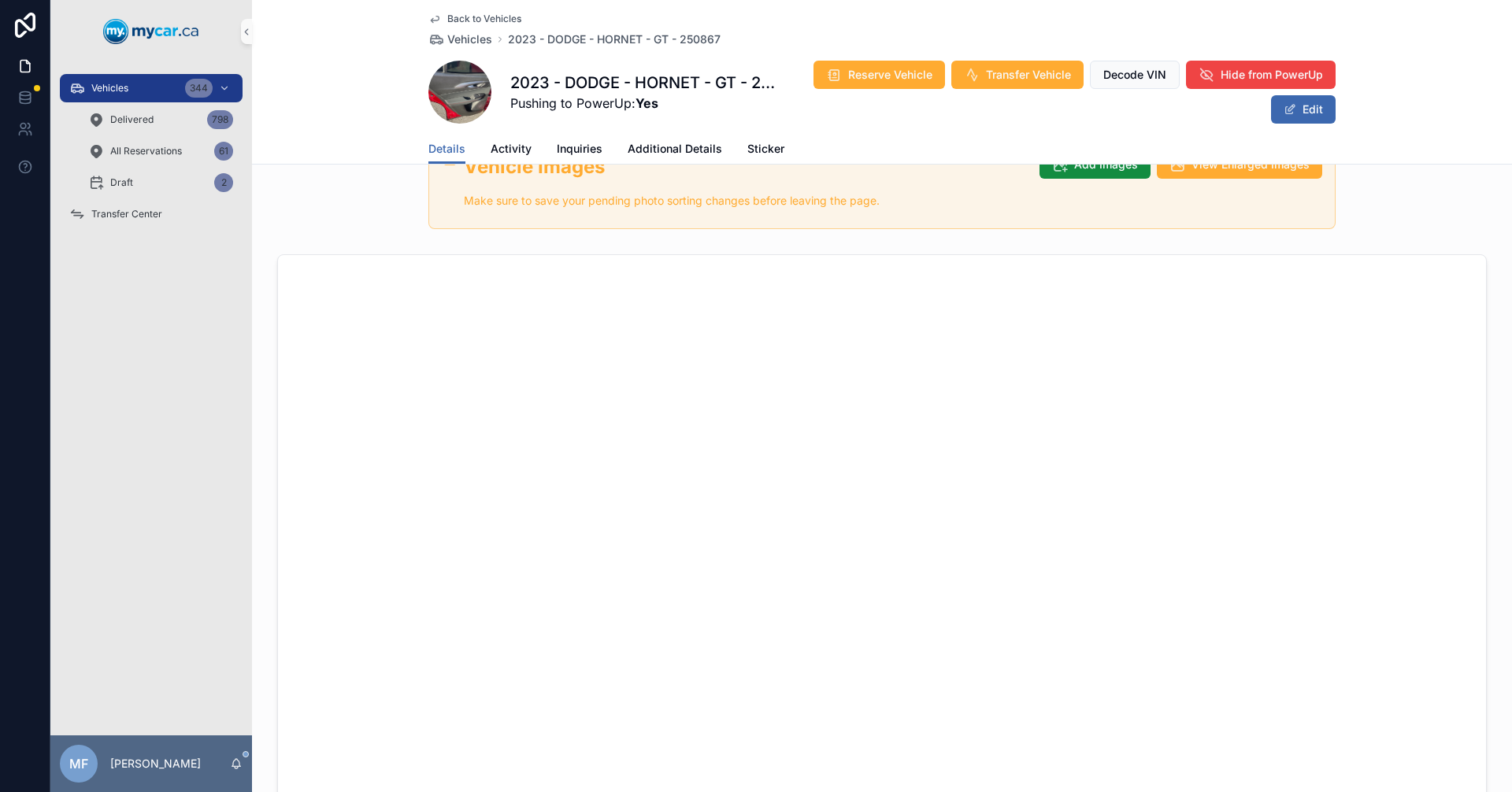
scroll to position [787, 0]
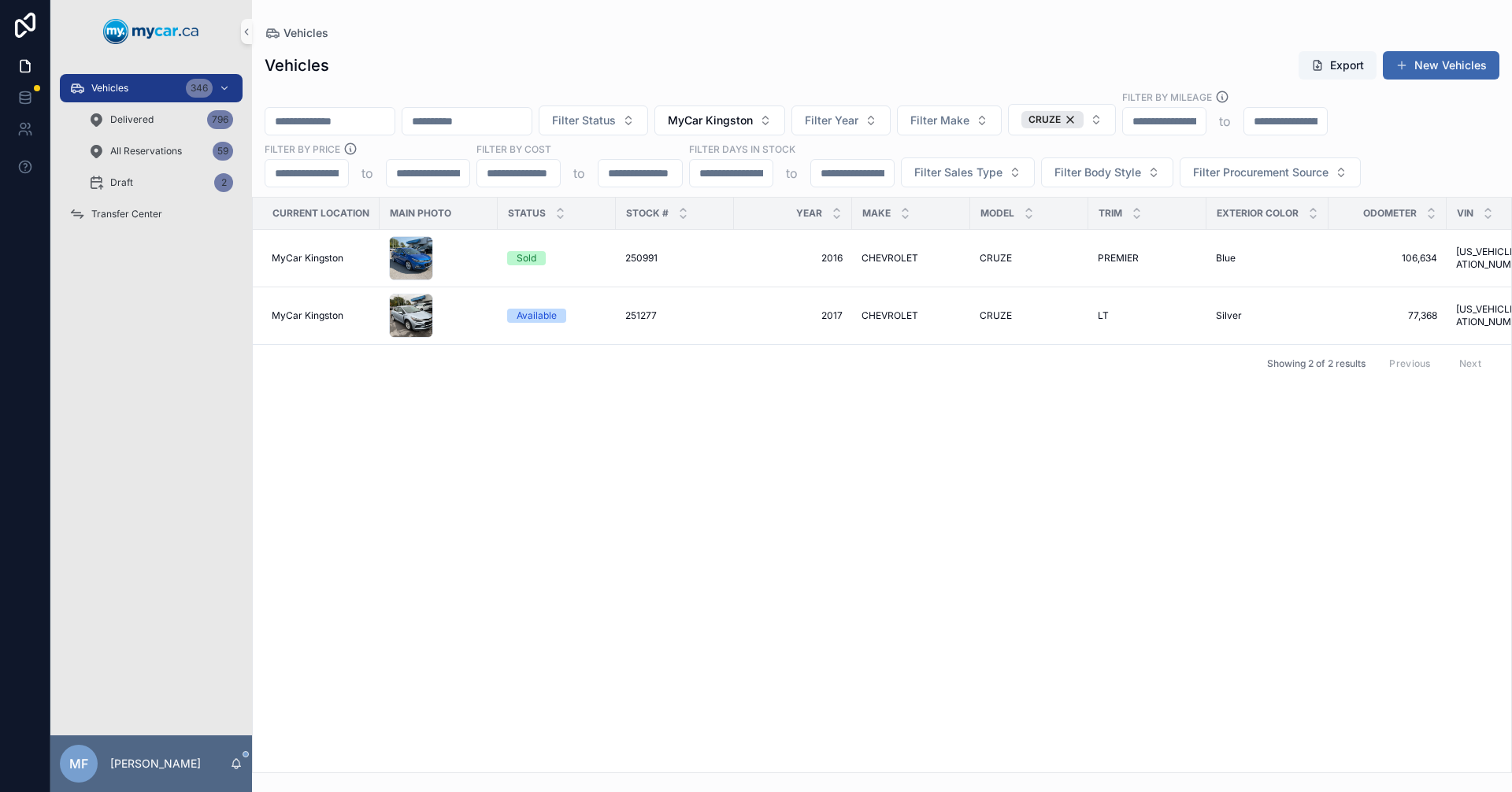
click at [703, 441] on div "Current Location Main Photo Status Stock # Year Make Model Trim Exterior Color …" at bounding box center [881, 485] width 1259 height 575
click at [117, 88] on span "Vehicles" at bounding box center [110, 88] width 37 height 13
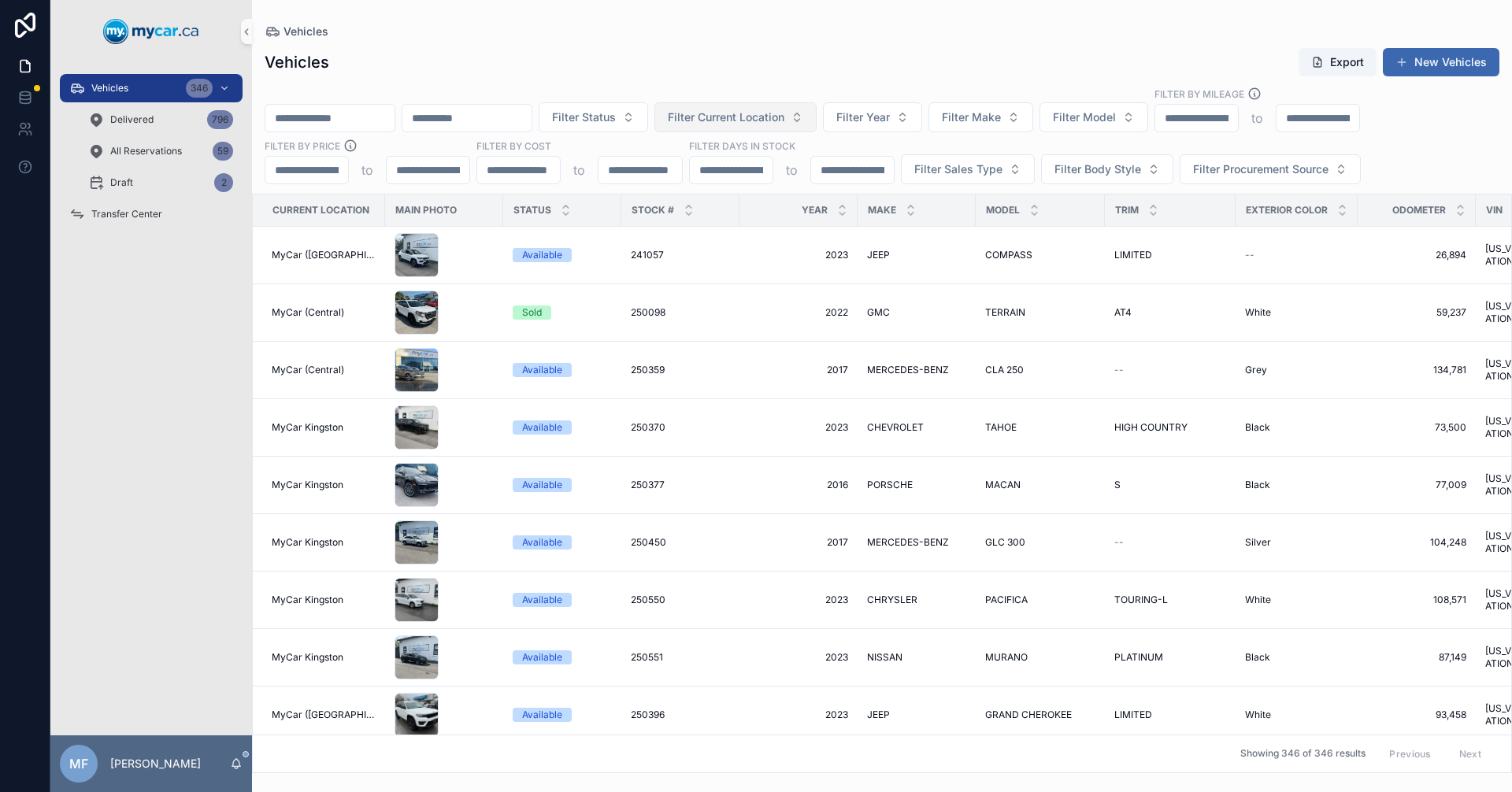
click at [816, 109] on button "Filter Current Location" at bounding box center [736, 118] width 163 height 30
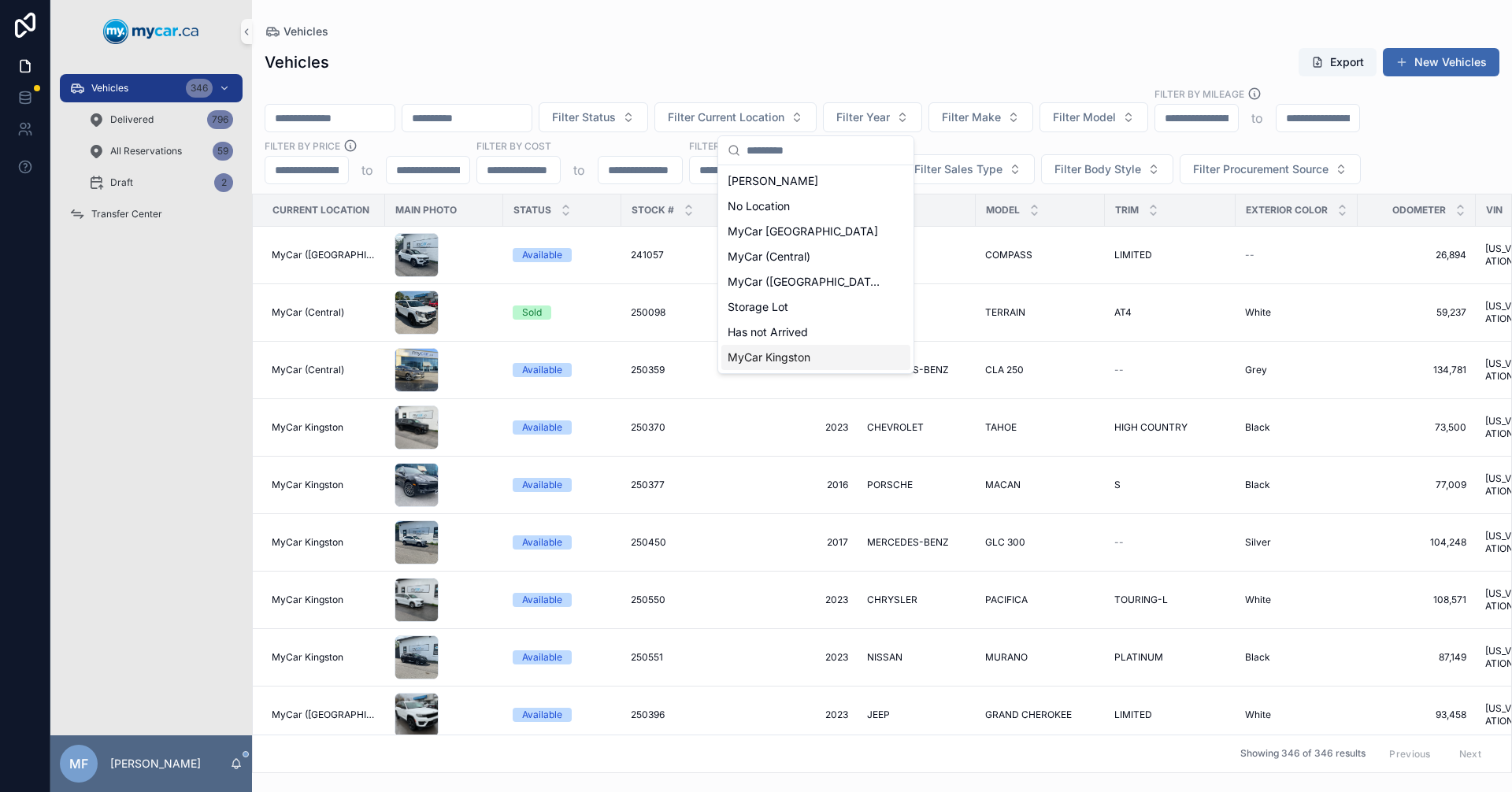
click at [789, 354] on span "MyCar Kingston" at bounding box center [768, 357] width 83 height 16
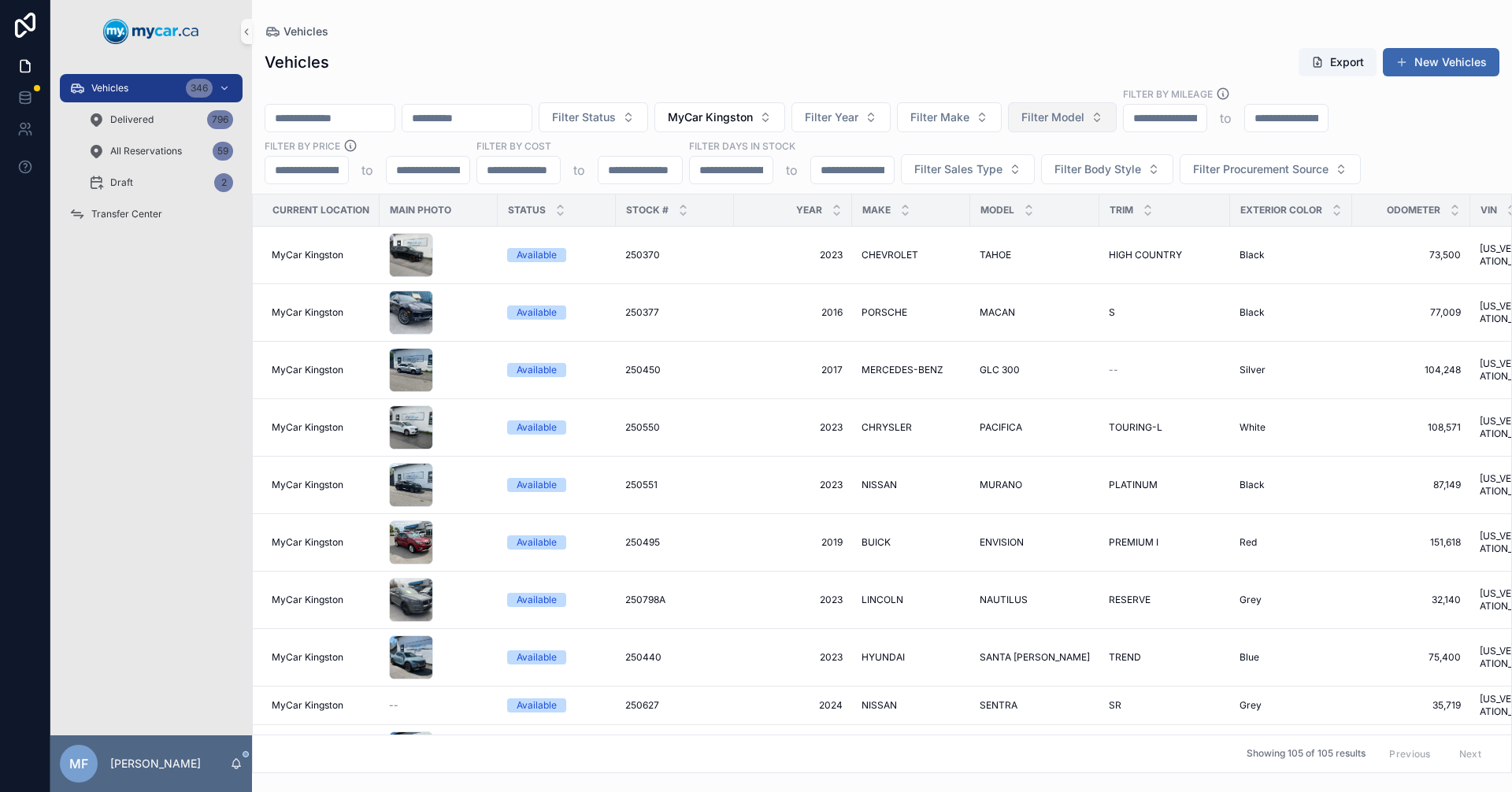
click at [1085, 125] on span "Filter Model" at bounding box center [1053, 118] width 63 height 16
type input "****"
click at [1065, 184] on span "KONA" at bounding box center [1068, 182] width 32 height 16
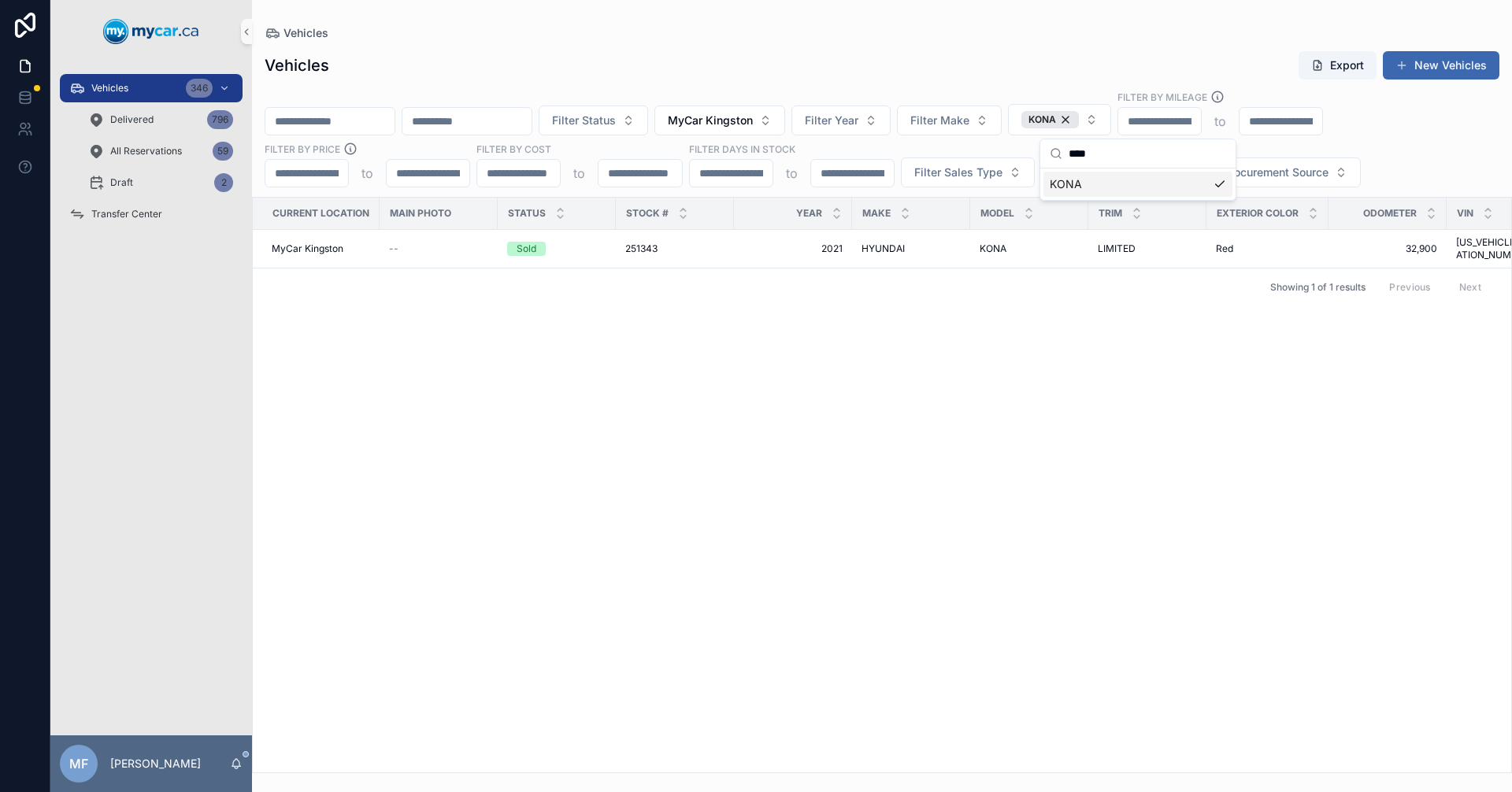
click at [1027, 438] on div "Current Location Main Photo Status Stock # Year Make Model Trim Exterior Color …" at bounding box center [881, 485] width 1259 height 575
click at [637, 242] on span "251343" at bounding box center [642, 248] width 32 height 13
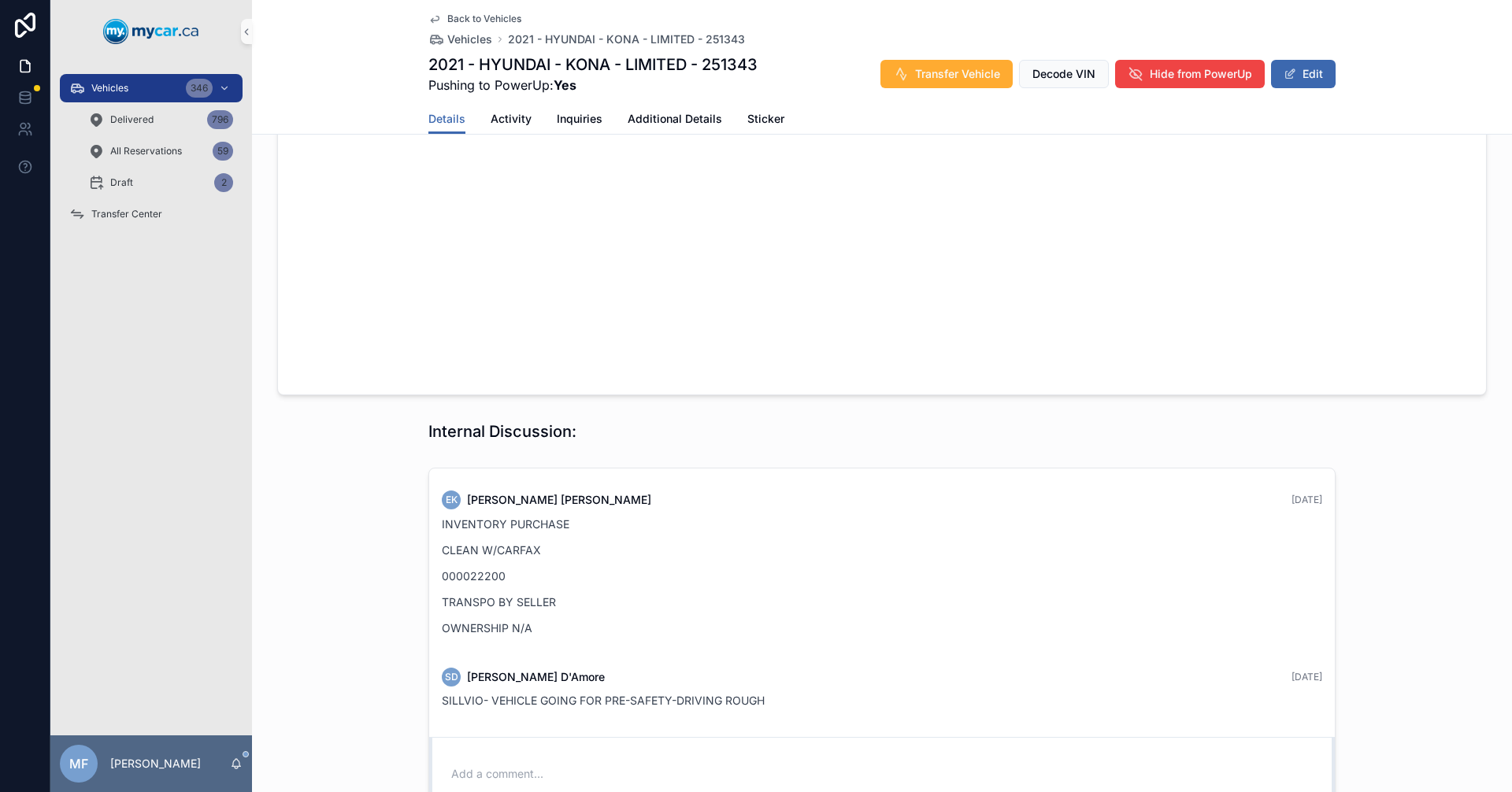
scroll to position [1776, 0]
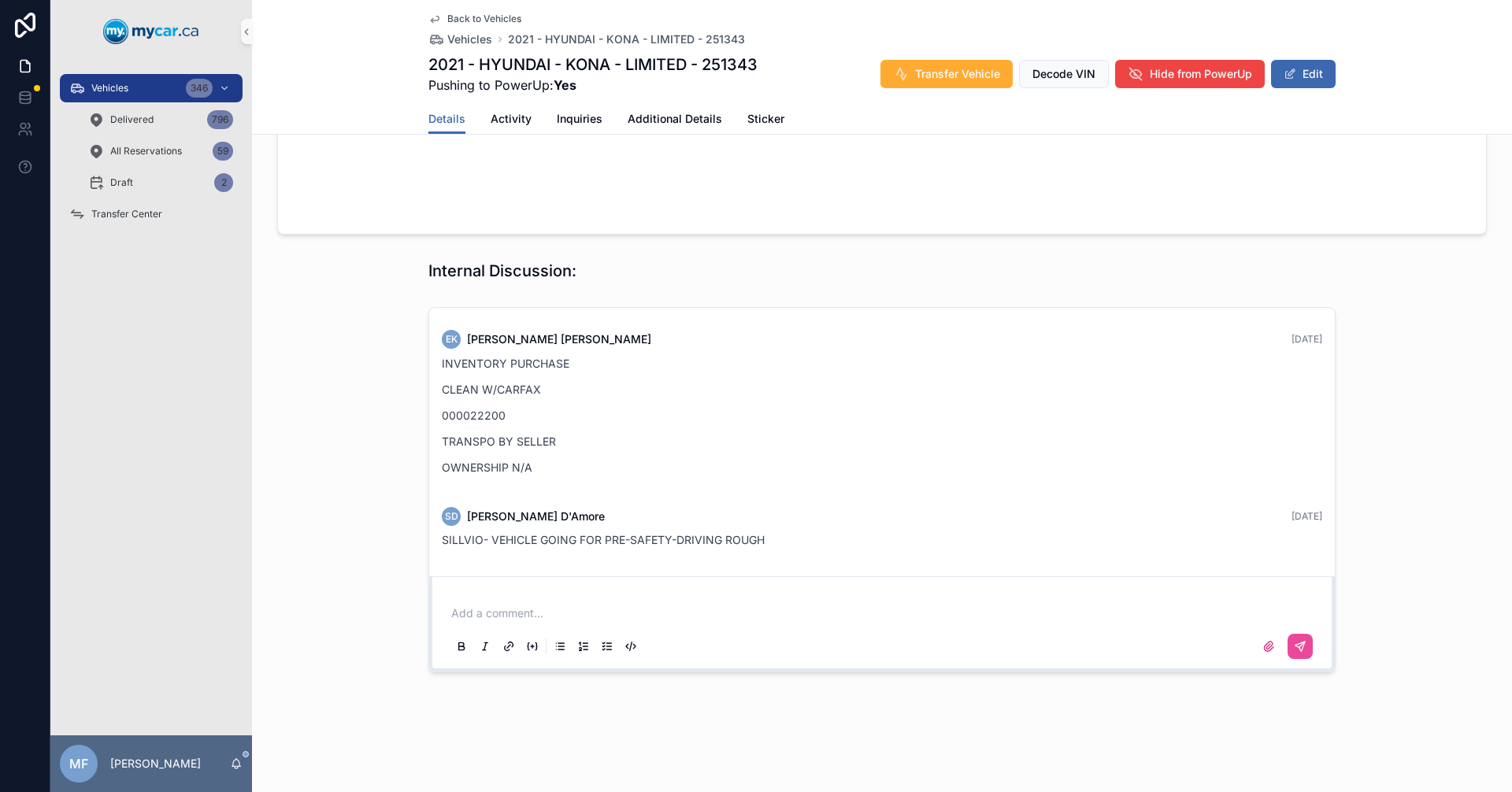
click at [492, 608] on p "scrollable content" at bounding box center [885, 613] width 868 height 16
click at [1297, 636] on button "scrollable content" at bounding box center [1299, 645] width 25 height 25
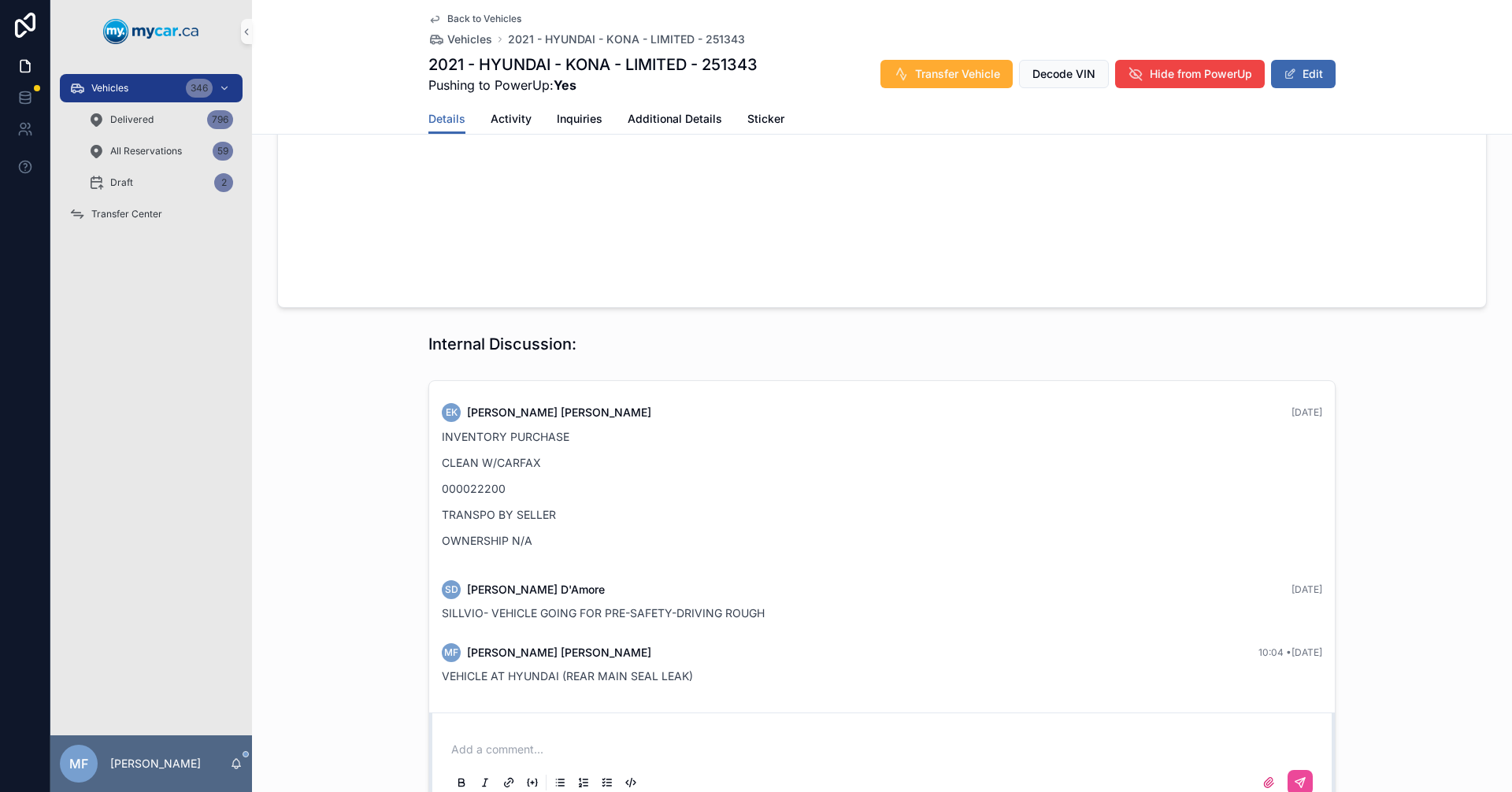
scroll to position [1838, 0]
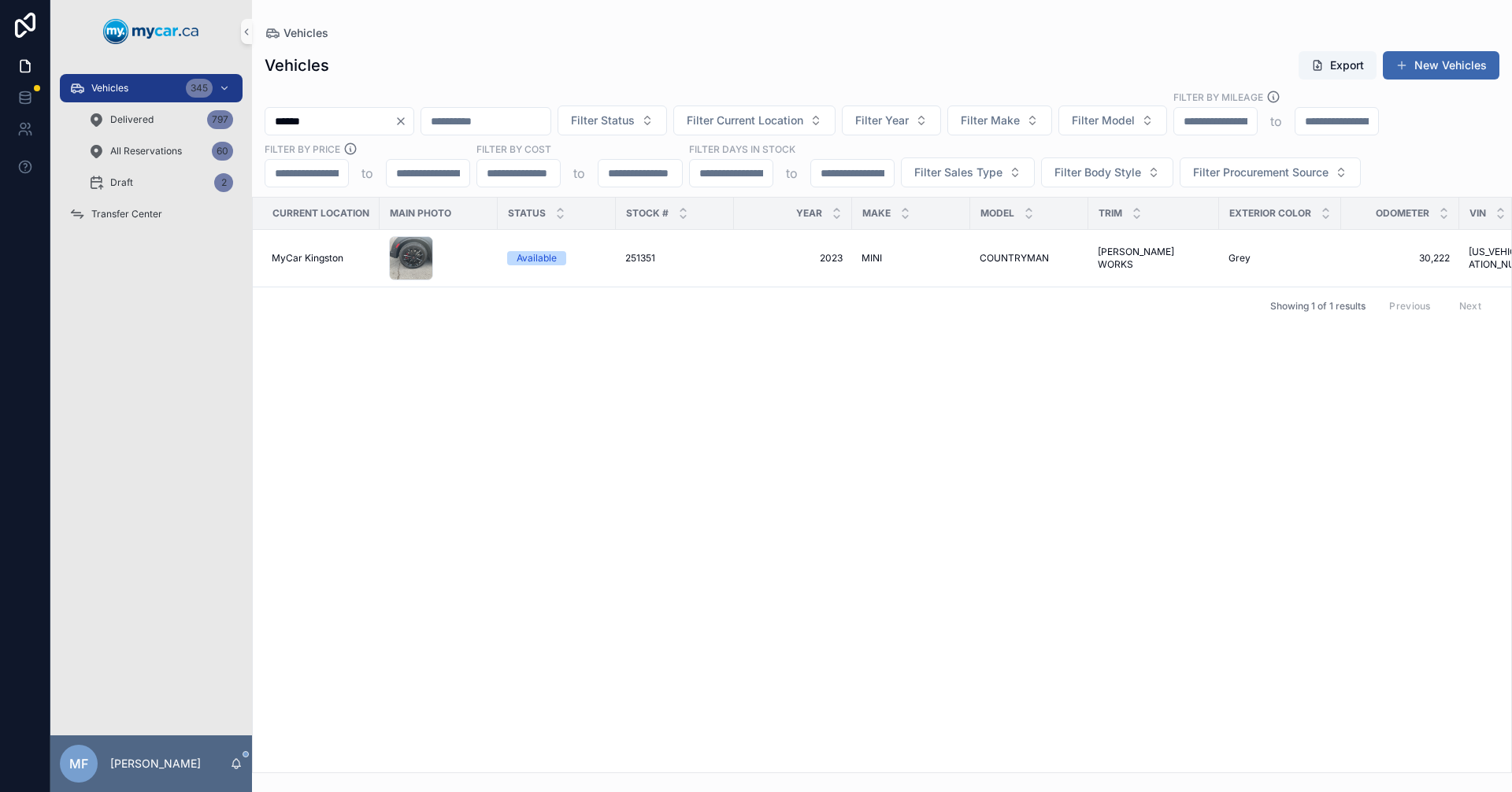
click at [345, 123] on input "******" at bounding box center [329, 121] width 129 height 22
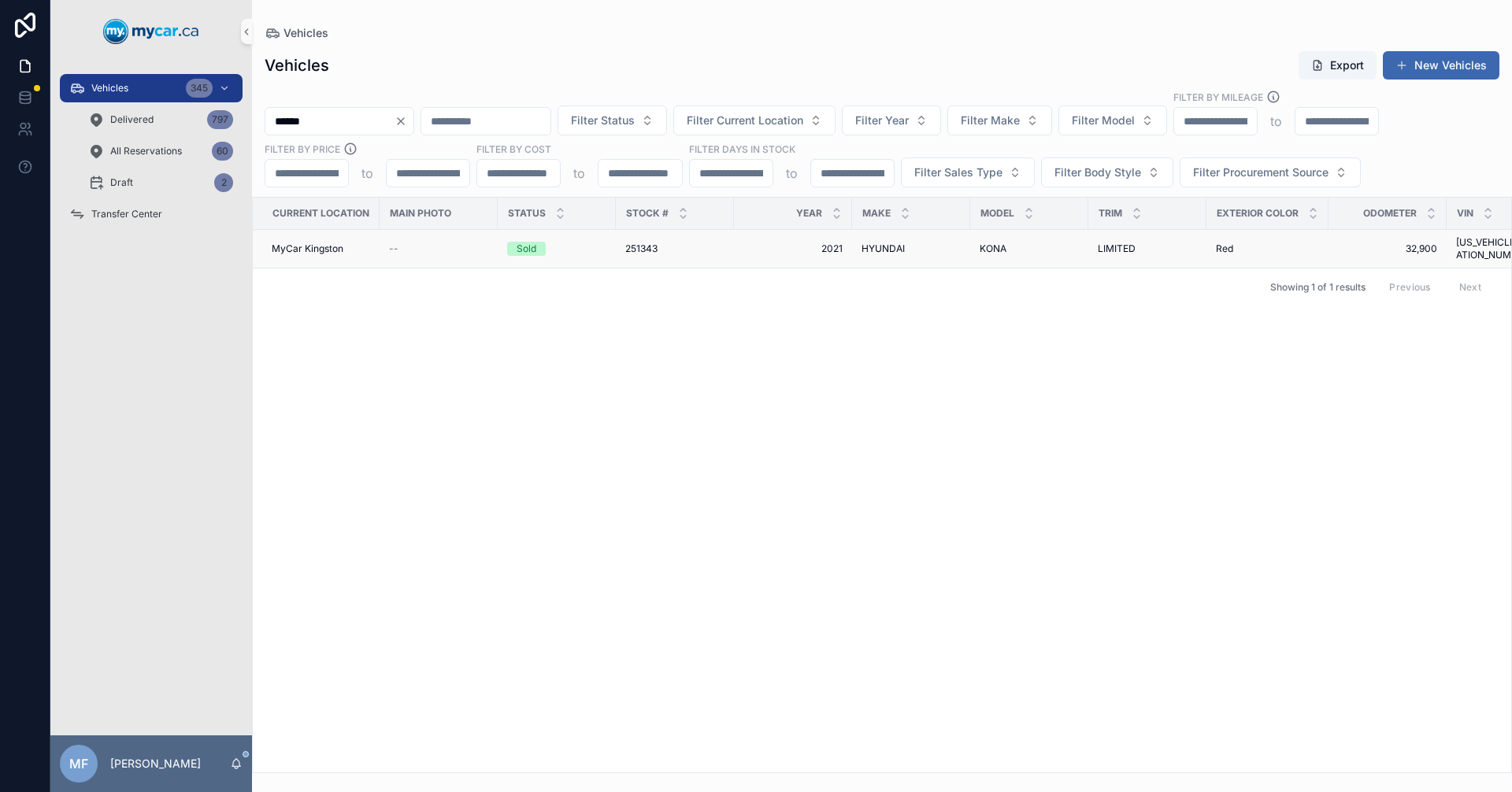
type input "******"
click at [657, 247] on span "251343" at bounding box center [642, 248] width 32 height 13
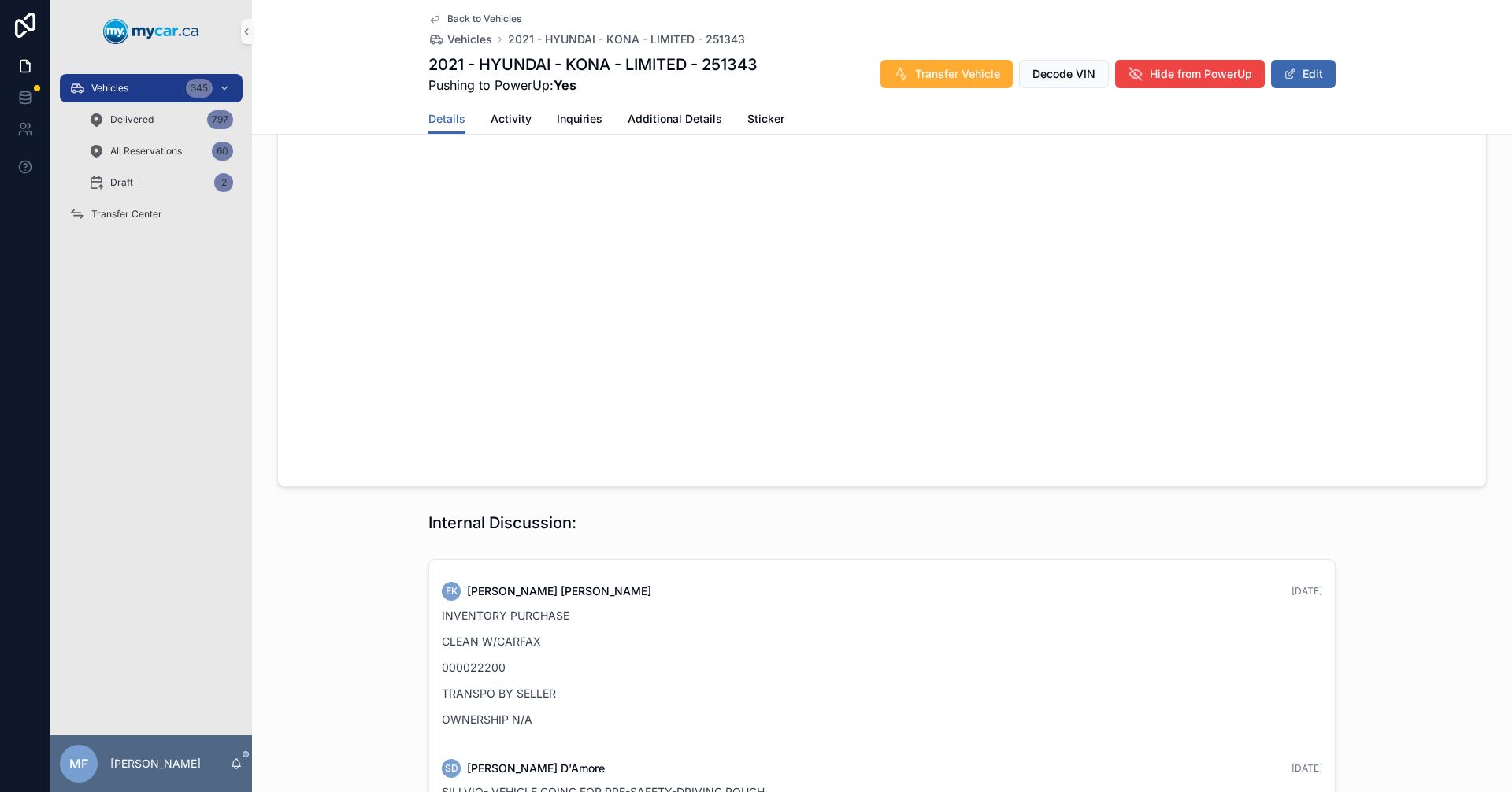
scroll to position [1838, 0]
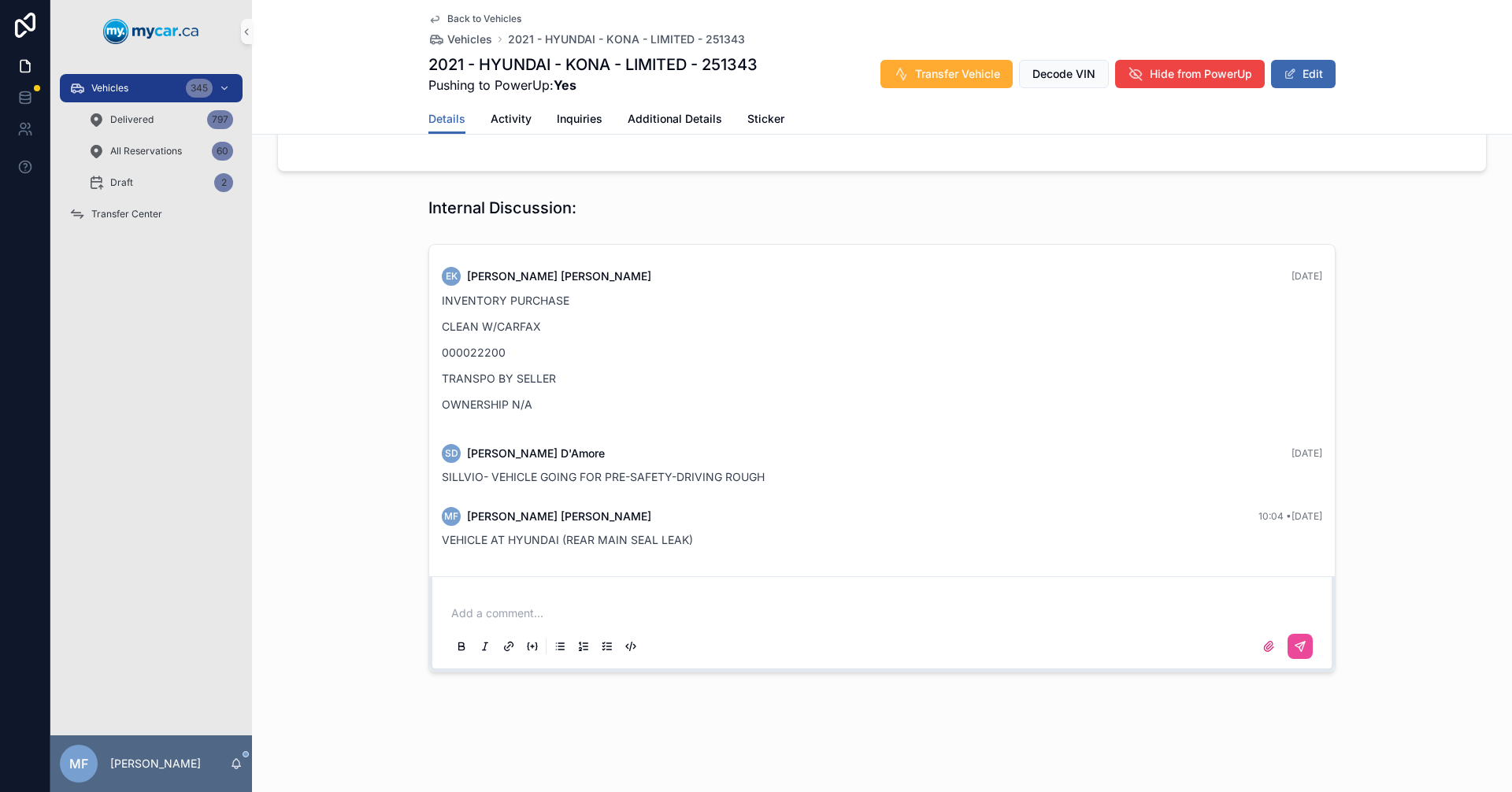
click at [513, 614] on p "scrollable content" at bounding box center [885, 613] width 868 height 16
click at [1295, 646] on icon "scrollable content" at bounding box center [1300, 646] width 13 height 13
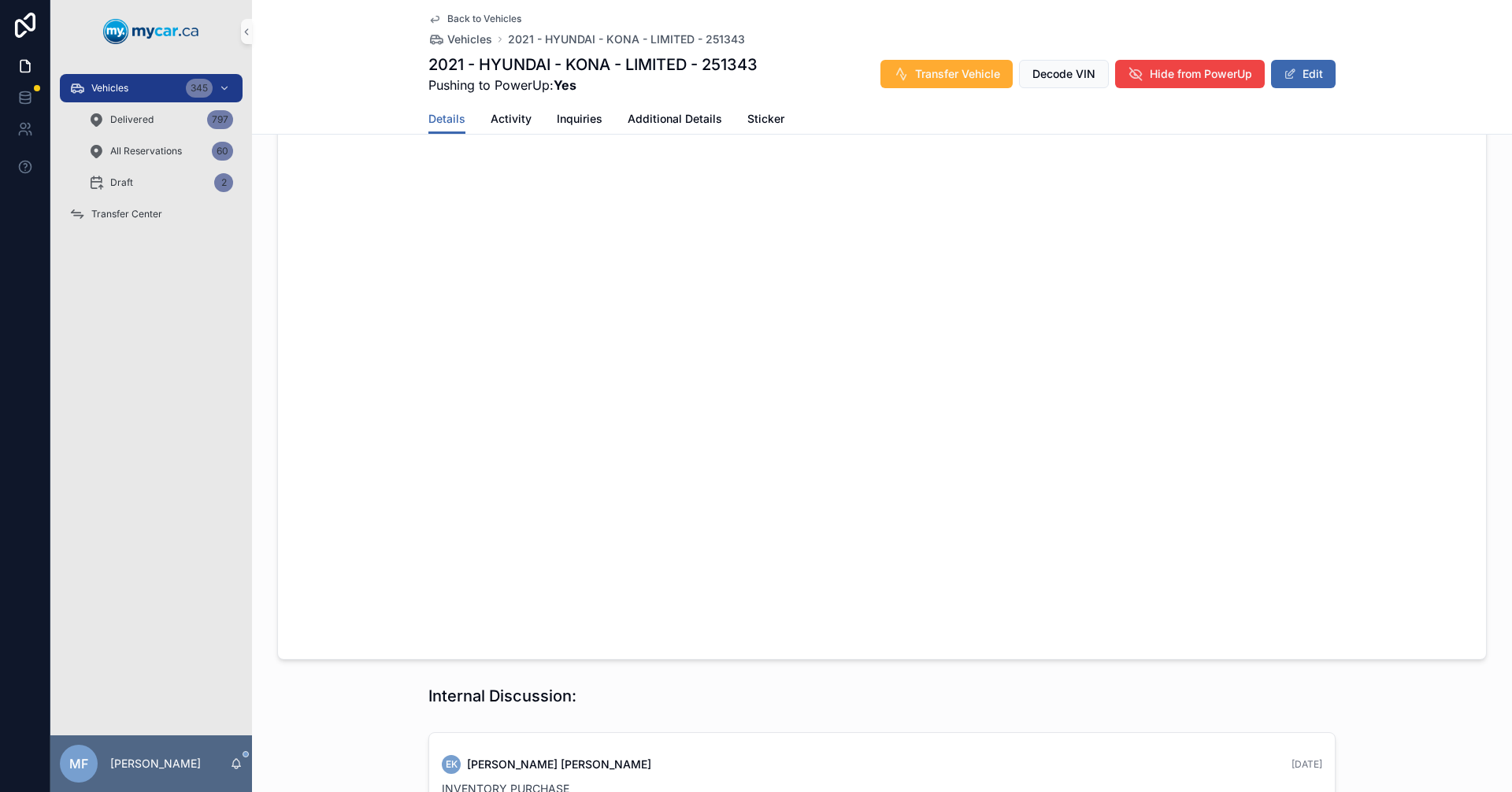
scroll to position [878, 0]
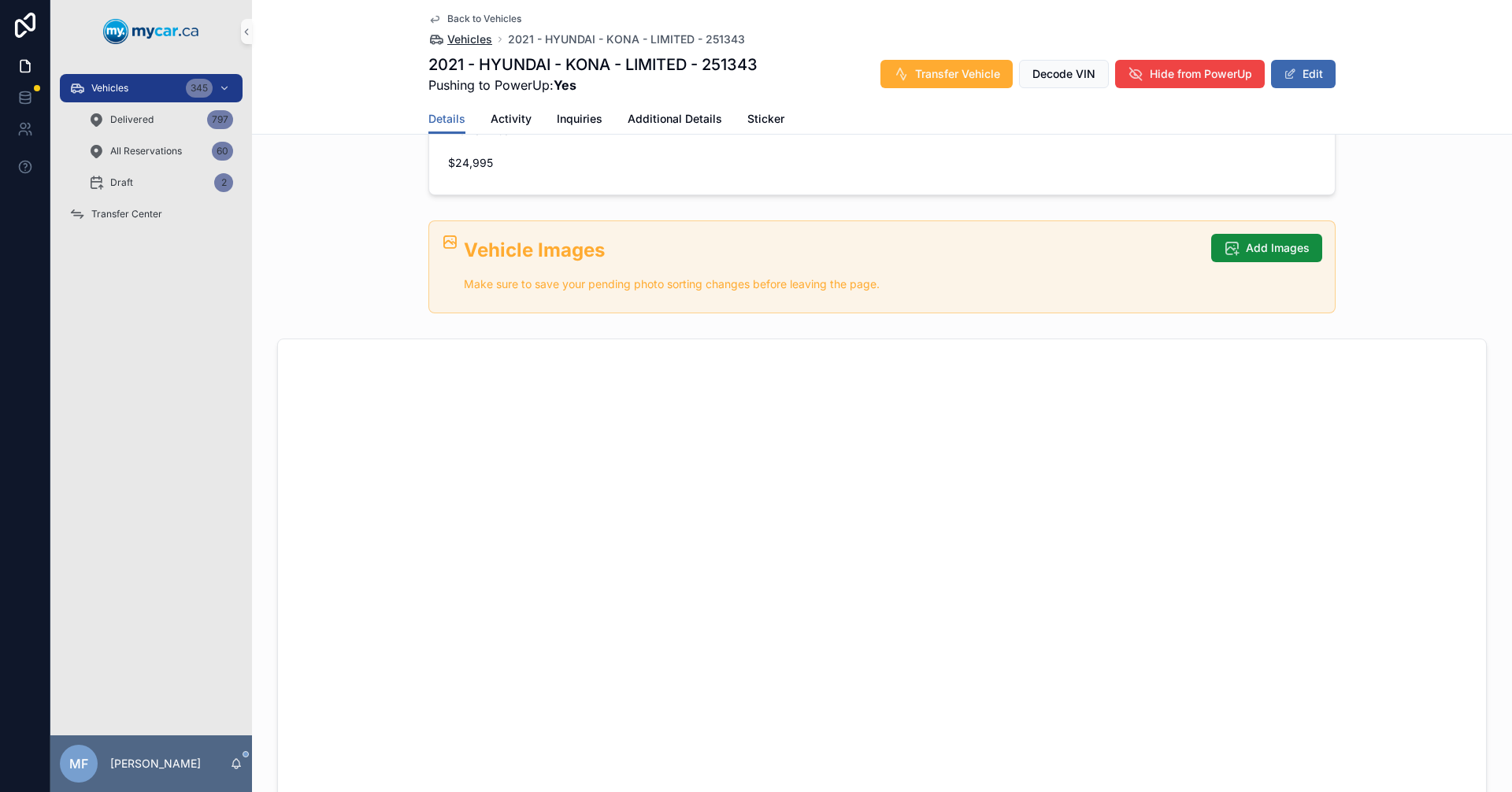
click at [474, 42] on span "Vehicles" at bounding box center [469, 40] width 45 height 16
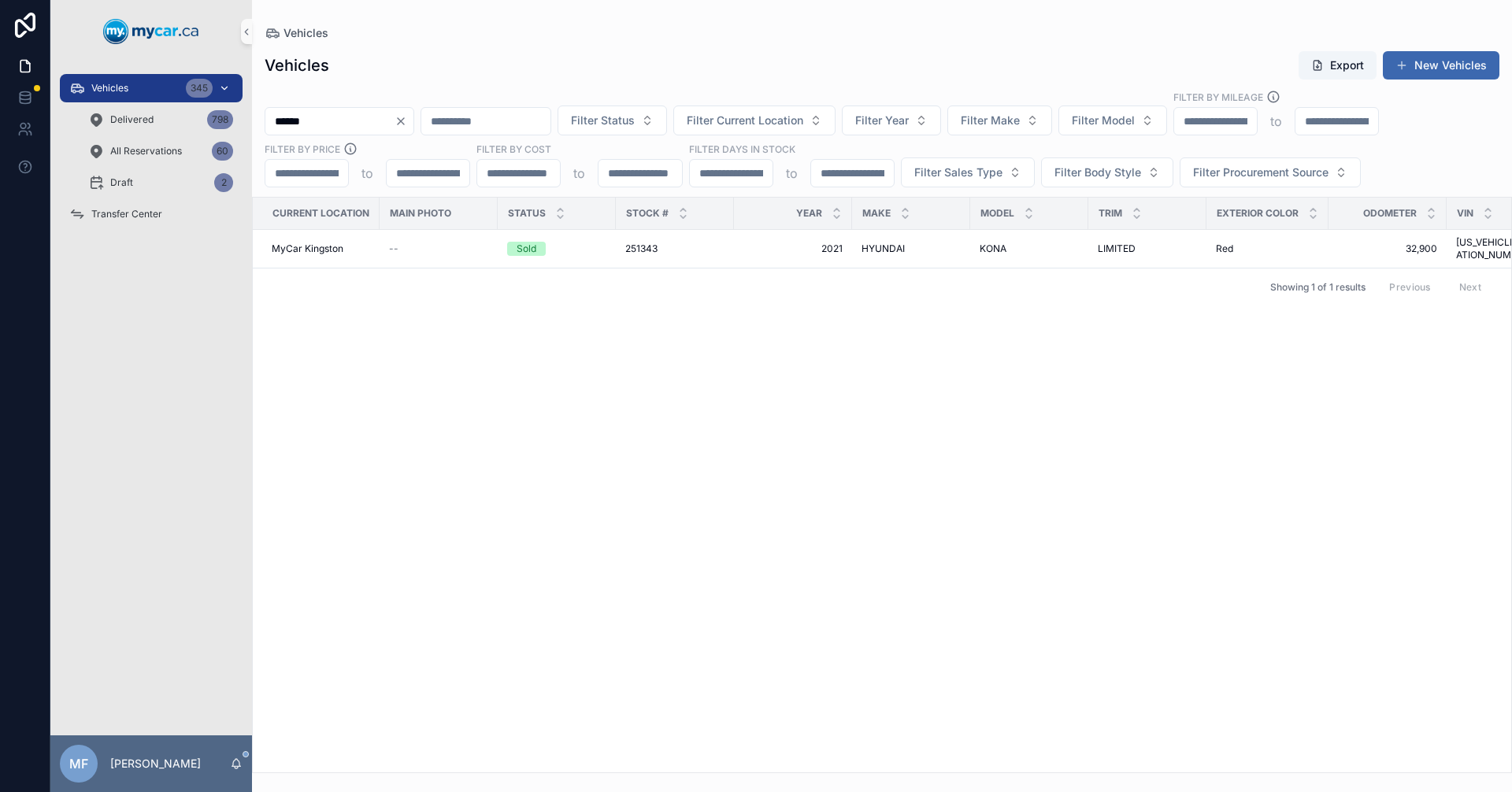
click at [140, 88] on div "Vehicles 345" at bounding box center [151, 88] width 164 height 25
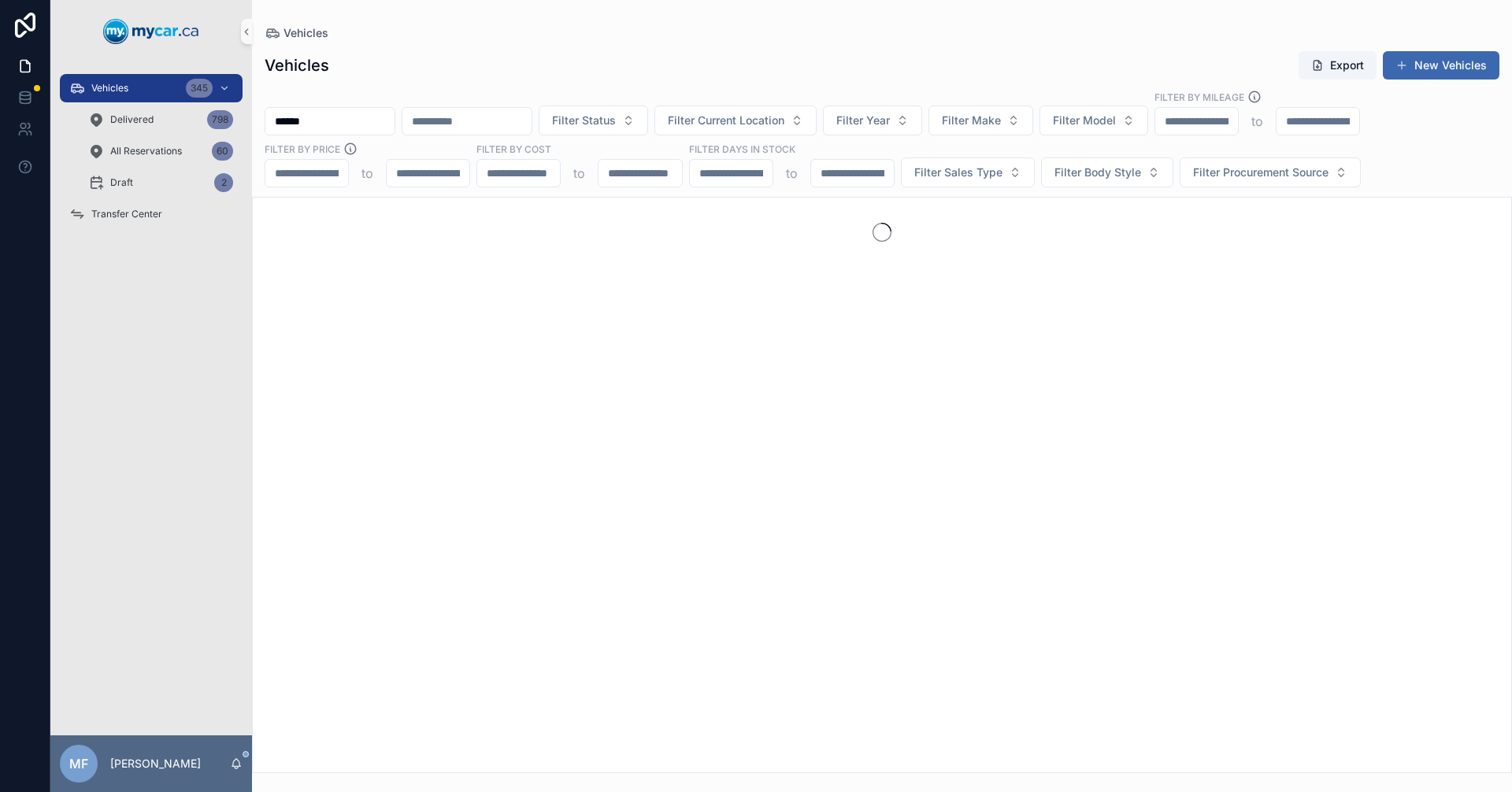
click at [356, 121] on input "******" at bounding box center [329, 121] width 129 height 22
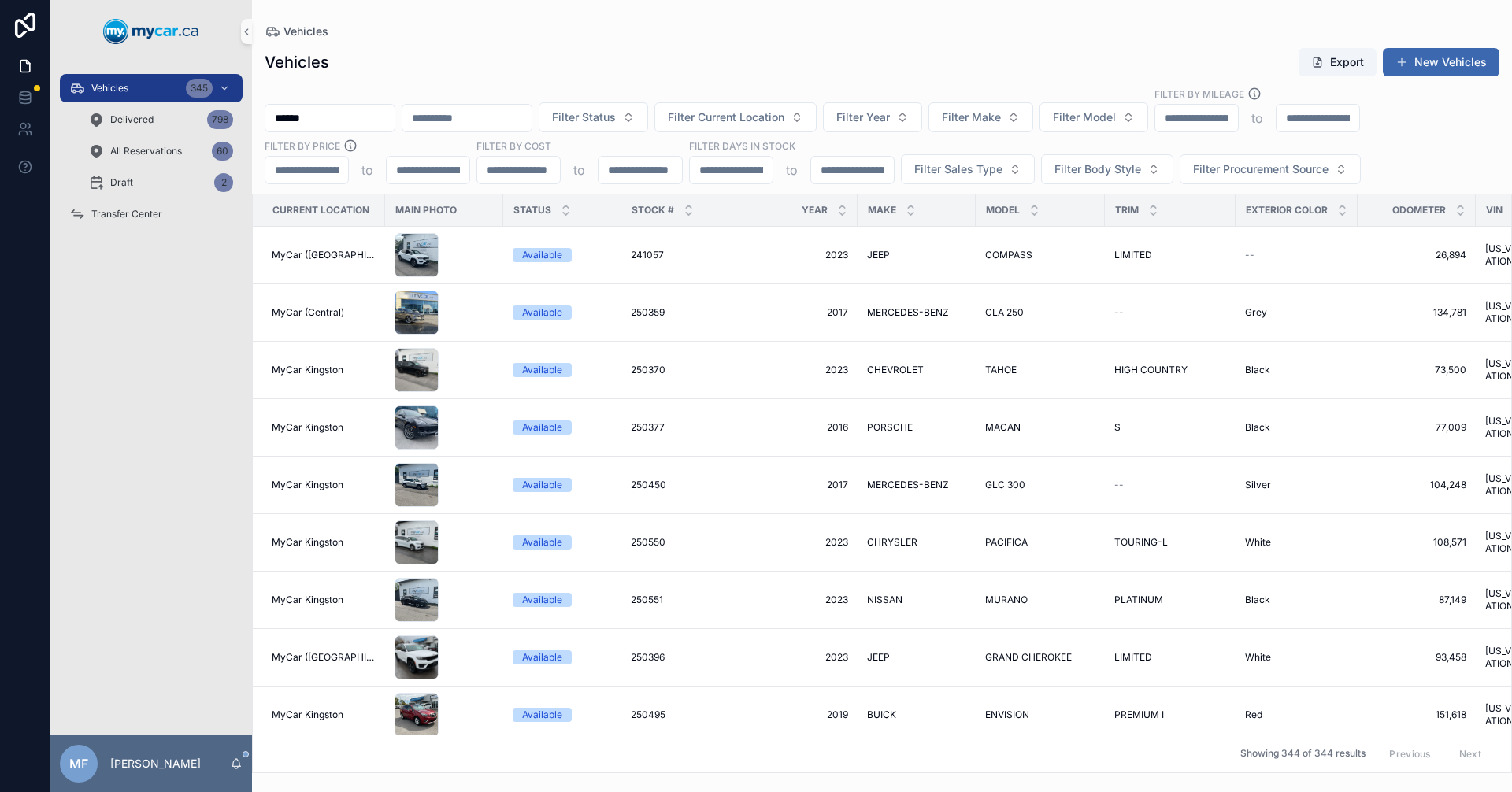
drag, startPoint x: 389, startPoint y: 114, endPoint x: 313, endPoint y: 119, distance: 76.2
click at [313, 119] on input "******" at bounding box center [329, 118] width 129 height 22
drag, startPoint x: 384, startPoint y: 118, endPoint x: 203, endPoint y: 114, distance: 181.0
click at [203, 114] on div "Vehicles 345 Delivered 798 All Reservations 60 Draft 2 Transfer Center MF Mike …" at bounding box center [781, 396] width 1462 height 792
click at [769, 114] on span "Filter Current Location" at bounding box center [726, 118] width 117 height 16
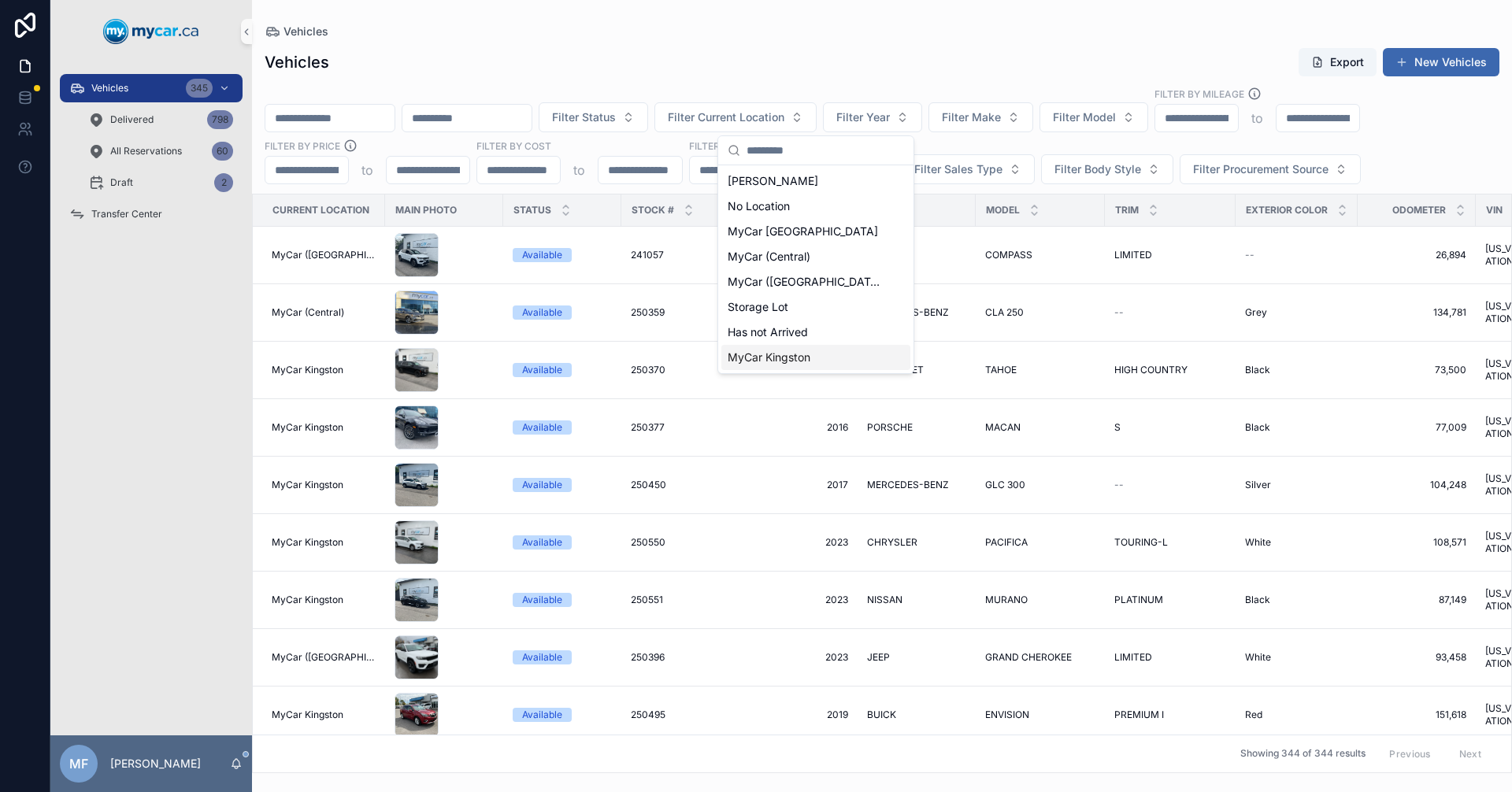
click at [780, 357] on span "MyCar Kingston" at bounding box center [768, 357] width 83 height 16
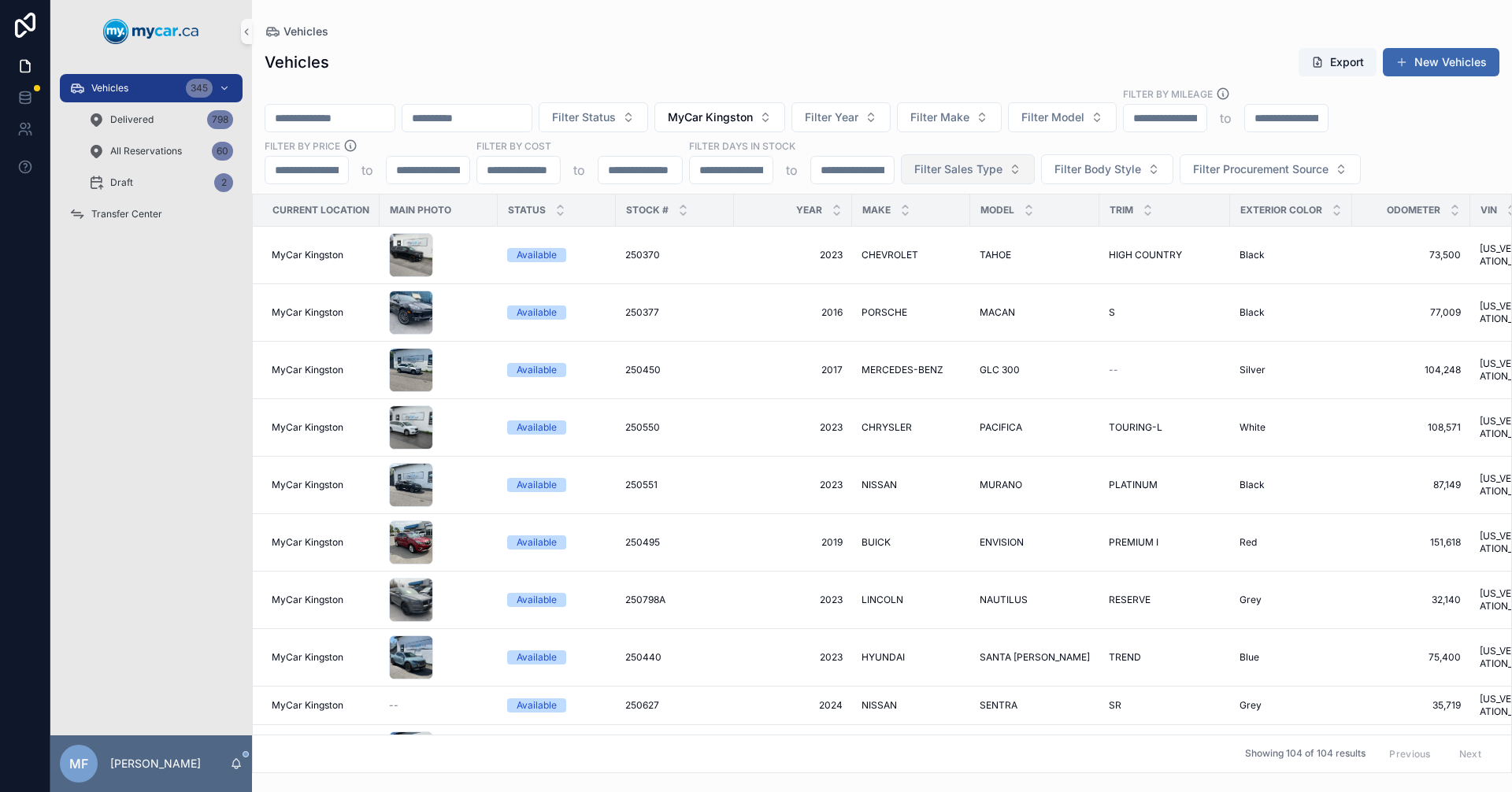
click at [963, 172] on span "Filter Sales Type" at bounding box center [958, 170] width 88 height 16
click at [895, 258] on div "Retail" at bounding box center [966, 257] width 189 height 25
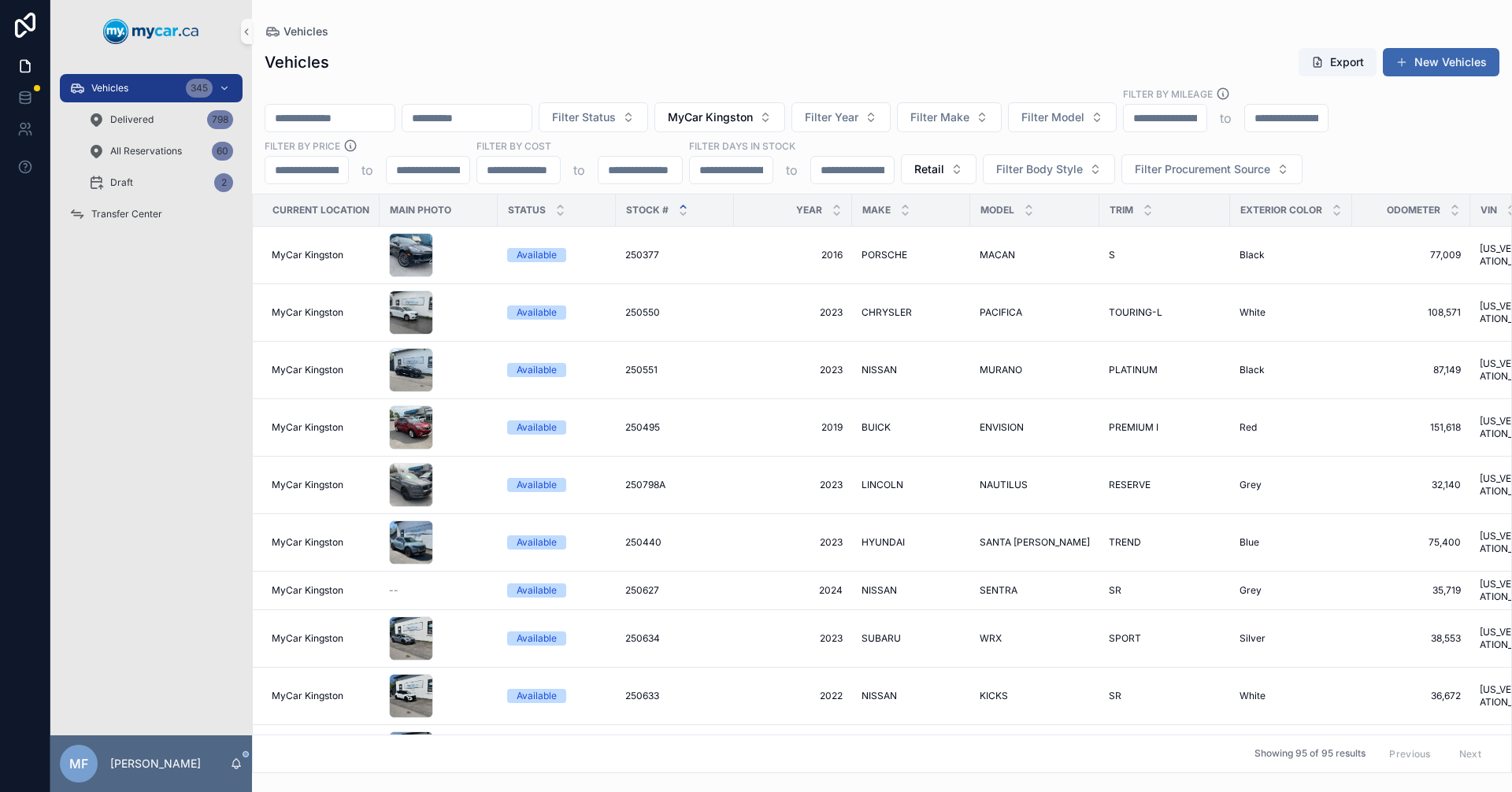
click at [682, 205] on icon "scrollable content" at bounding box center [684, 206] width 6 height 2
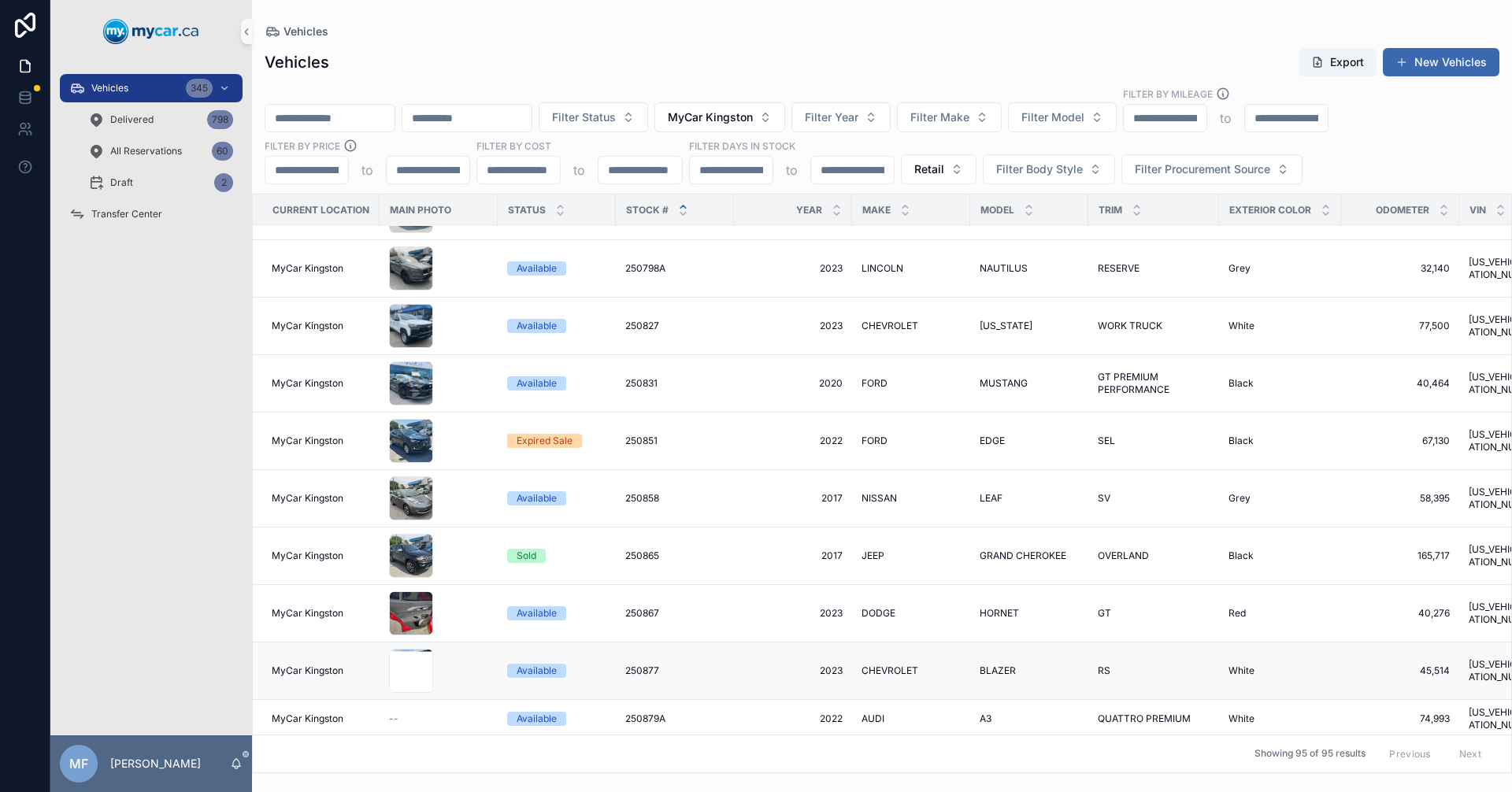
scroll to position [1023, 0]
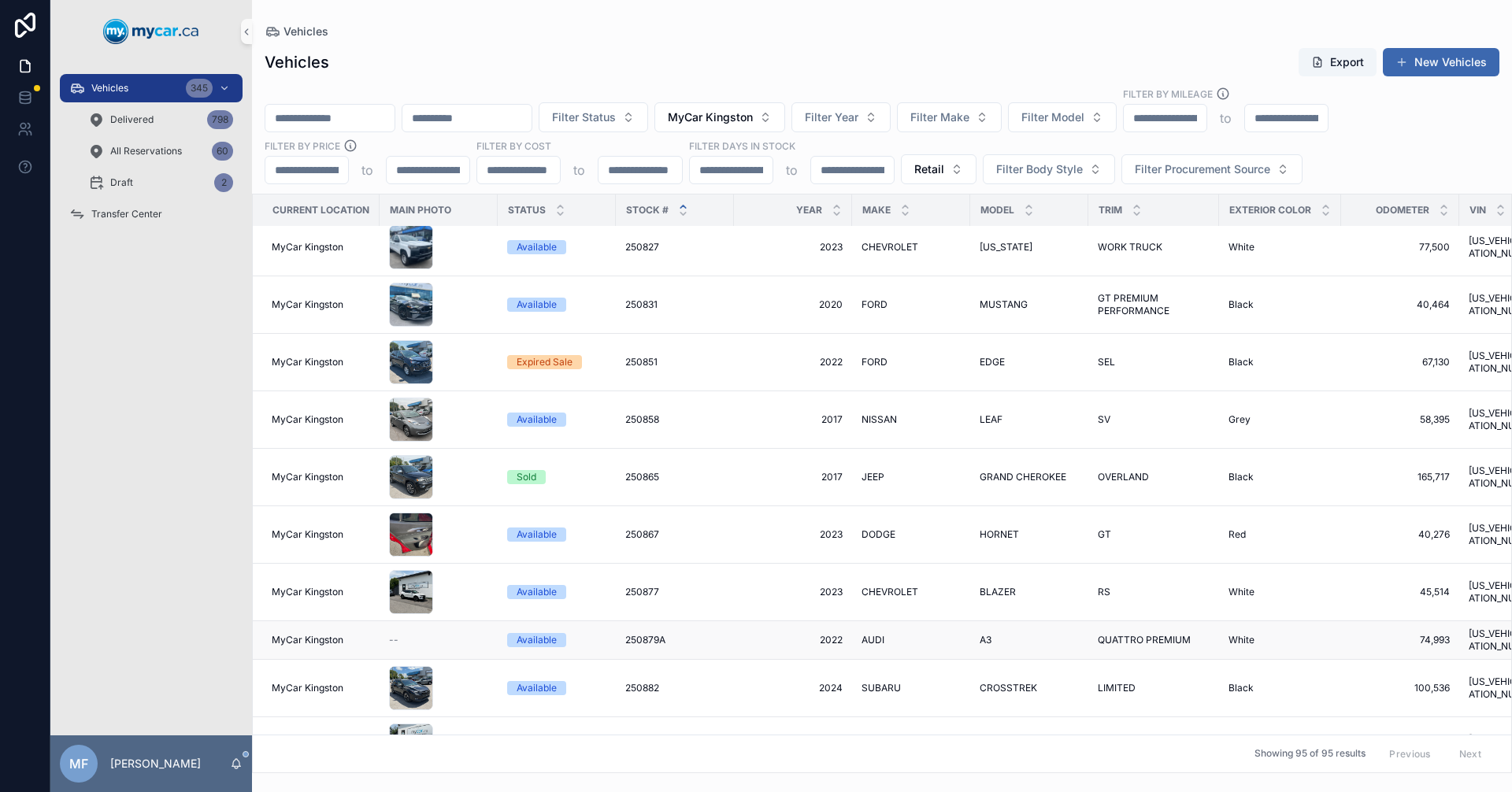
click at [725, 623] on td "250879A 250879A" at bounding box center [675, 640] width 118 height 39
click at [878, 633] on span "AUDI" at bounding box center [872, 639] width 23 height 13
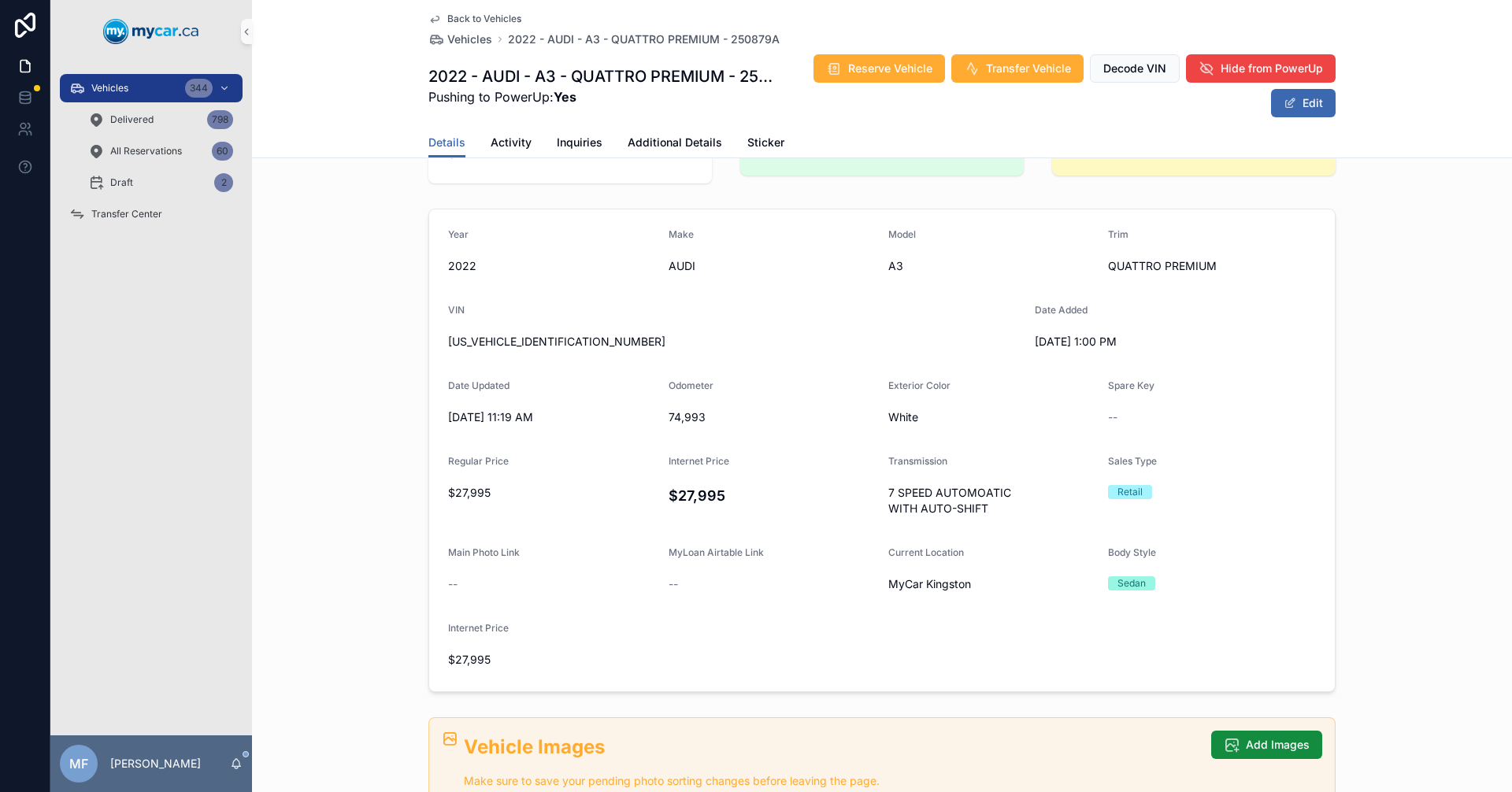
scroll to position [551, 0]
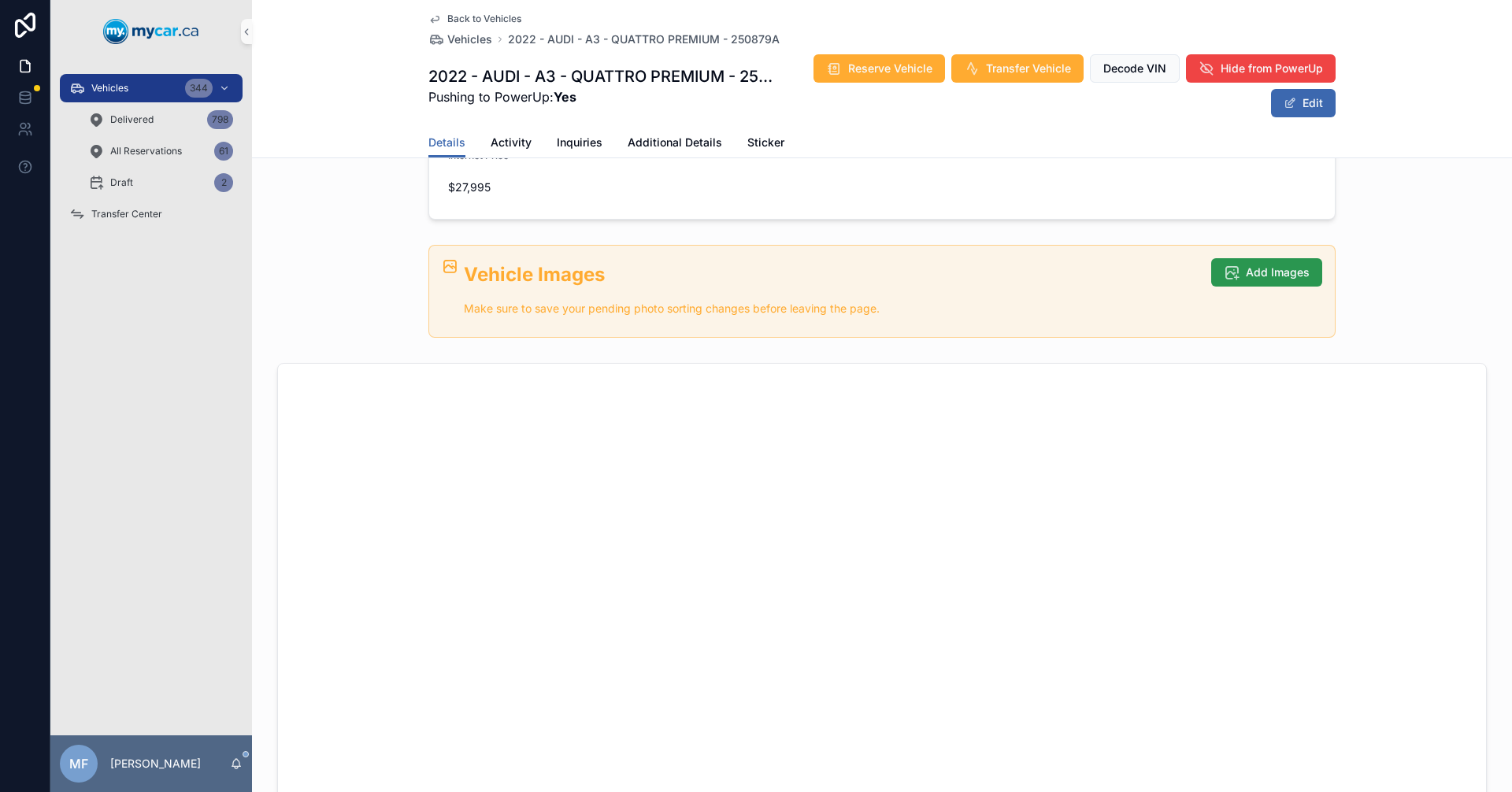
click at [1296, 274] on span "Add Images" at bounding box center [1277, 272] width 64 height 16
click at [1255, 271] on span "Add Images" at bounding box center [1277, 272] width 64 height 16
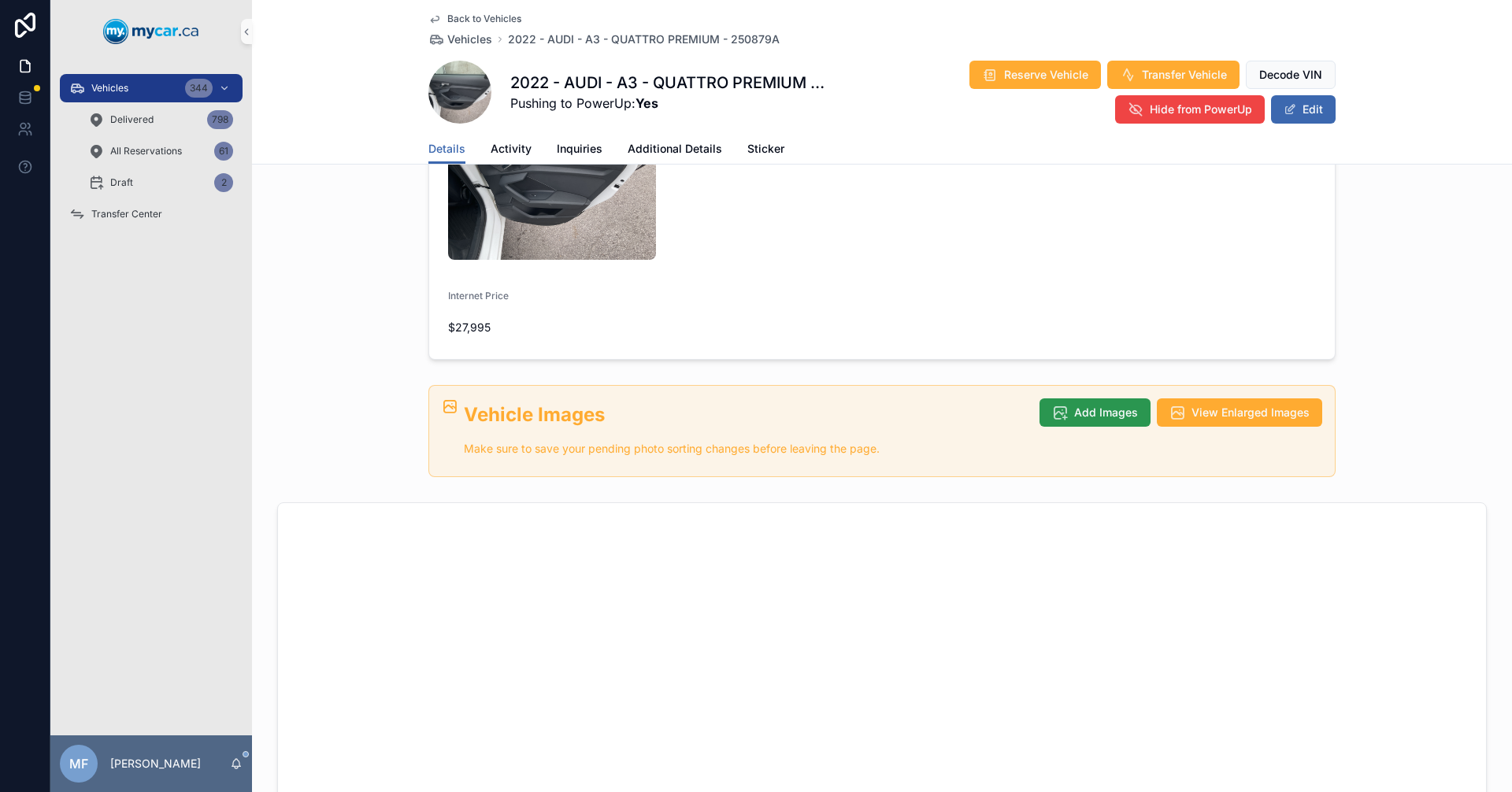
click at [1061, 405] on icon "scrollable content" at bounding box center [1060, 413] width 16 height 16
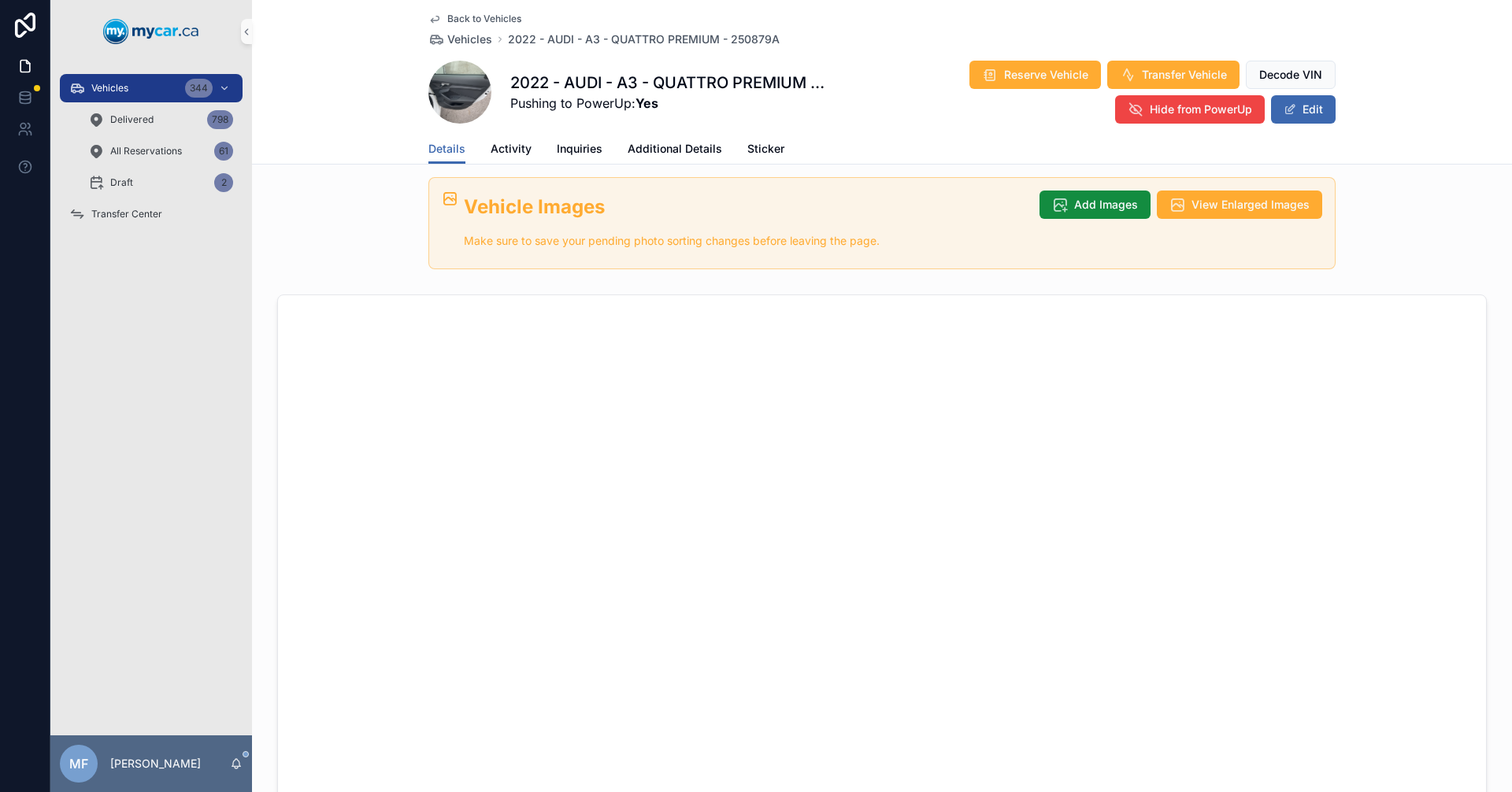
scroll to position [1266, 0]
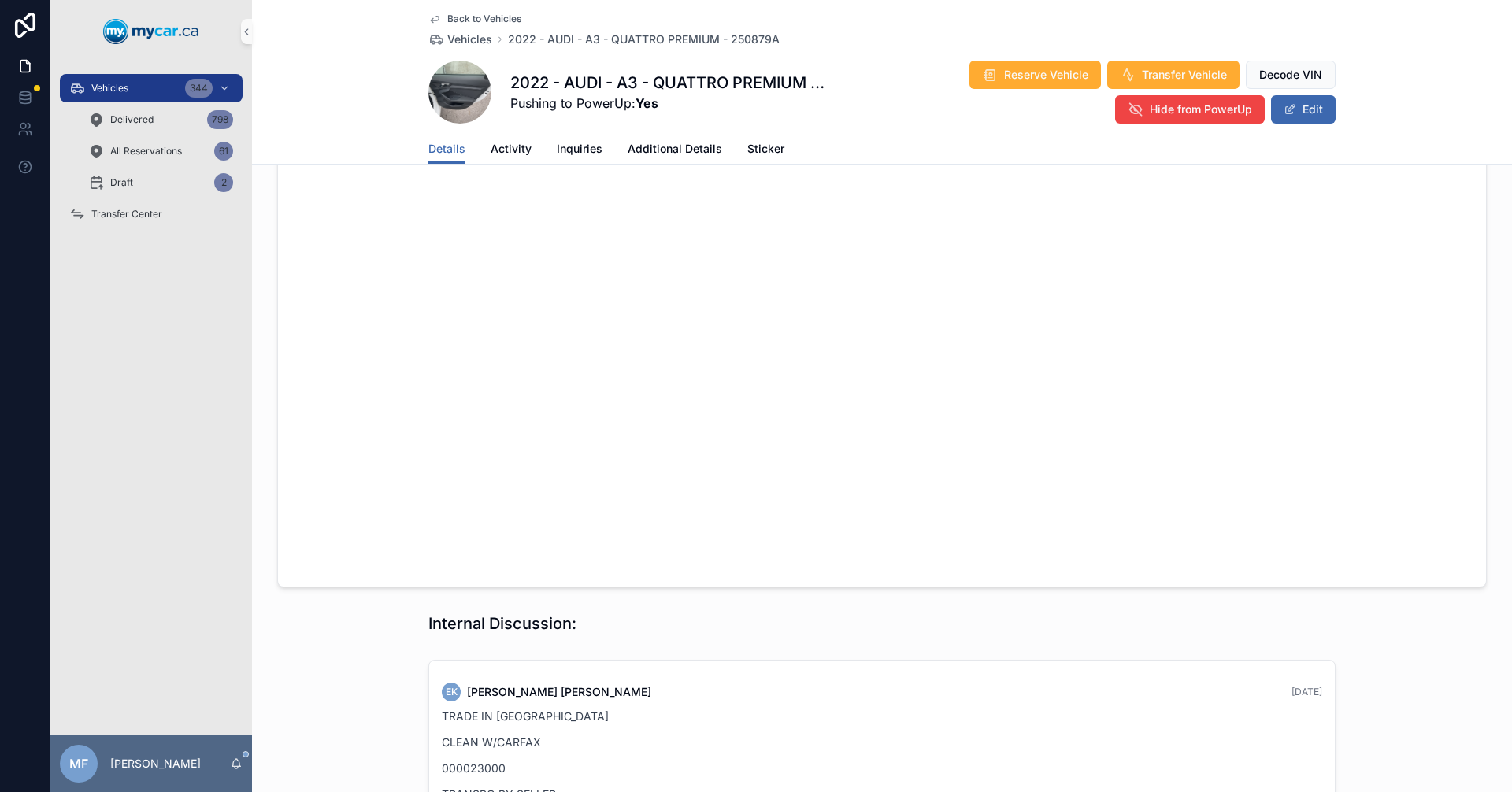
click at [840, 707] on div "TRADE IN KINGSTON CLEAN W/CARFAX 000023000 TRANSPO BY SELLER OWNERSHIP N/A" at bounding box center [882, 767] width 880 height 121
click at [817, 660] on div "EK Erin Kohlsmith Yesterday TRADE IN KINGSTON CLEAN W/CARFAX 000023000 TRANSPO …" at bounding box center [882, 760] width 906 height 199
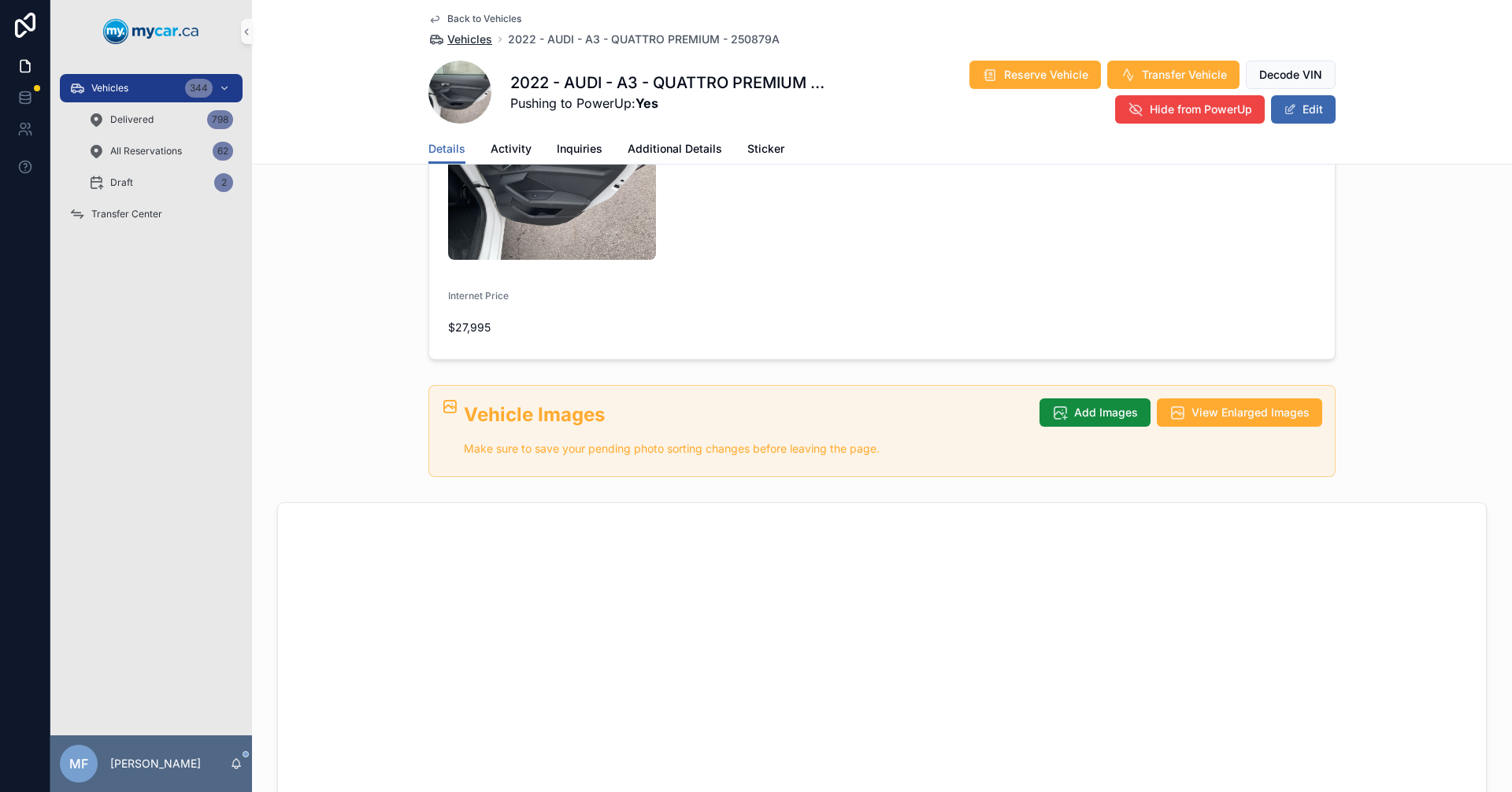
scroll to position [551, 0]
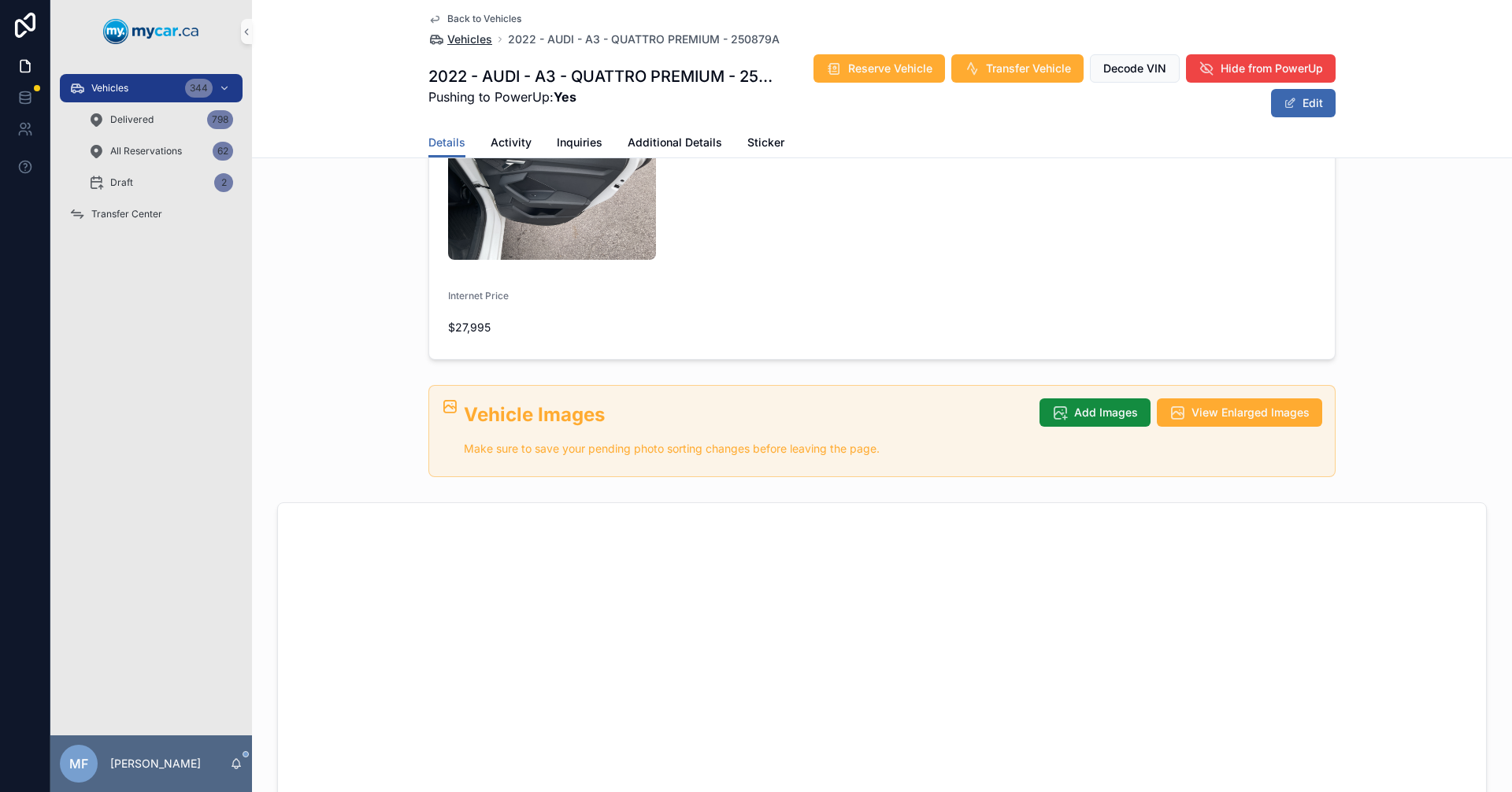
click at [458, 39] on span "Vehicles" at bounding box center [469, 40] width 45 height 16
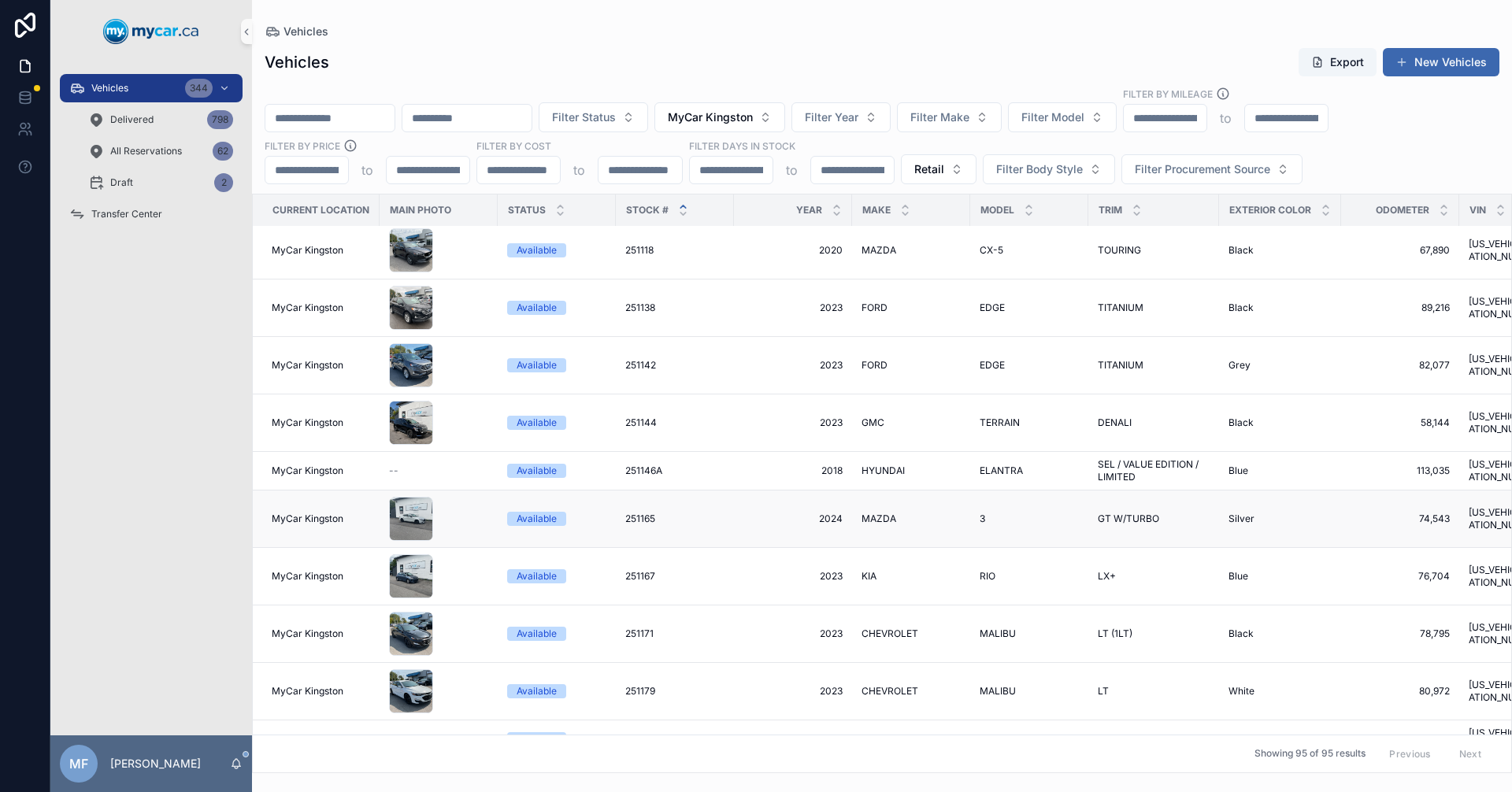
scroll to position [3149, 0]
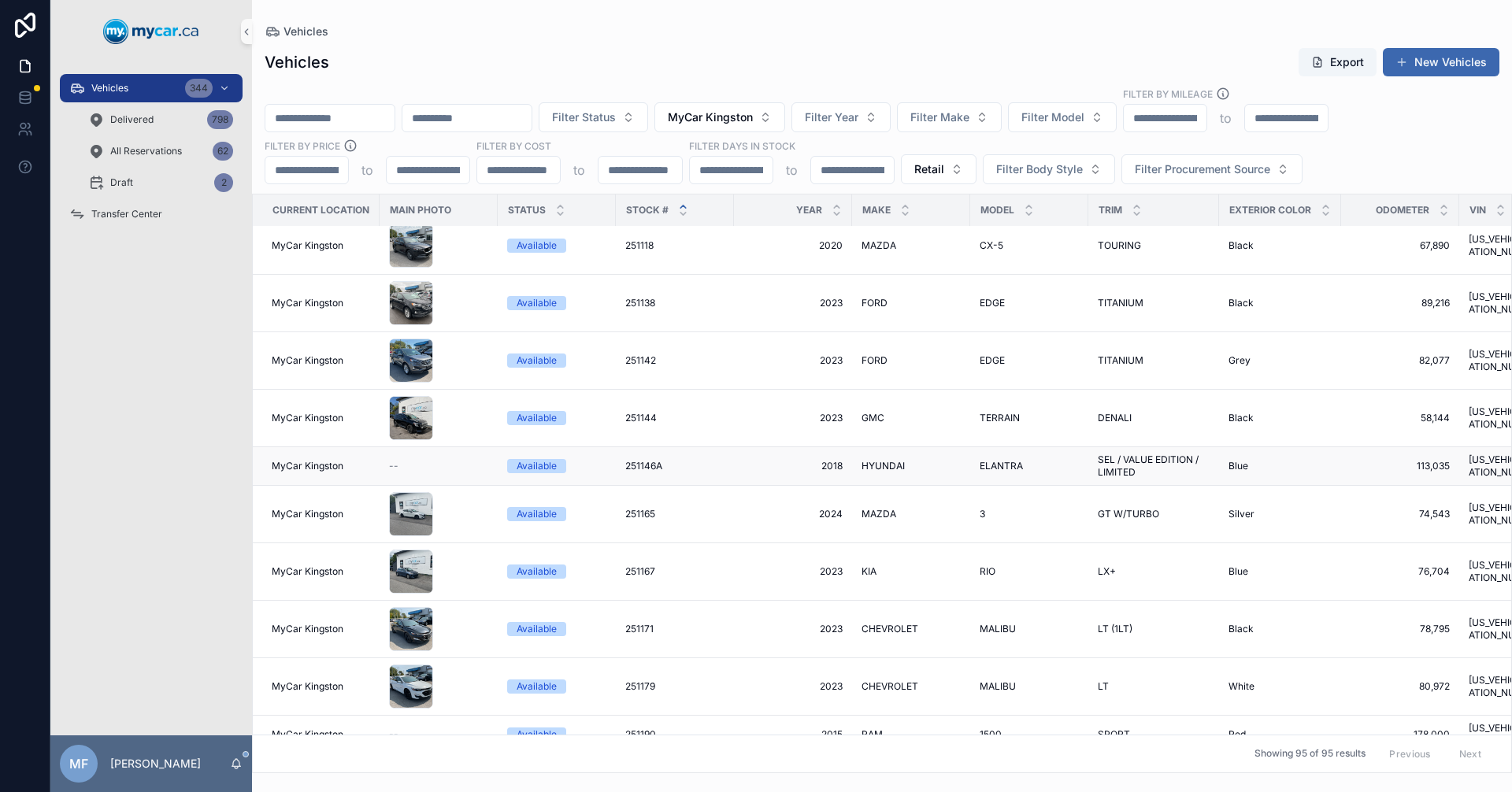
click at [721, 469] on div "251146A 251146A" at bounding box center [675, 466] width 99 height 13
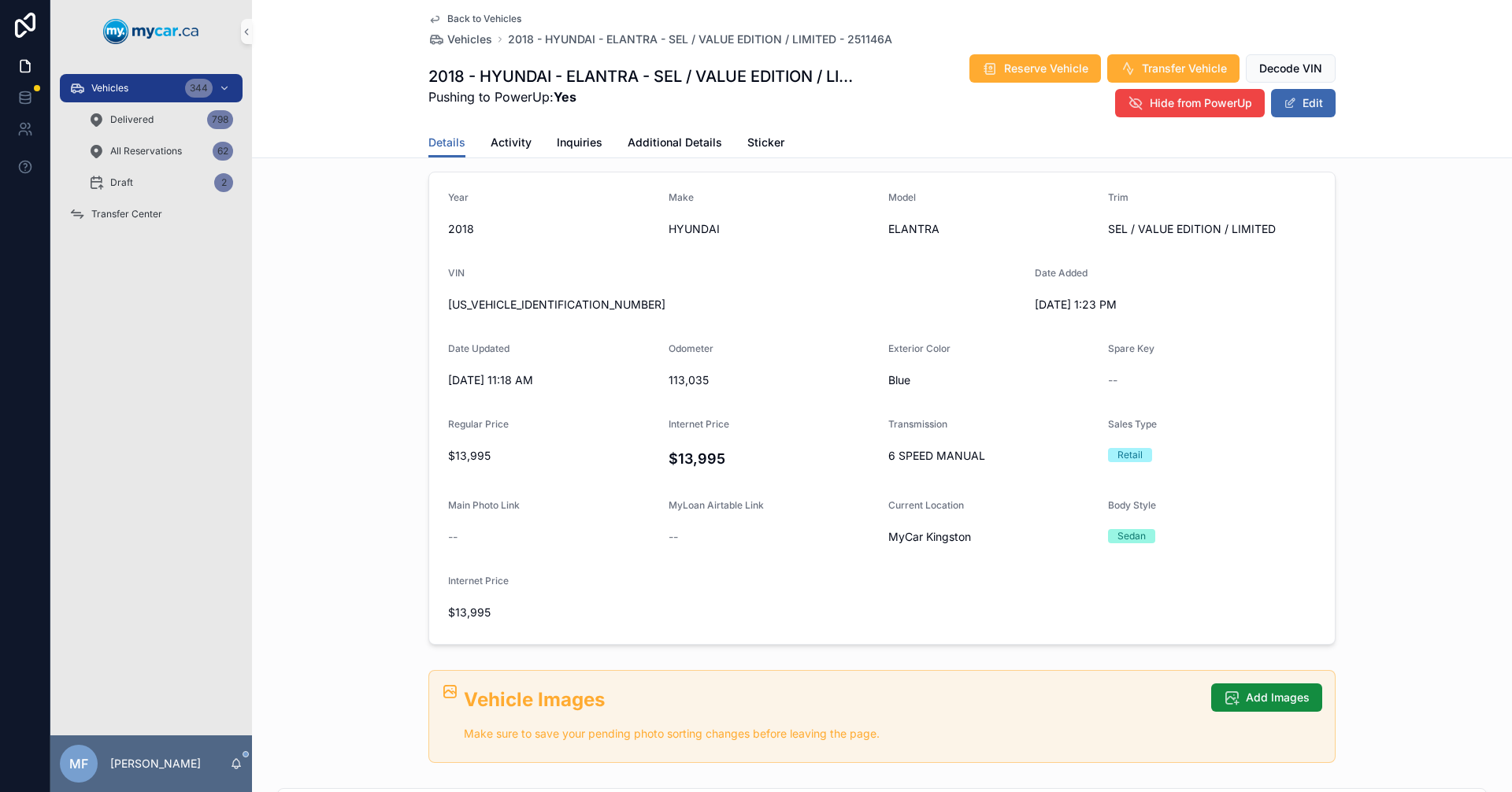
scroll to position [315, 0]
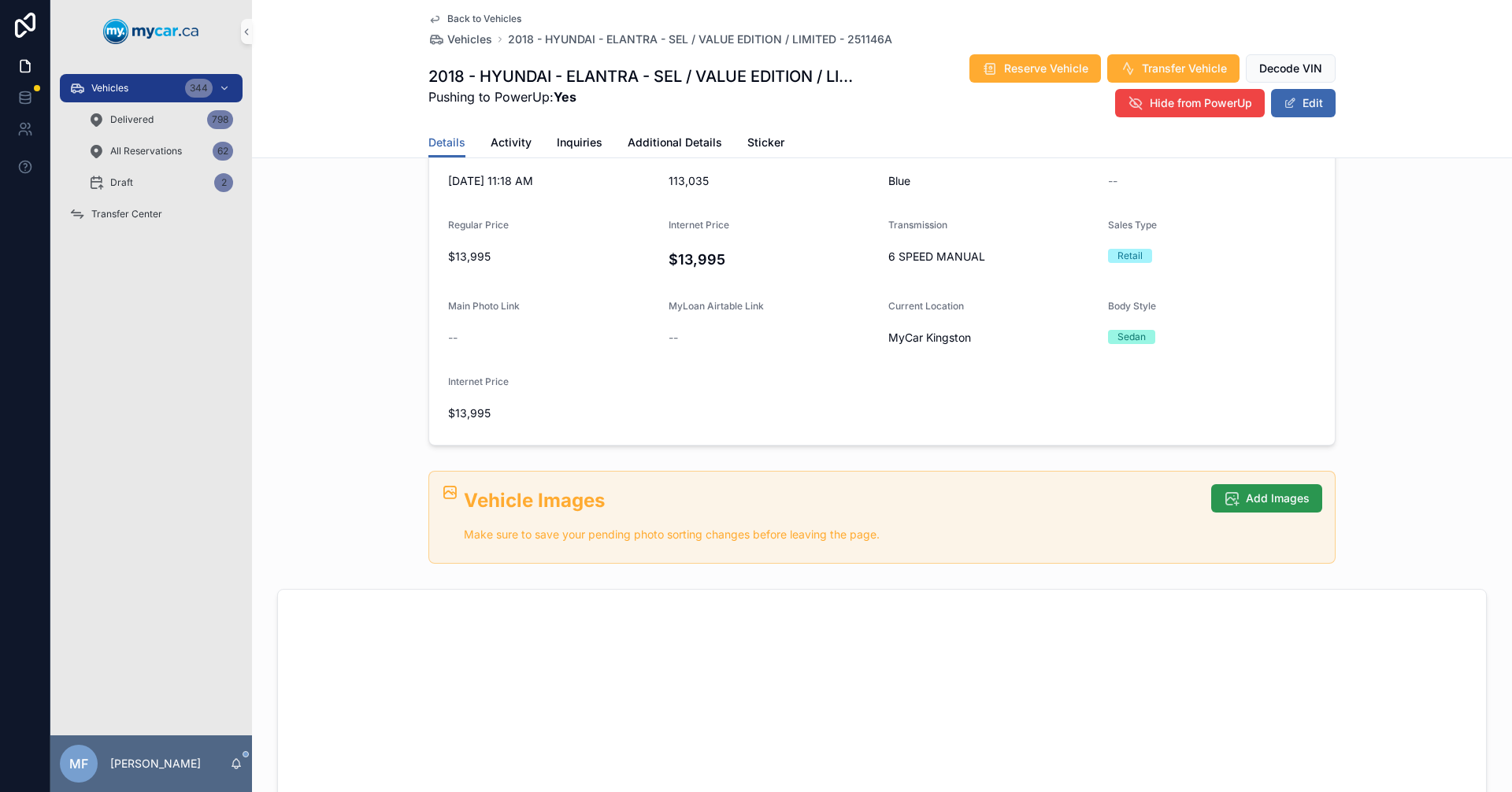
click at [1261, 498] on span "Add Images" at bounding box center [1277, 499] width 64 height 16
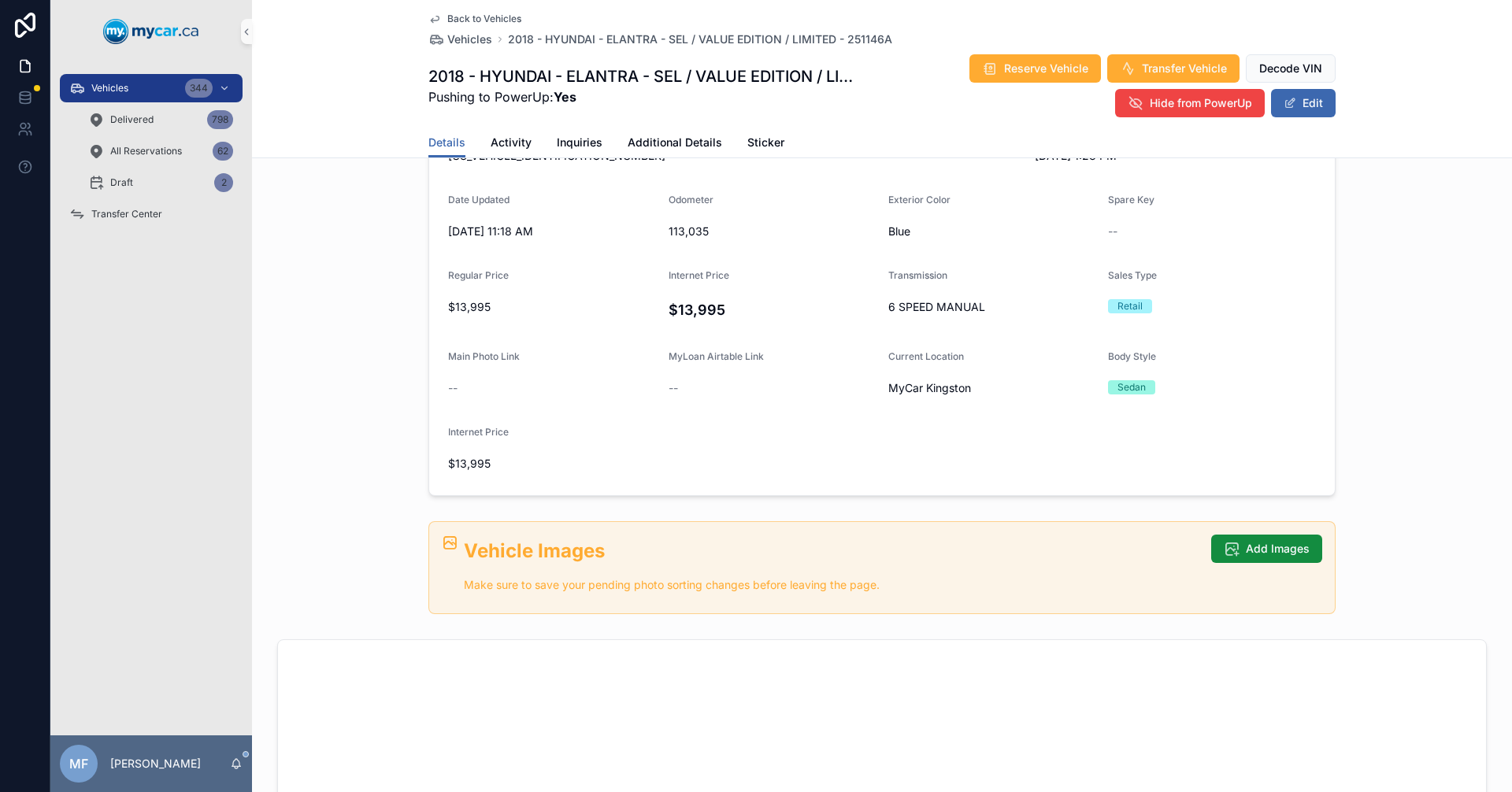
scroll to position [236, 0]
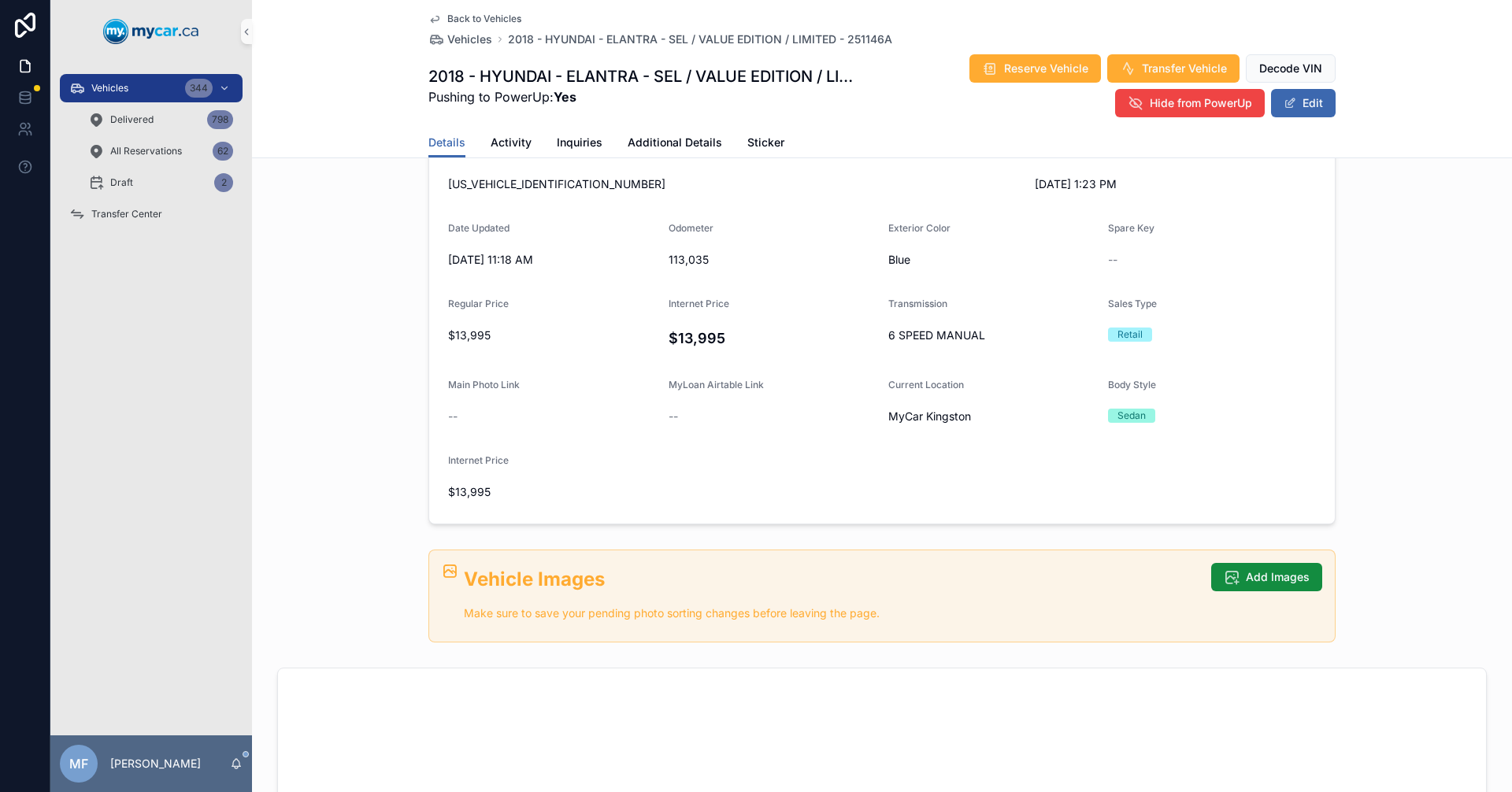
click at [471, 17] on span "Back to Vehicles" at bounding box center [484, 19] width 74 height 13
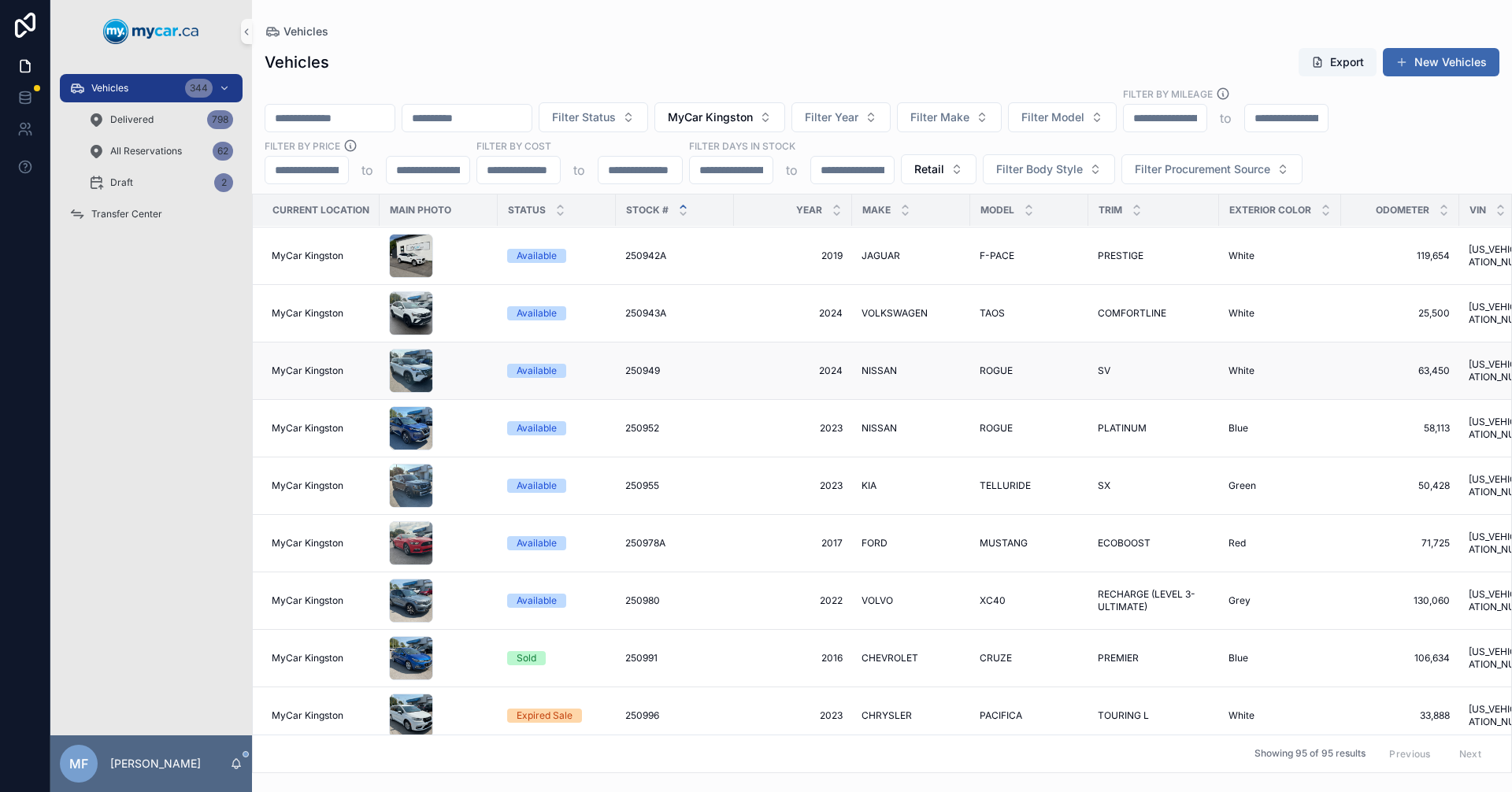
scroll to position [1732, 0]
